Goal: Task Accomplishment & Management: Complete application form

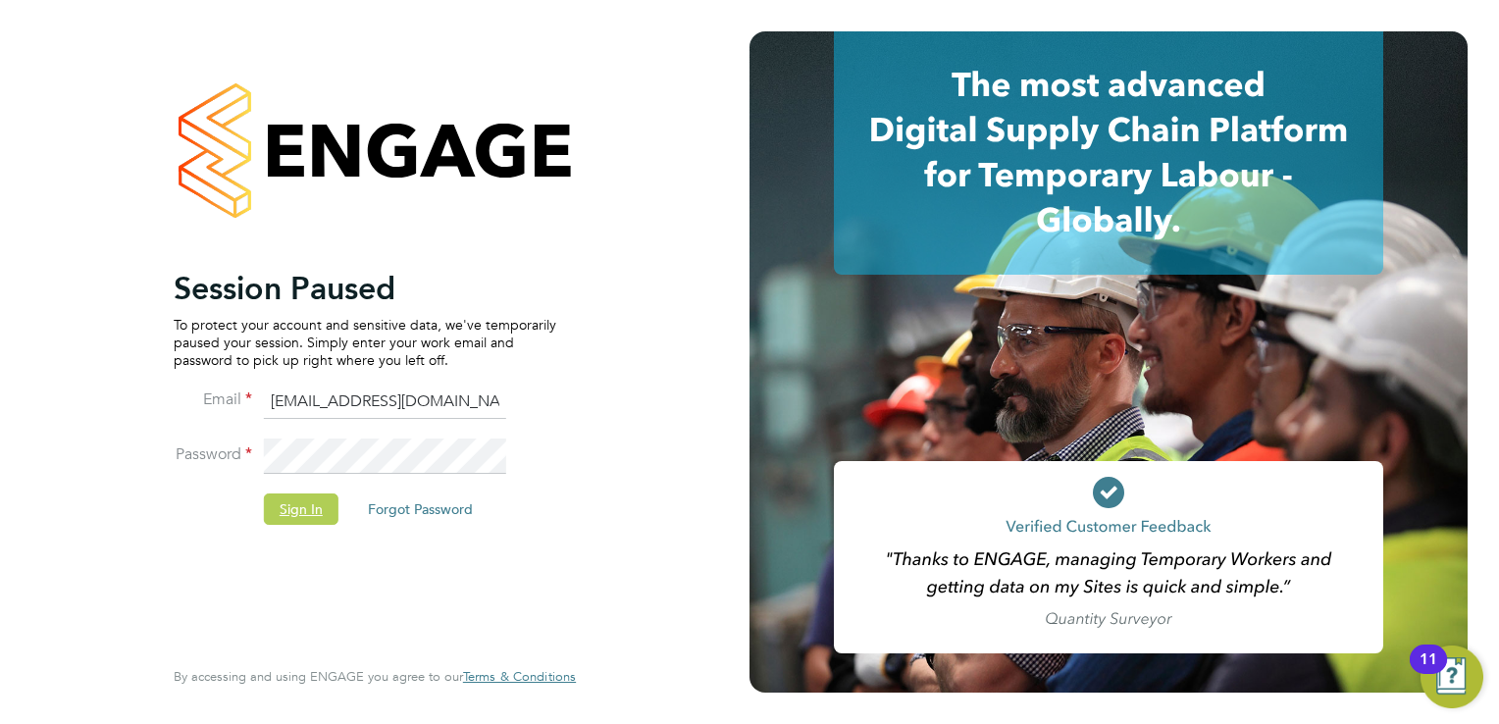
click at [292, 519] on button "Sign In" at bounding box center [301, 509] width 75 height 31
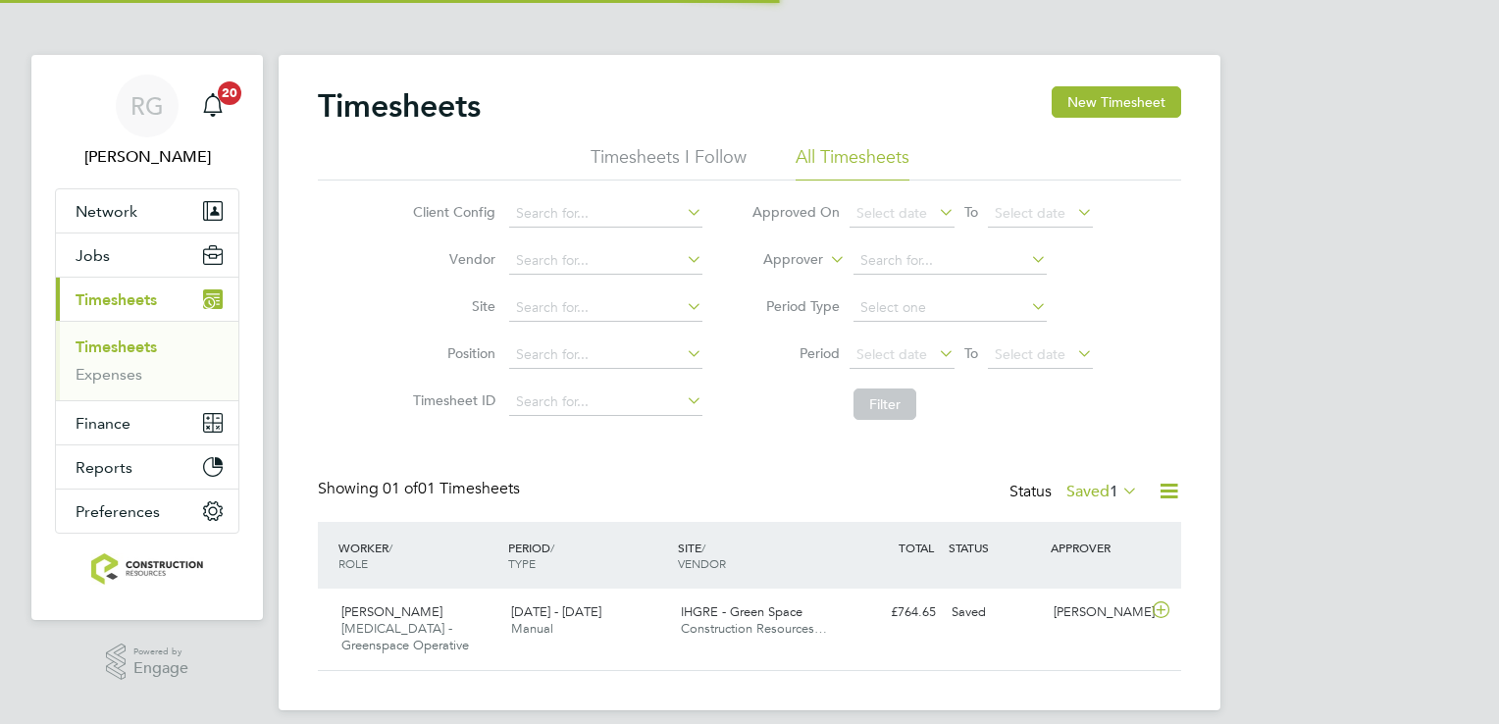
scroll to position [49, 171]
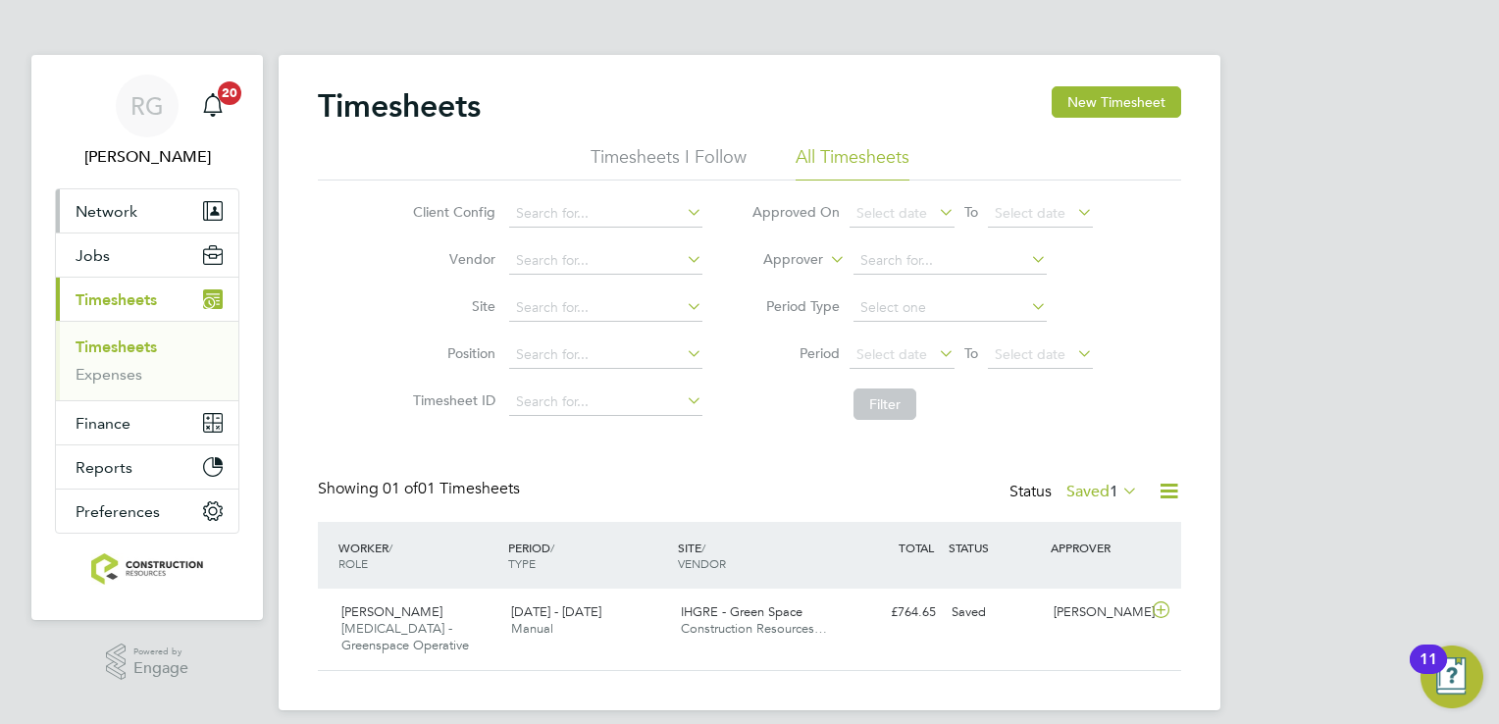
click at [158, 222] on button "Network" at bounding box center [147, 210] width 182 height 43
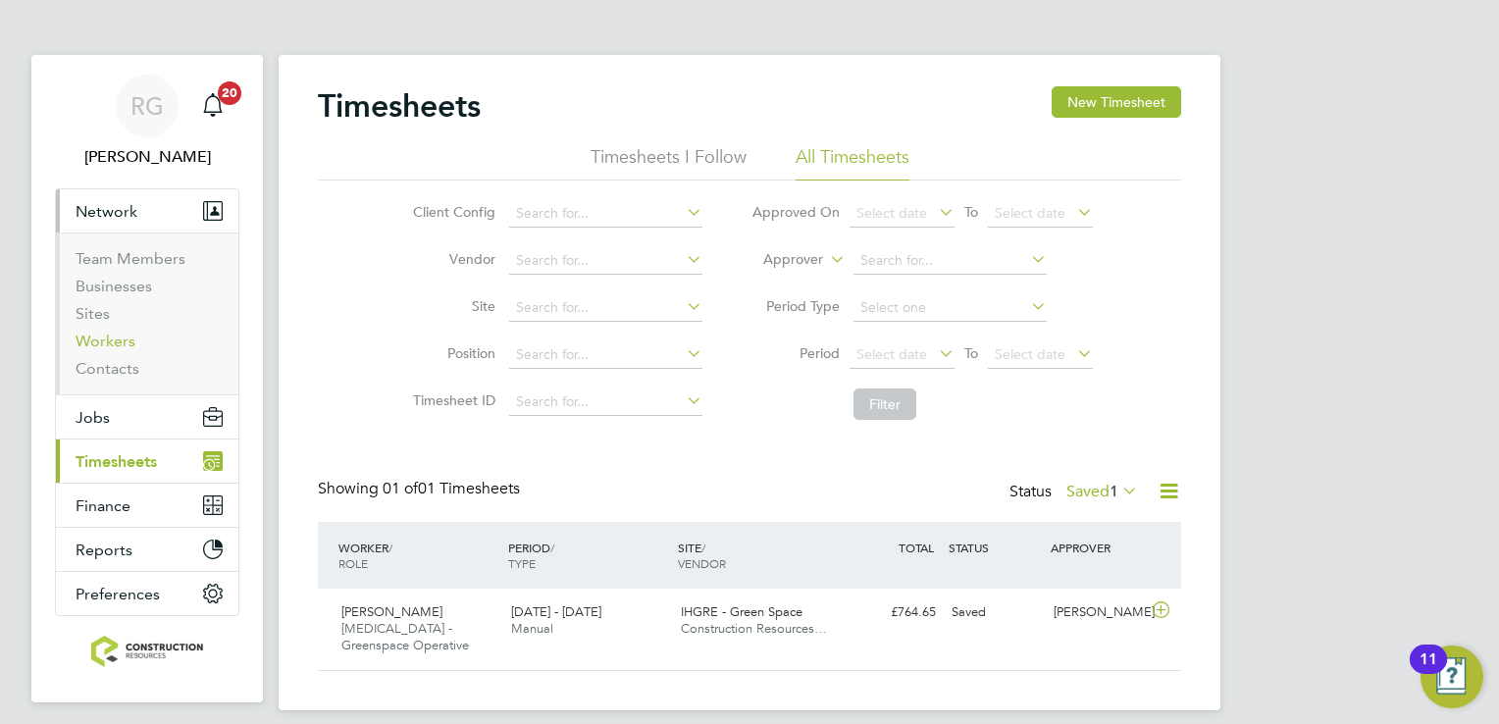
click at [104, 345] on link "Workers" at bounding box center [106, 341] width 60 height 19
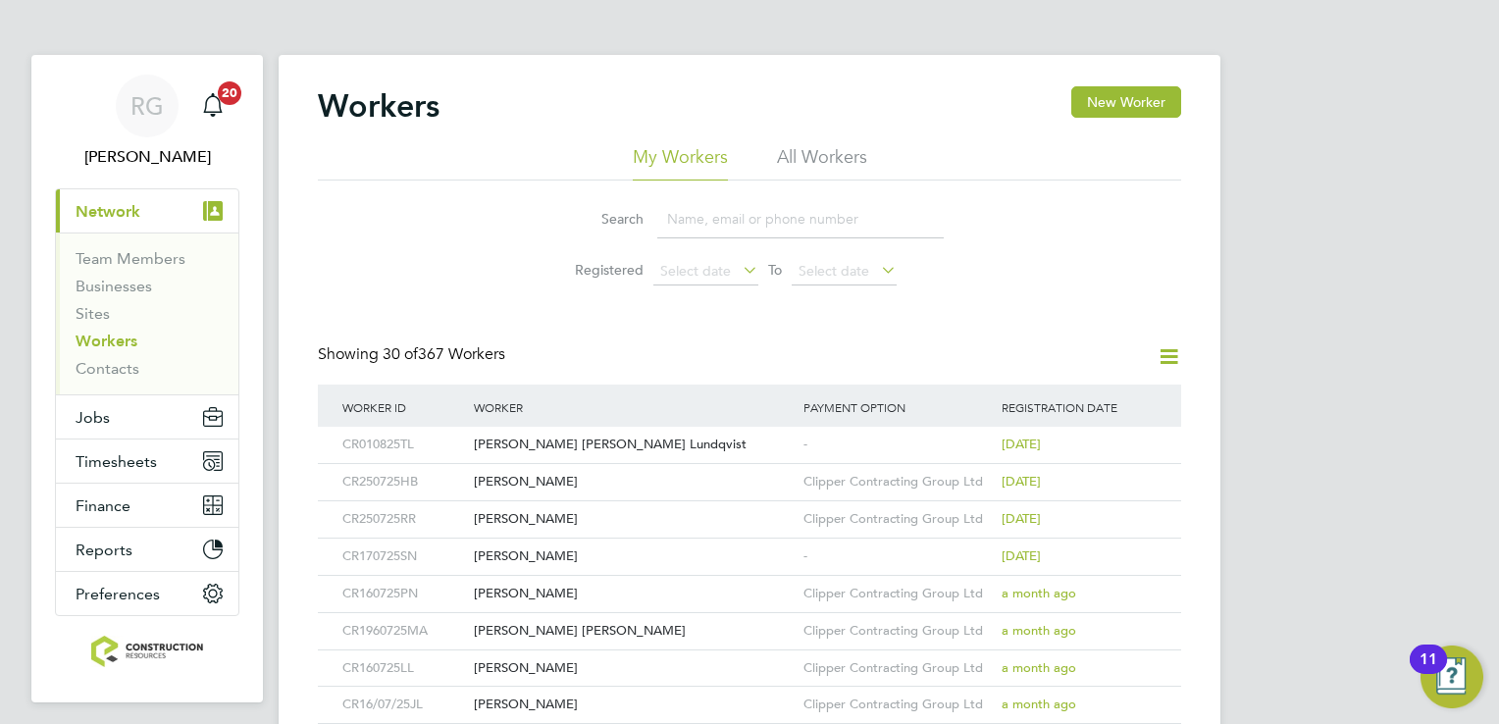
click at [1150, 95] on button "New Worker" at bounding box center [1126, 101] width 110 height 31
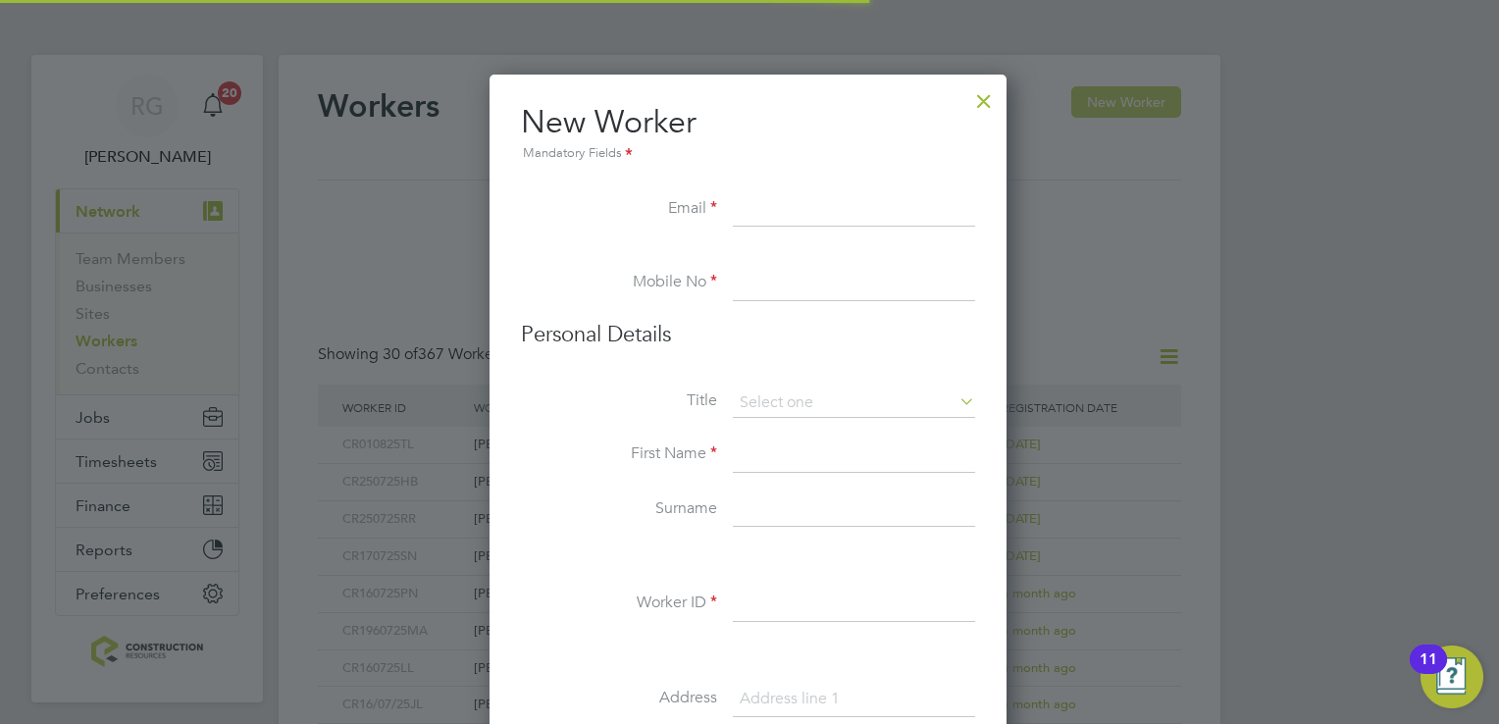
scroll to position [1663, 519]
paste input "liam-griffiths@hotmail.com"
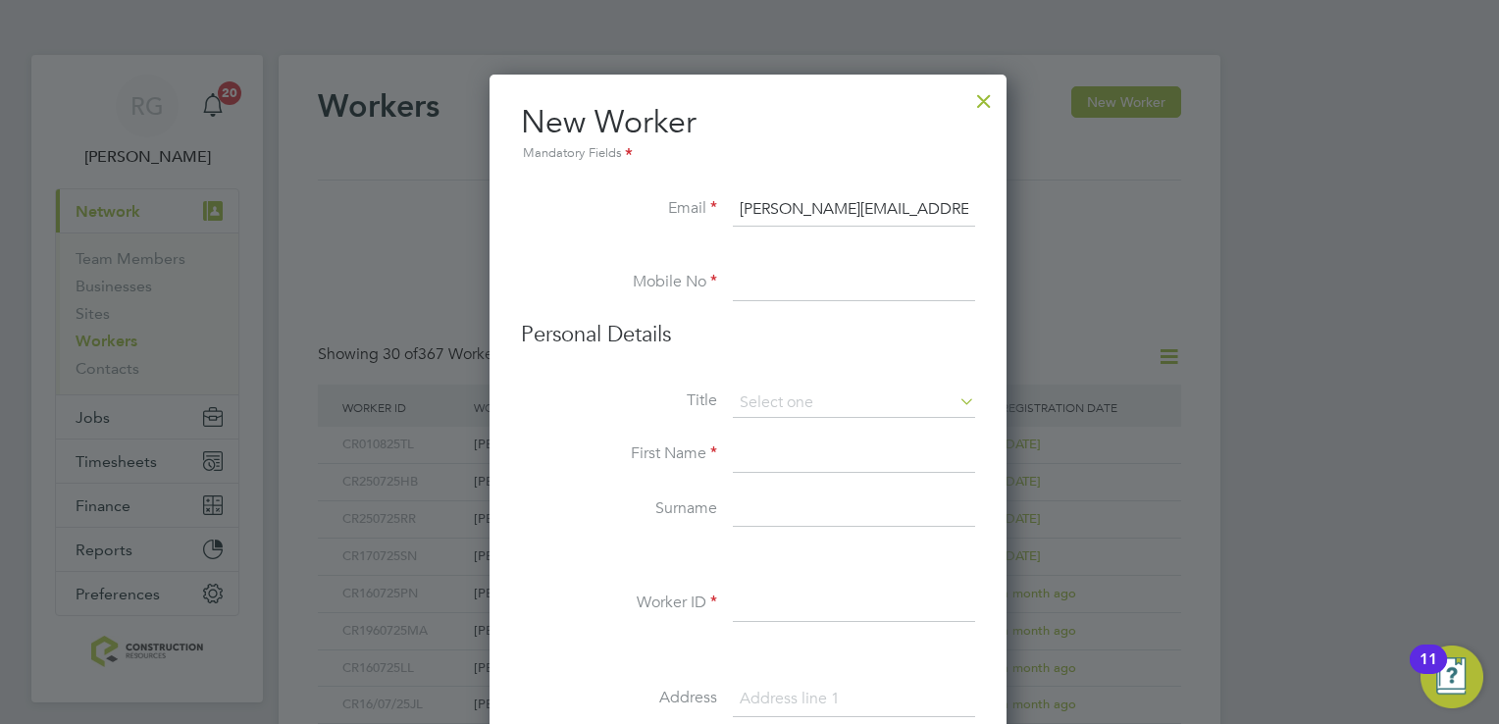
type input "liam-griffiths@hotmail.com"
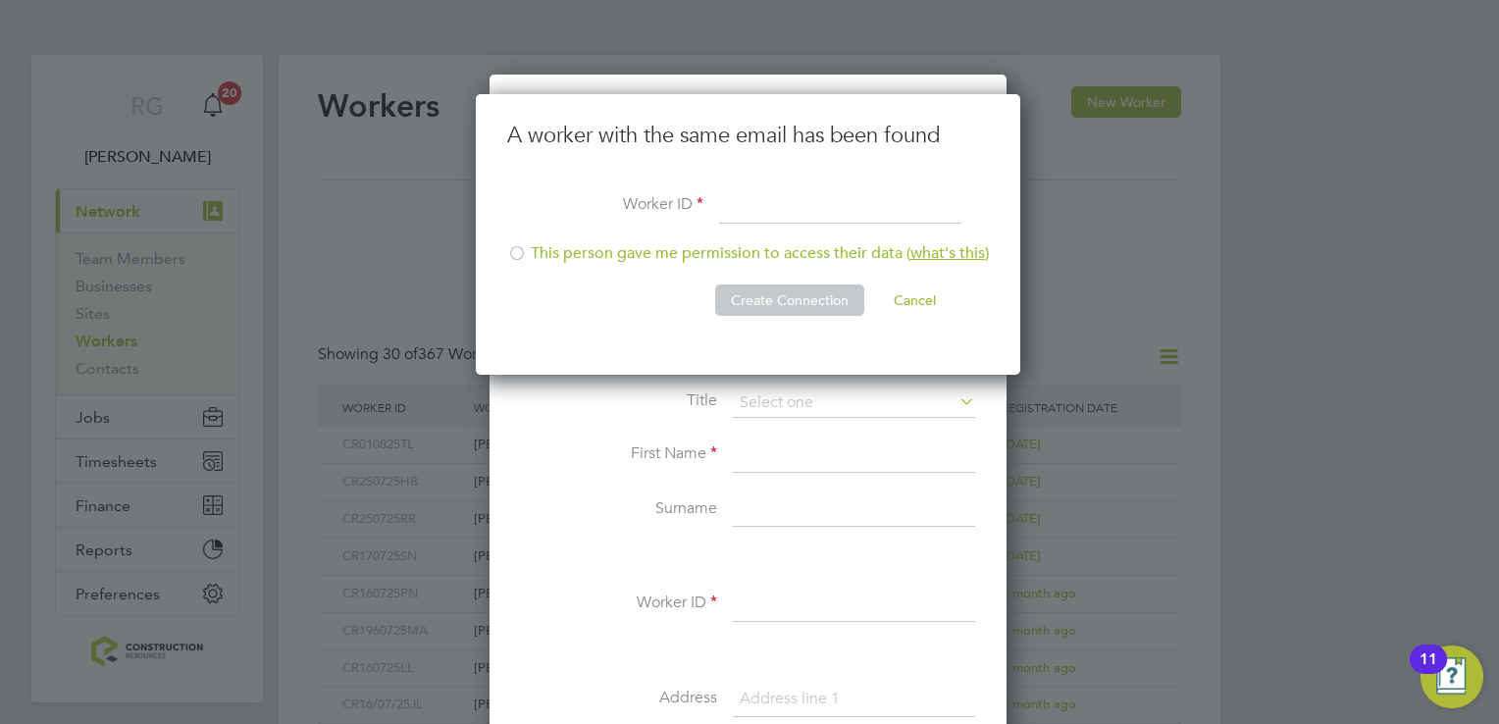
scroll to position [281, 546]
click at [803, 254] on li "This person gave me permission to access their data ( what's this )" at bounding box center [748, 263] width 482 height 40
click at [816, 305] on button "Create Connection" at bounding box center [789, 300] width 149 height 31
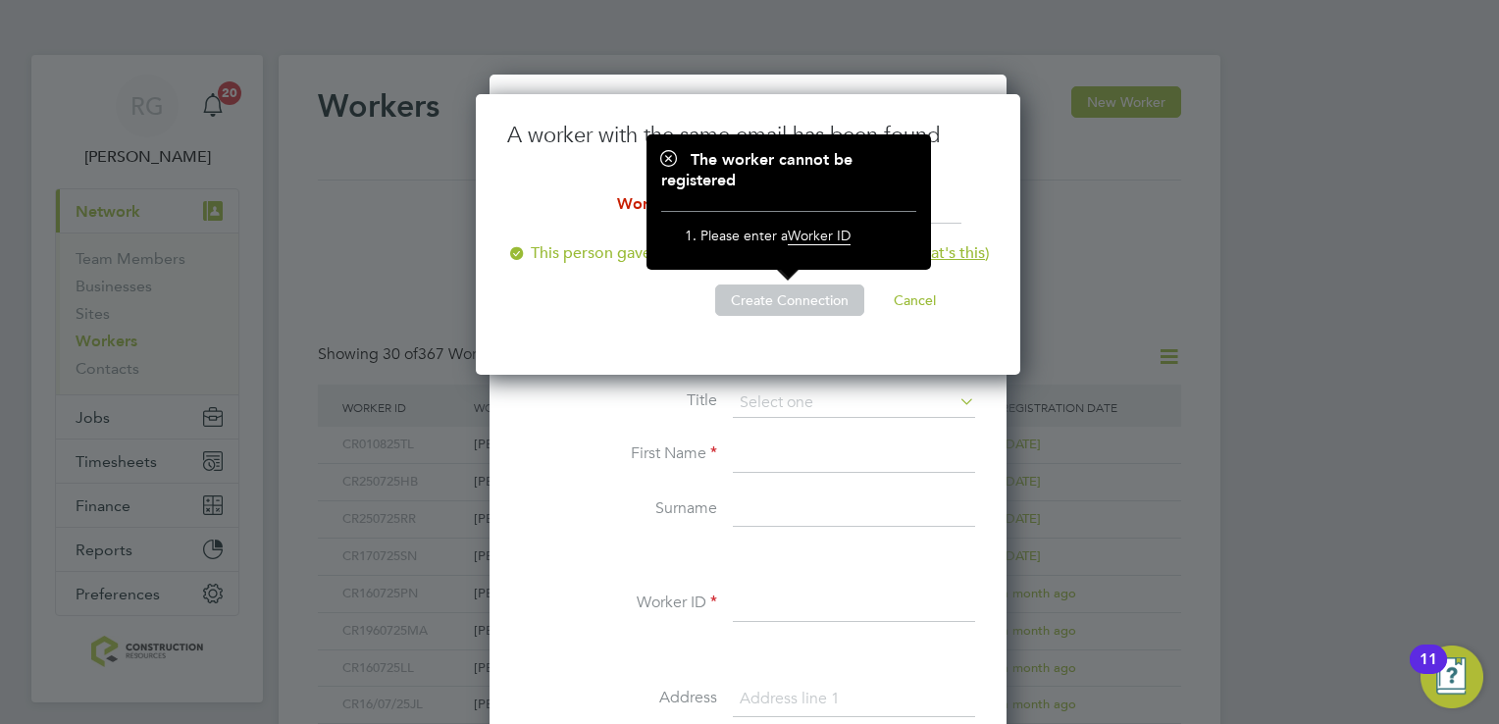
click at [678, 286] on li "Create Connection Cancel" at bounding box center [748, 310] width 482 height 51
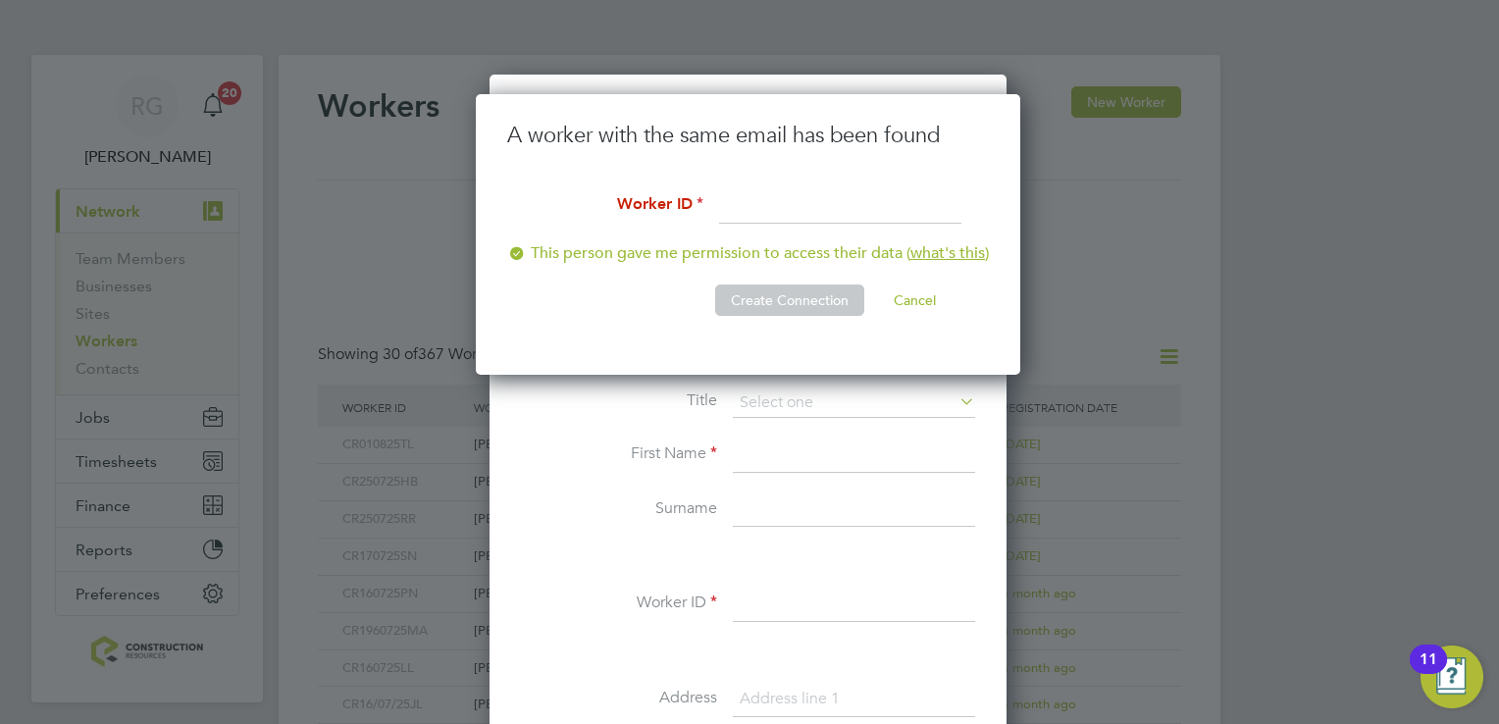
click at [790, 191] on input at bounding box center [840, 206] width 242 height 35
type input "CR110825LG"
click at [822, 286] on button "Create Connection" at bounding box center [789, 300] width 149 height 31
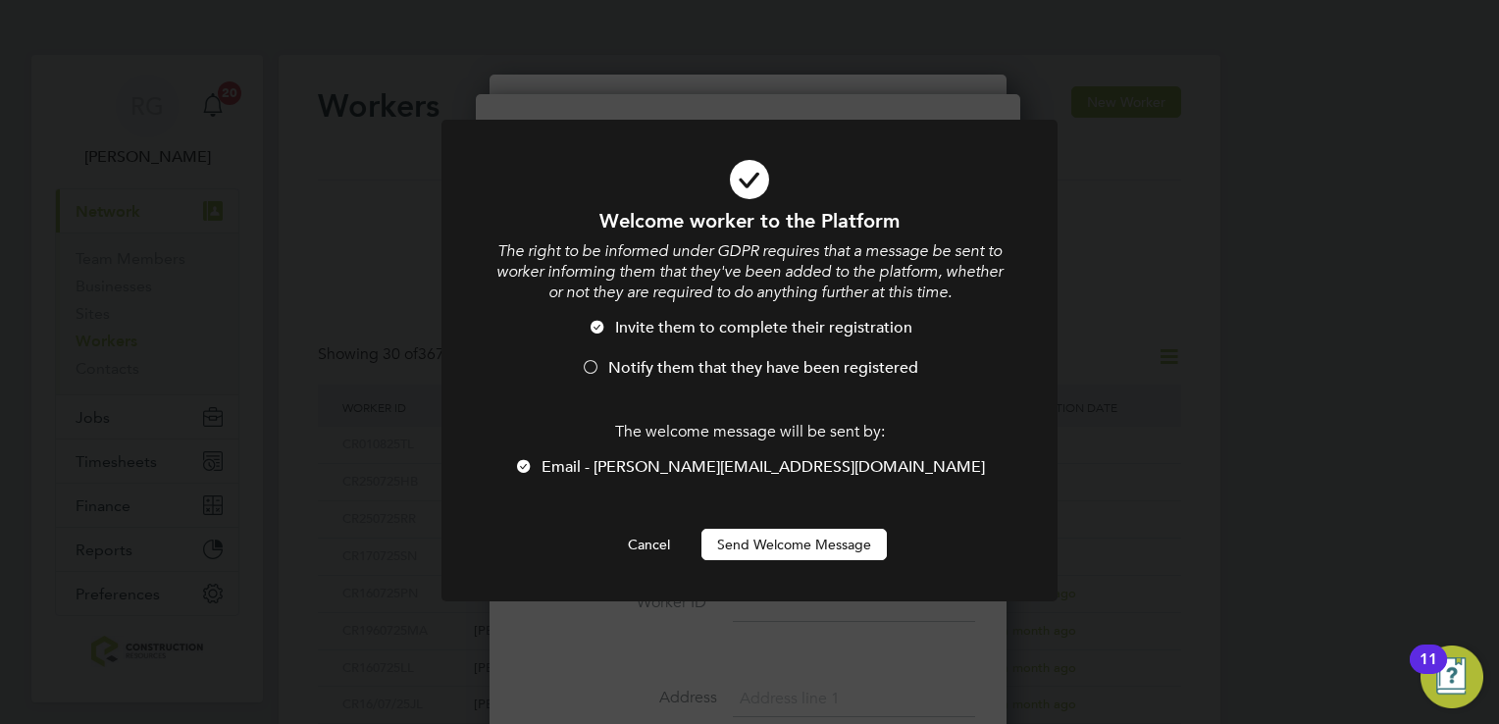
click at [781, 552] on button "Send Welcome Message" at bounding box center [794, 544] width 185 height 31
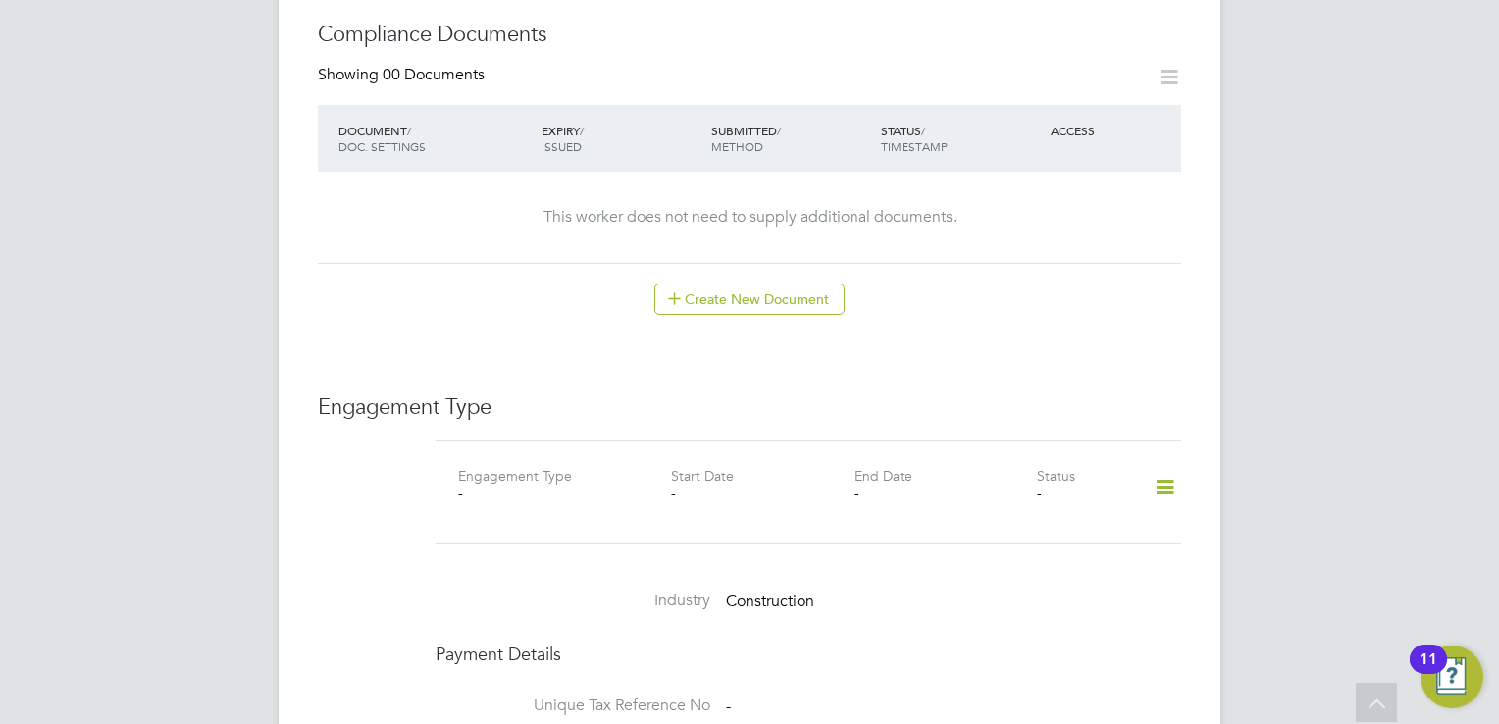
scroll to position [1067, 0]
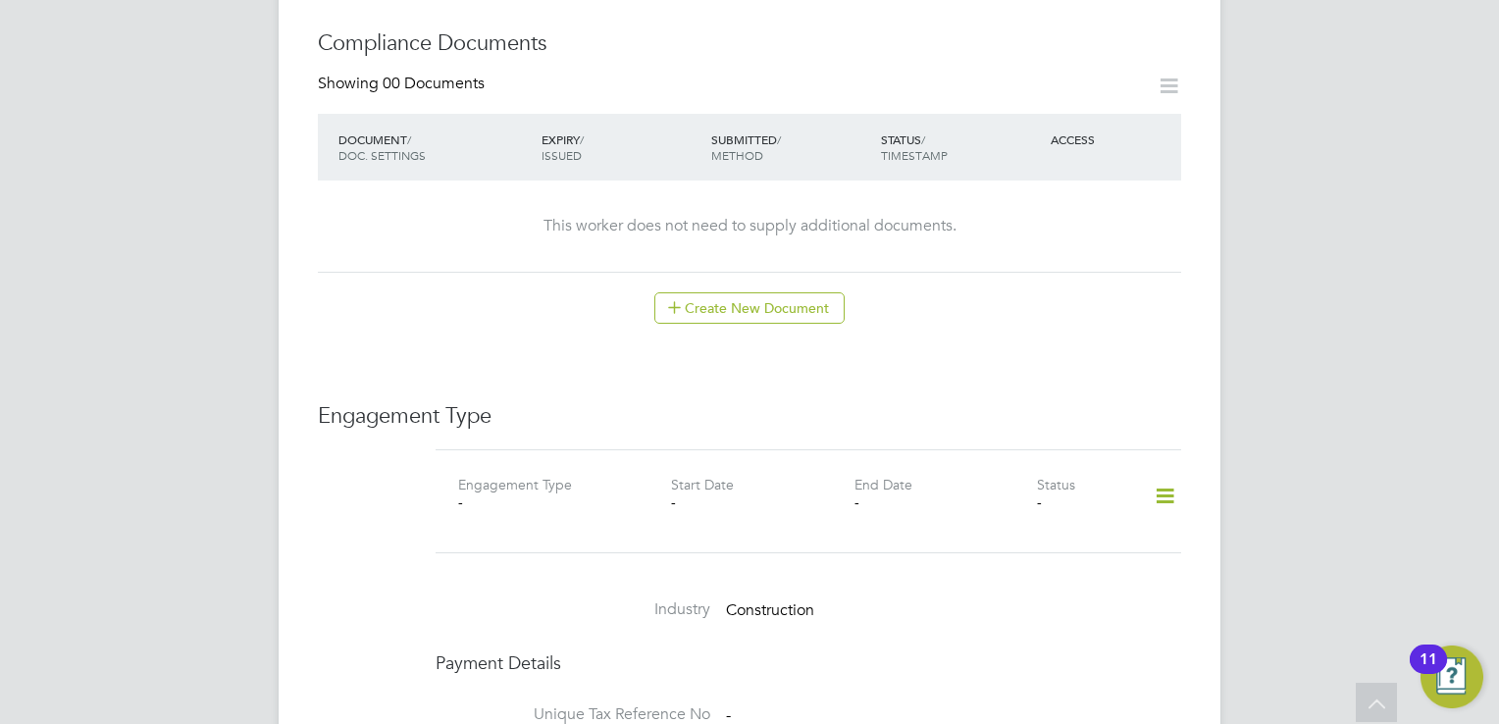
click at [1166, 474] on icon at bounding box center [1165, 496] width 34 height 45
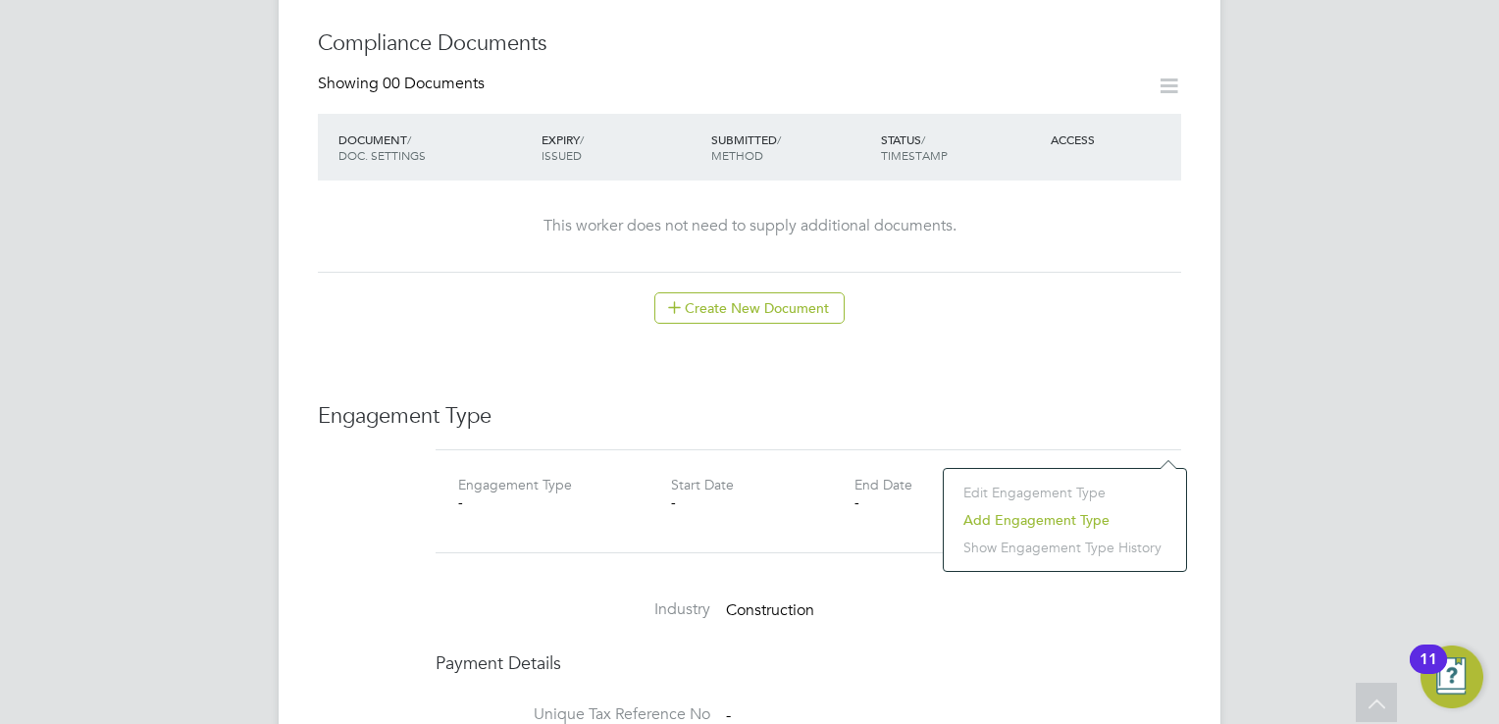
click at [1023, 517] on li "Add Engagement Type" at bounding box center [1065, 519] width 223 height 27
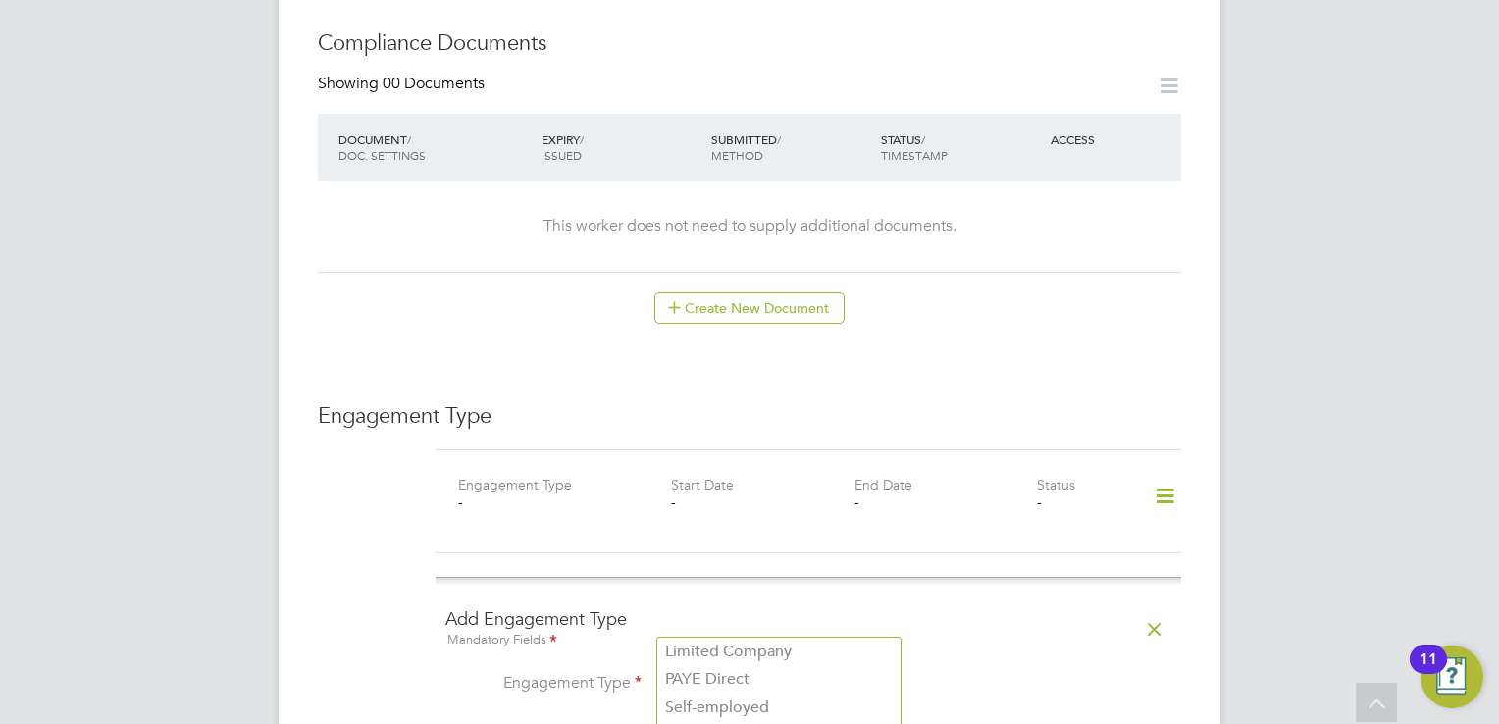
click at [763, 671] on input at bounding box center [778, 684] width 242 height 27
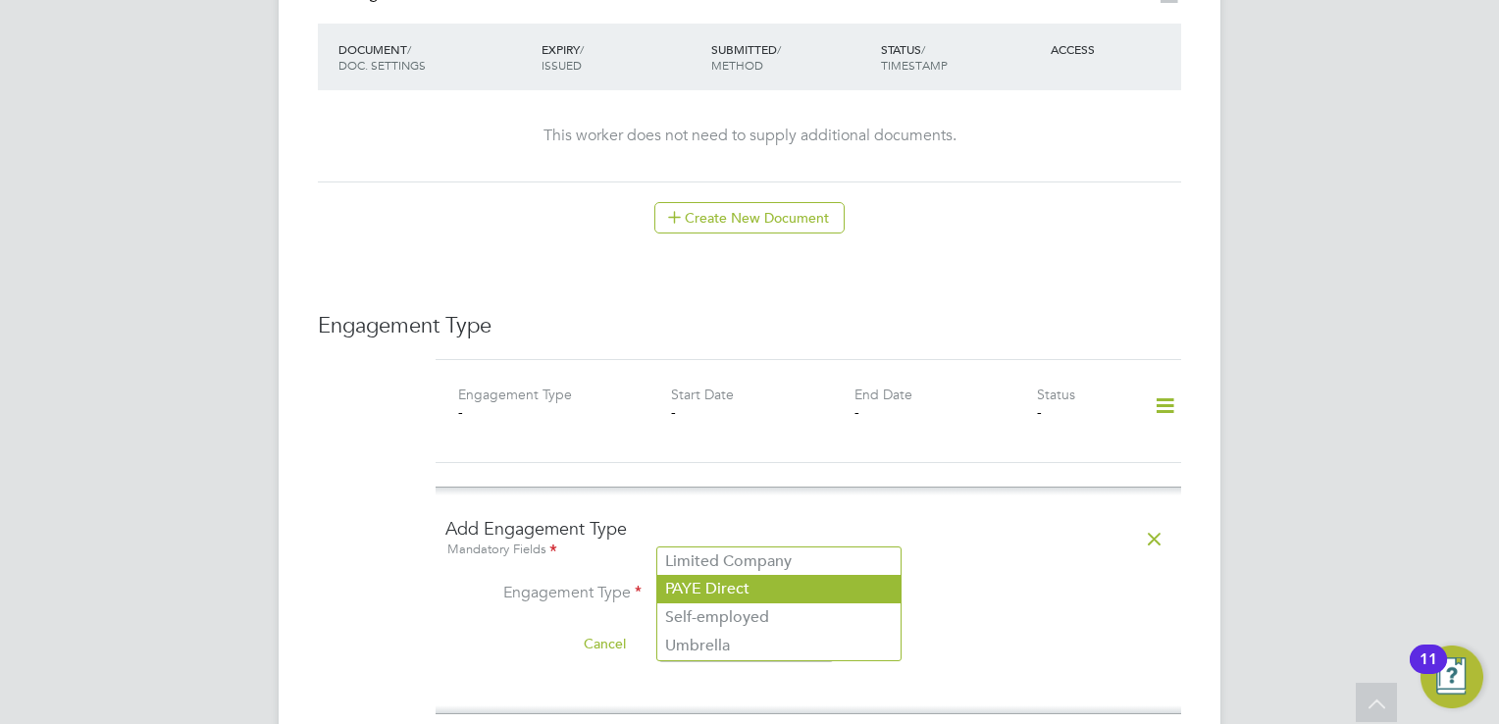
scroll to position [1185, 0]
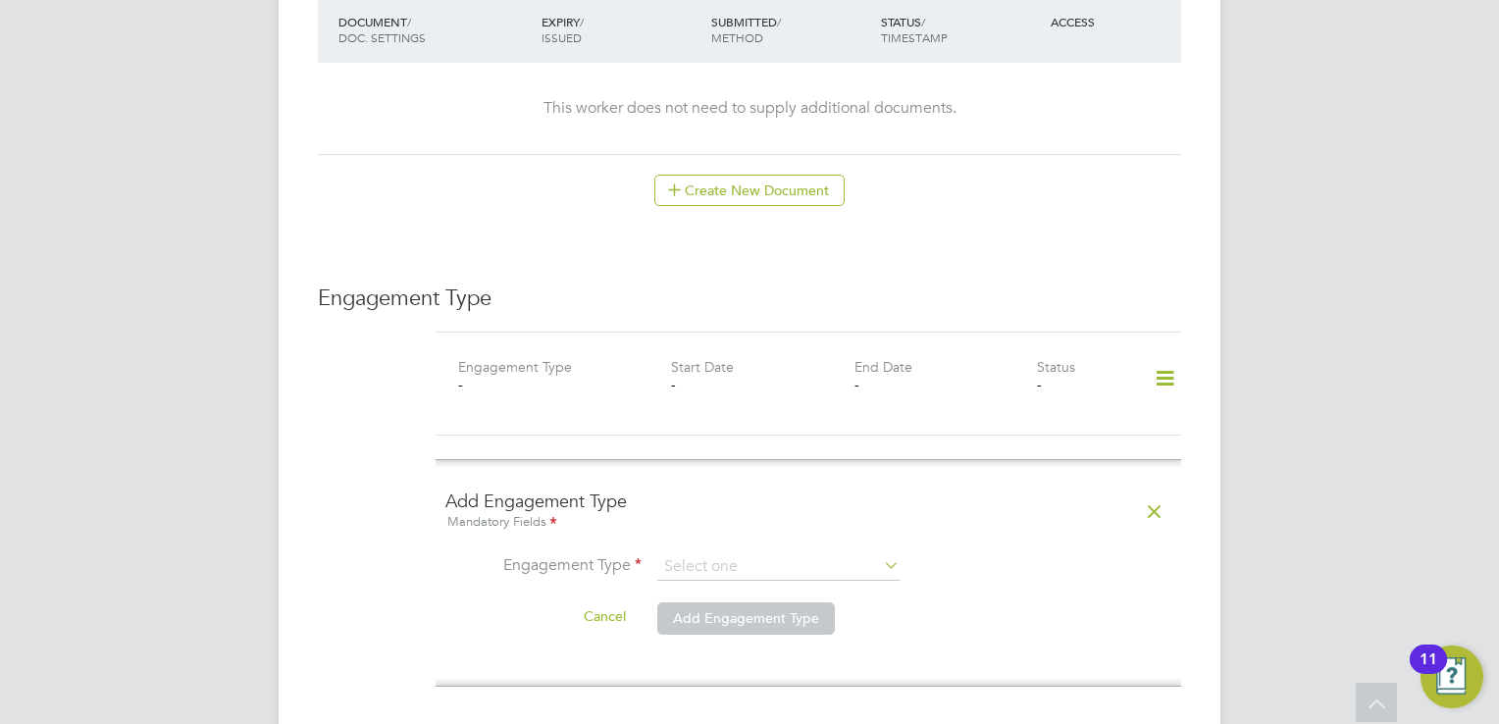
click at [826, 618] on li "Umbrella" at bounding box center [778, 618] width 243 height 28
type input "Umbrella"
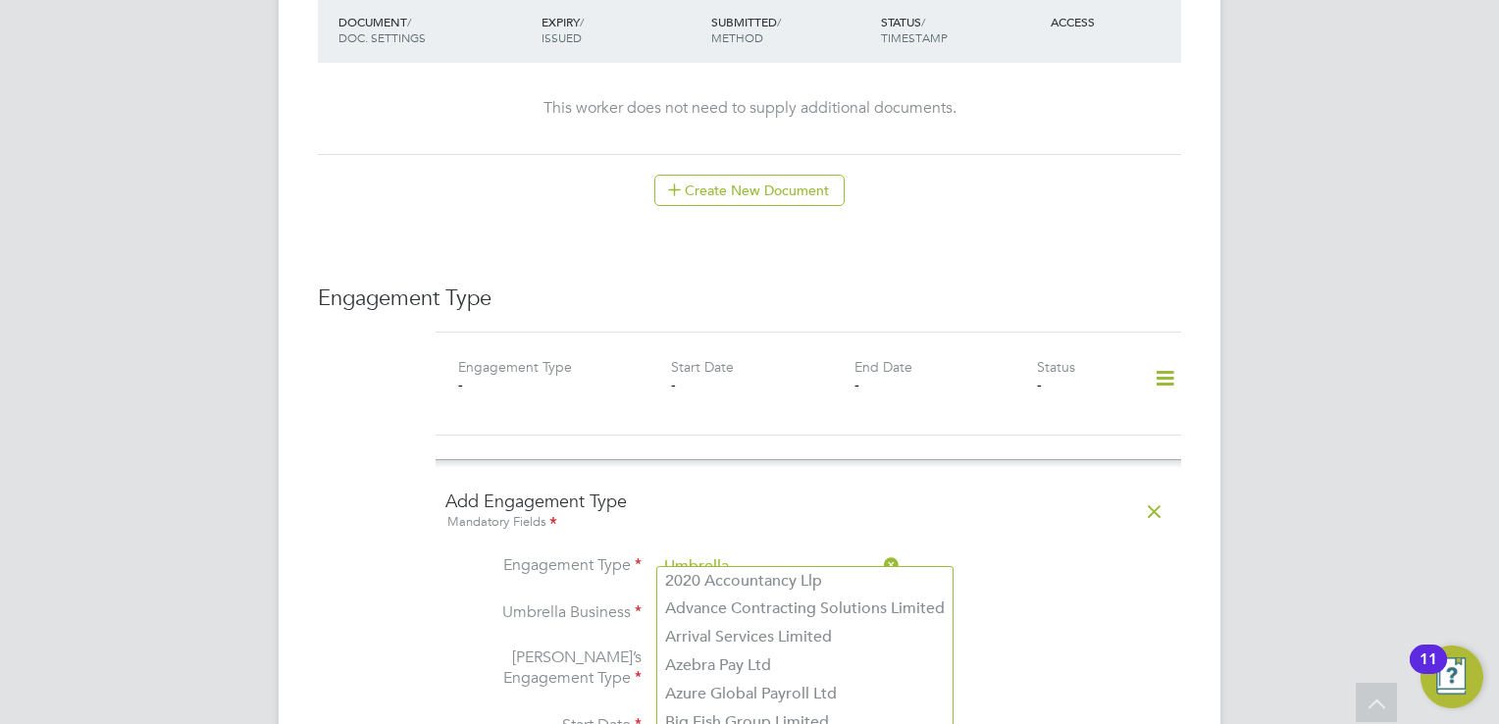
click at [782, 600] on input at bounding box center [778, 613] width 242 height 27
click at [1079, 600] on li "Umbrella Business" at bounding box center [808, 623] width 726 height 47
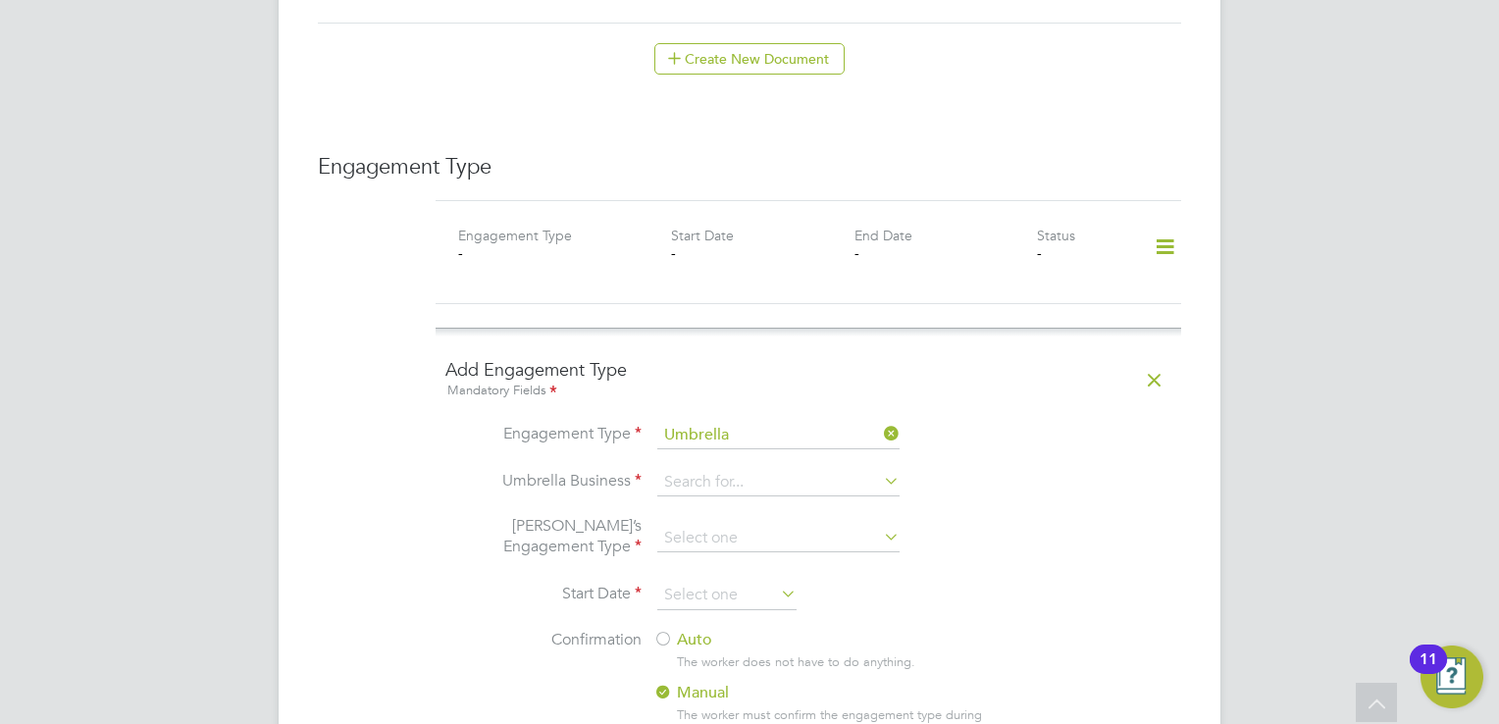
scroll to position [1342, 0]
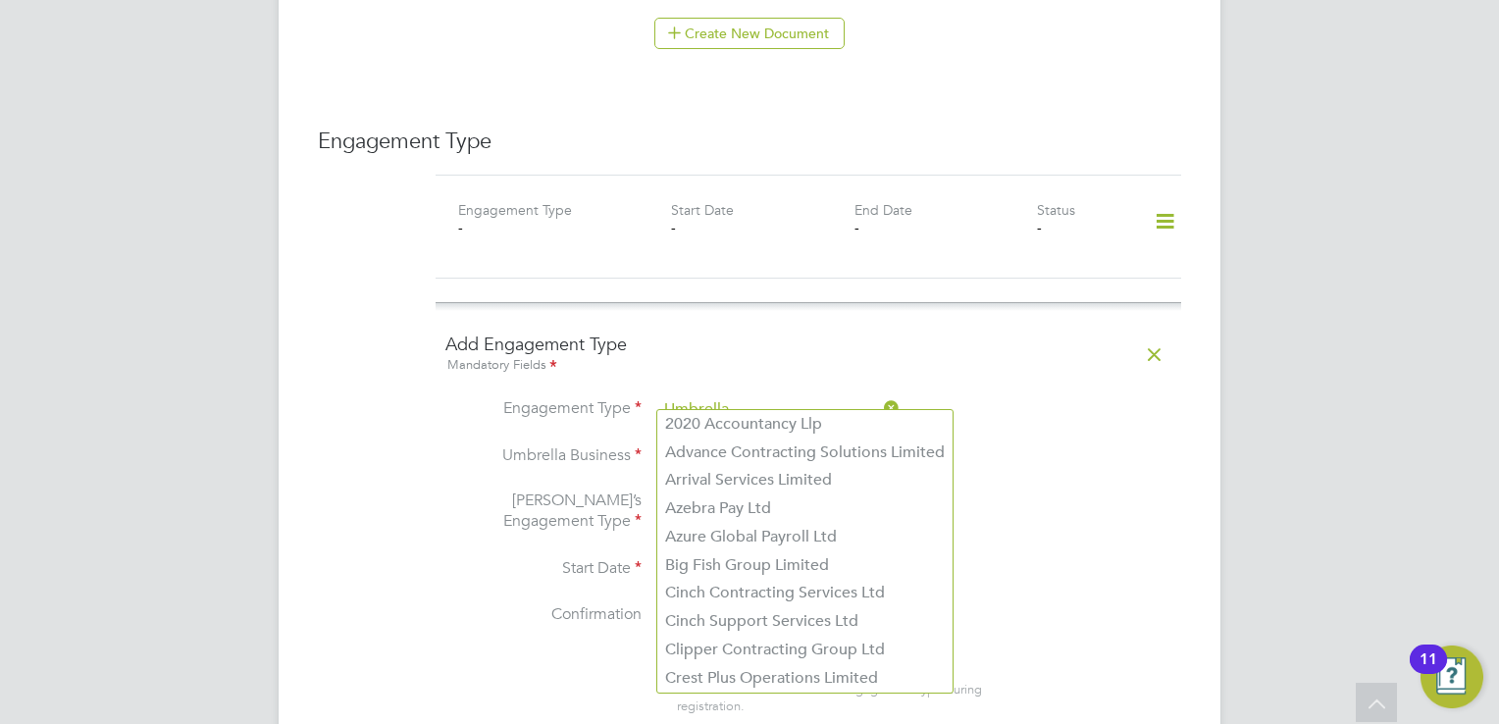
click at [724, 443] on input at bounding box center [778, 456] width 242 height 27
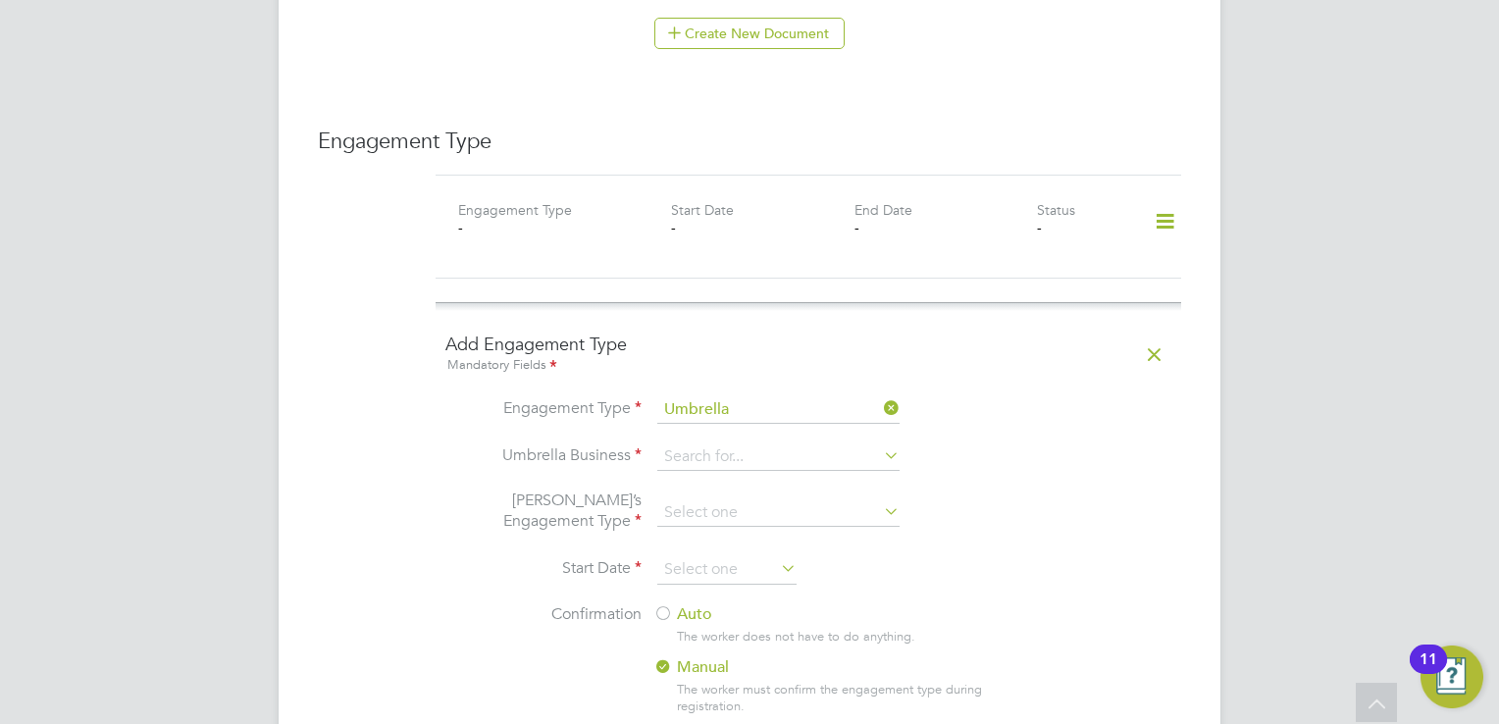
click at [727, 650] on li "Clipper Contracting Group Ltd" at bounding box center [804, 650] width 295 height 28
type input "Clipper Contracting Group Ltd"
click at [874, 491] on li "Umbrella’s Engagement Type" at bounding box center [808, 523] width 726 height 65
click at [863, 499] on input at bounding box center [778, 512] width 242 height 27
click at [790, 604] on li "PAYE Umbrella" at bounding box center [778, 593] width 243 height 28
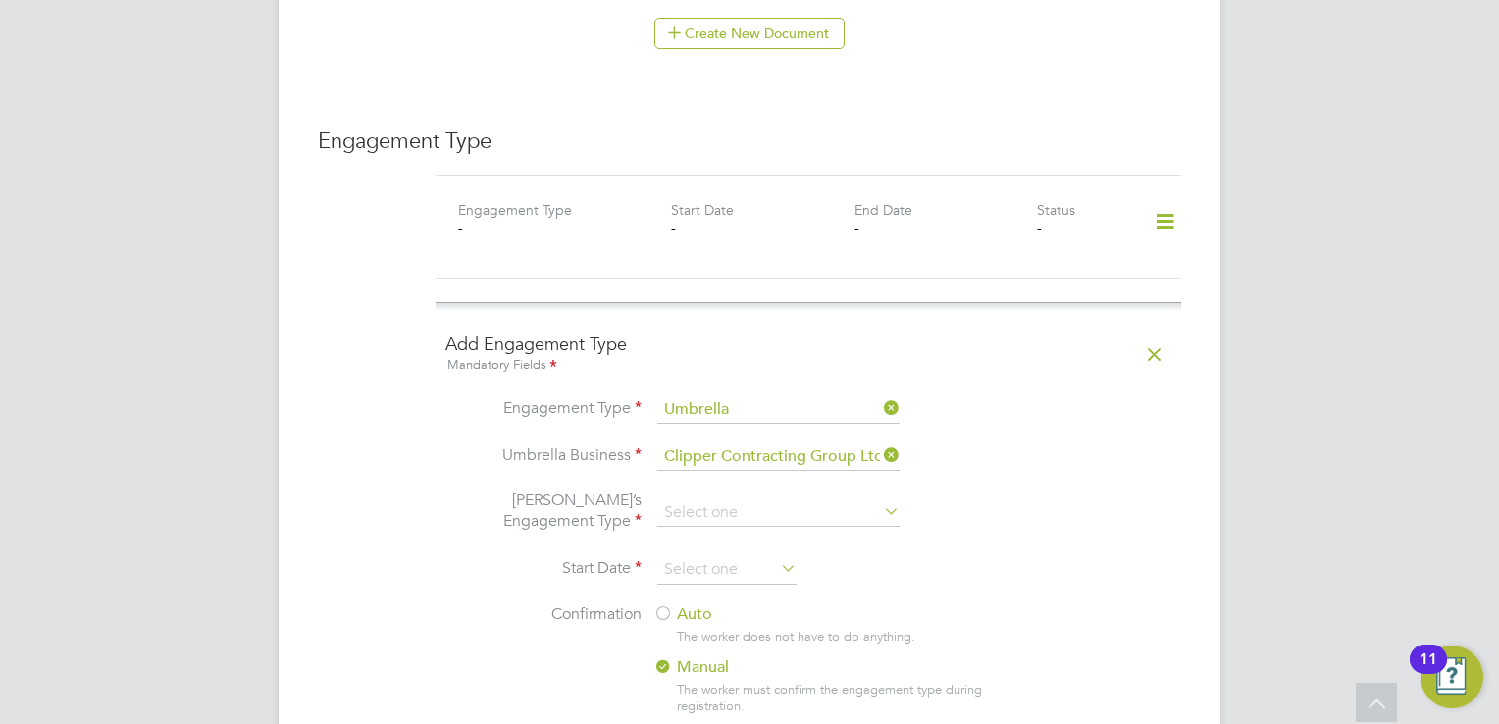
type input "PAYE Umbrella"
click at [767, 555] on input at bounding box center [726, 569] width 139 height 29
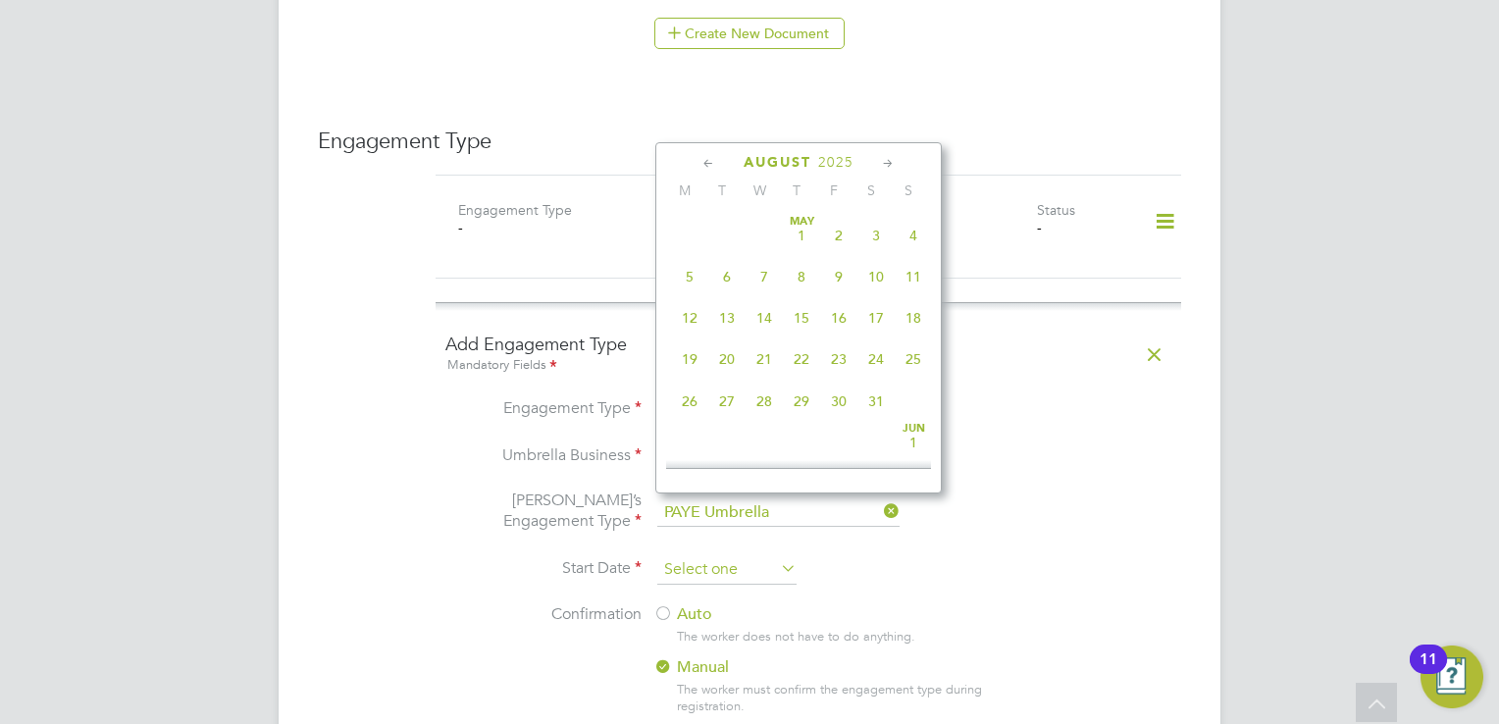
scroll to position [683, 0]
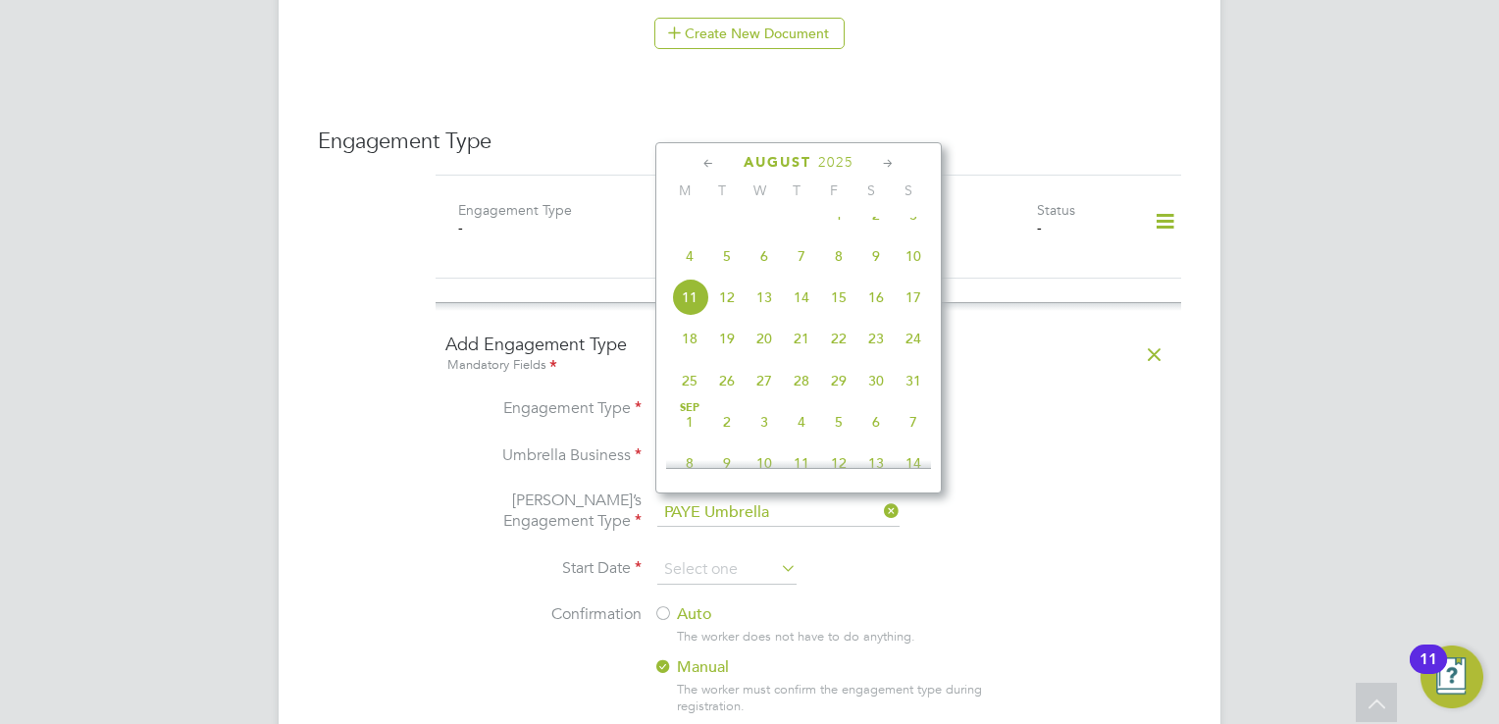
click at [729, 316] on span "12" at bounding box center [726, 297] width 37 height 37
type input "12 Aug 2025"
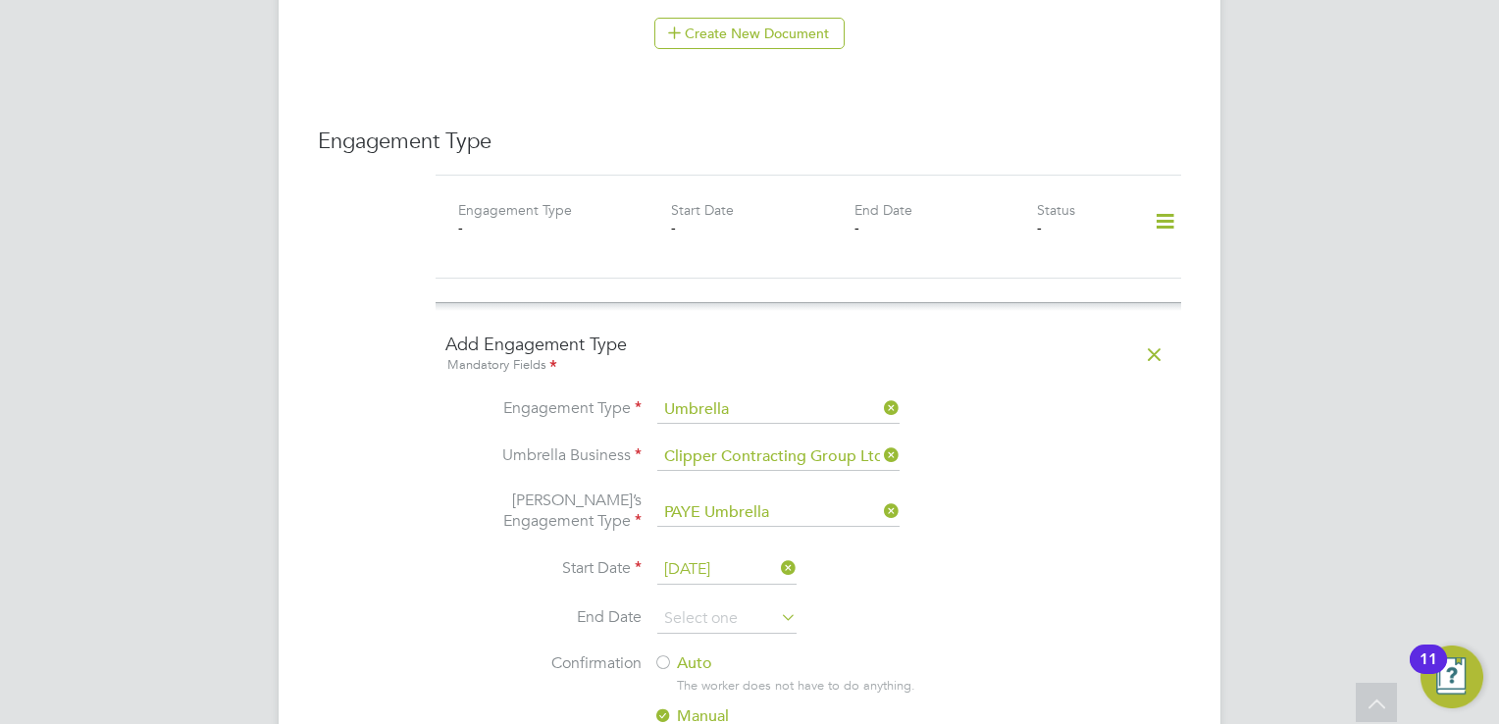
click at [684, 653] on label "Auto" at bounding box center [829, 663] width 353 height 21
click at [893, 604] on li "End Date" at bounding box center [808, 628] width 726 height 49
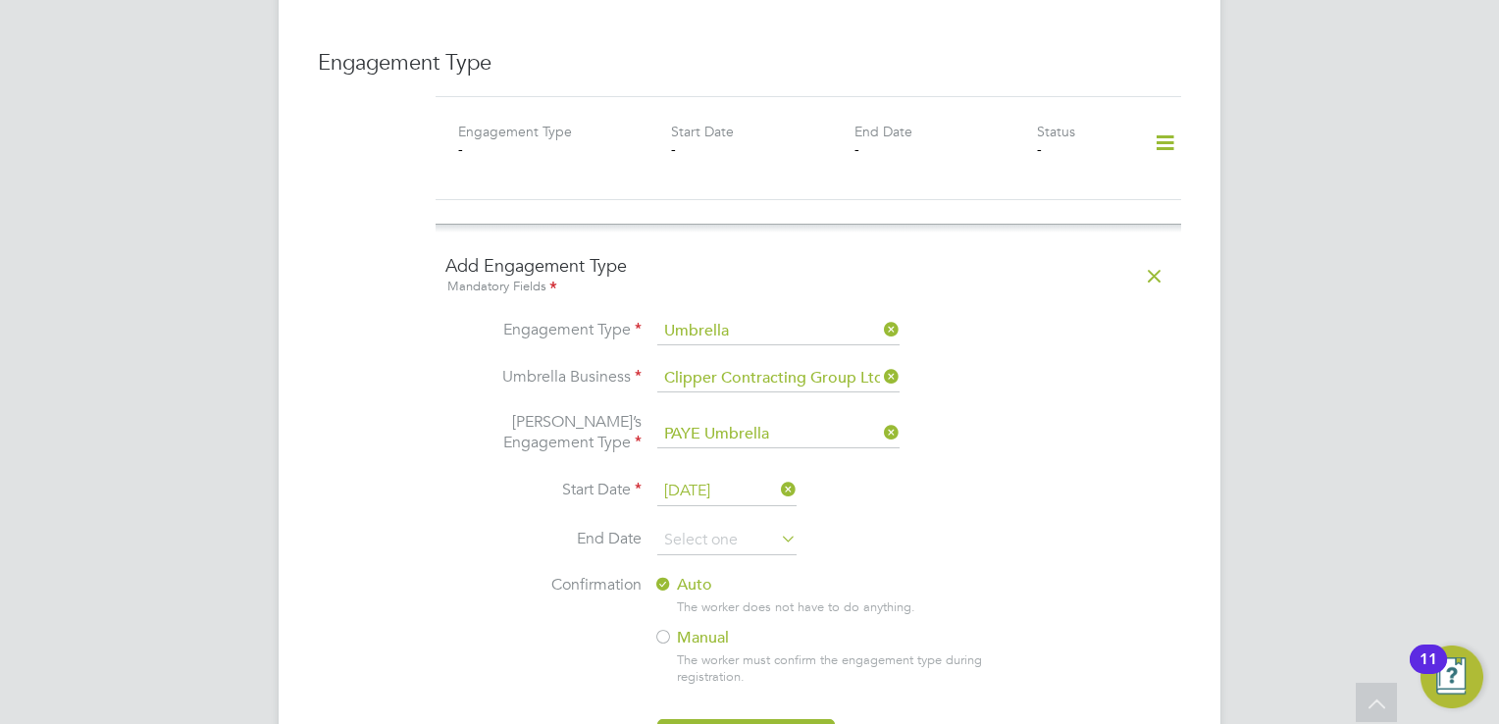
scroll to position [1460, 0]
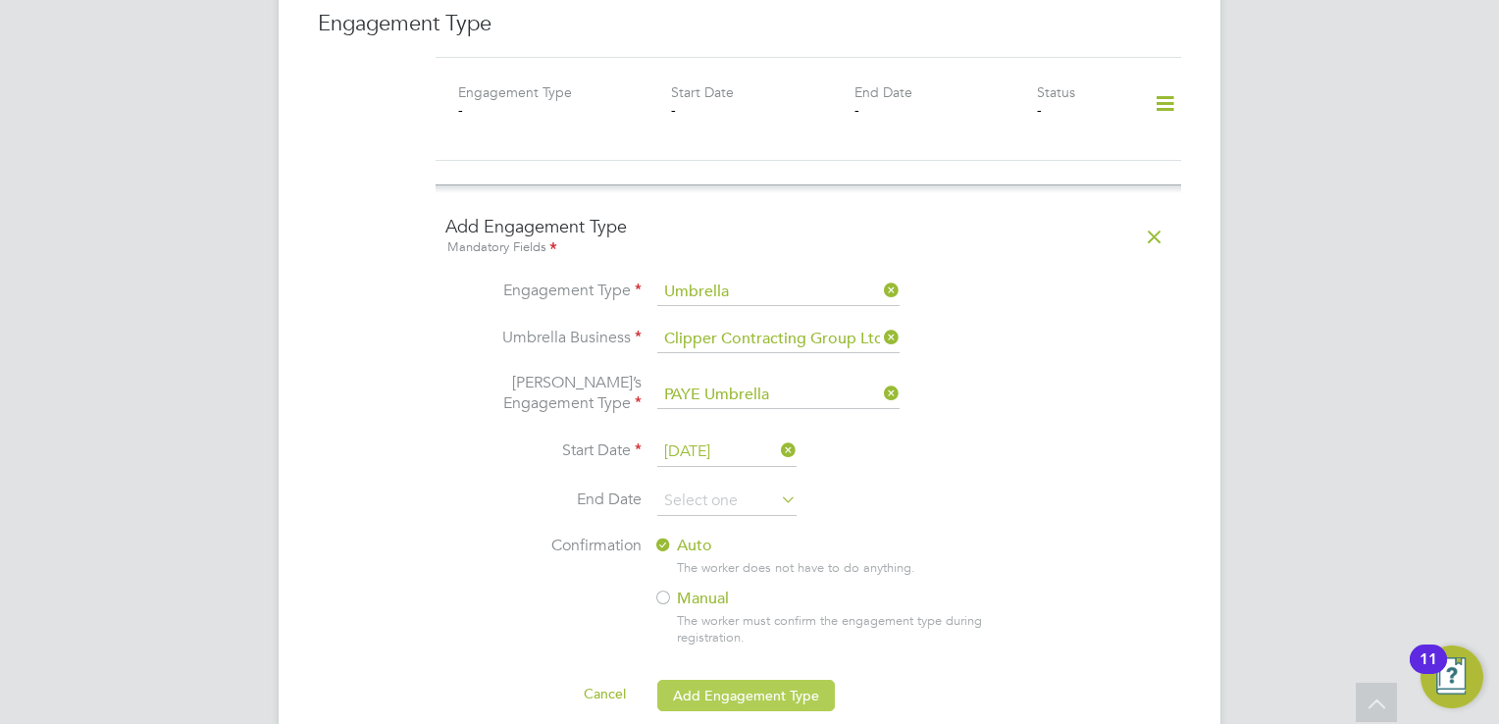
click at [800, 680] on button "Add Engagement Type" at bounding box center [746, 695] width 178 height 31
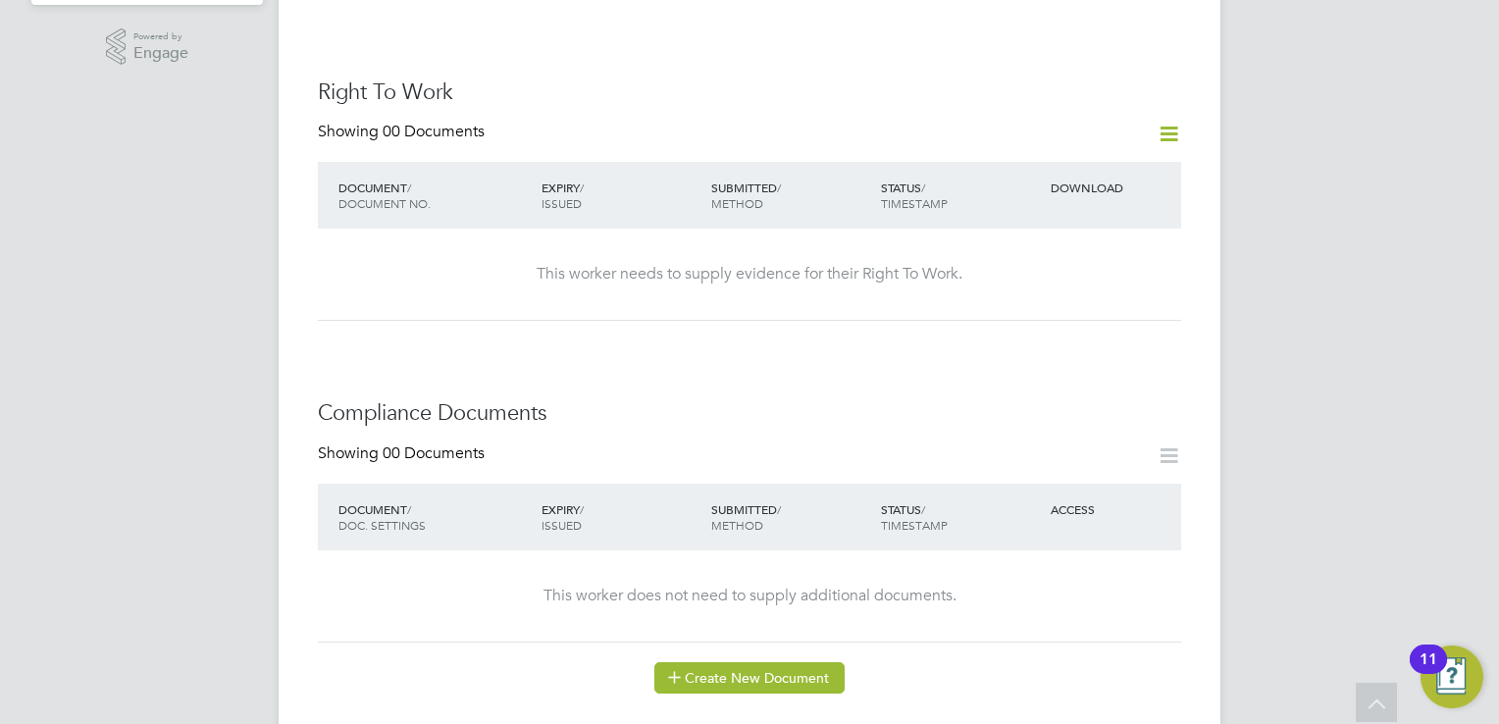
scroll to position [696, 0]
click at [1163, 124] on icon at bounding box center [1169, 136] width 25 height 25
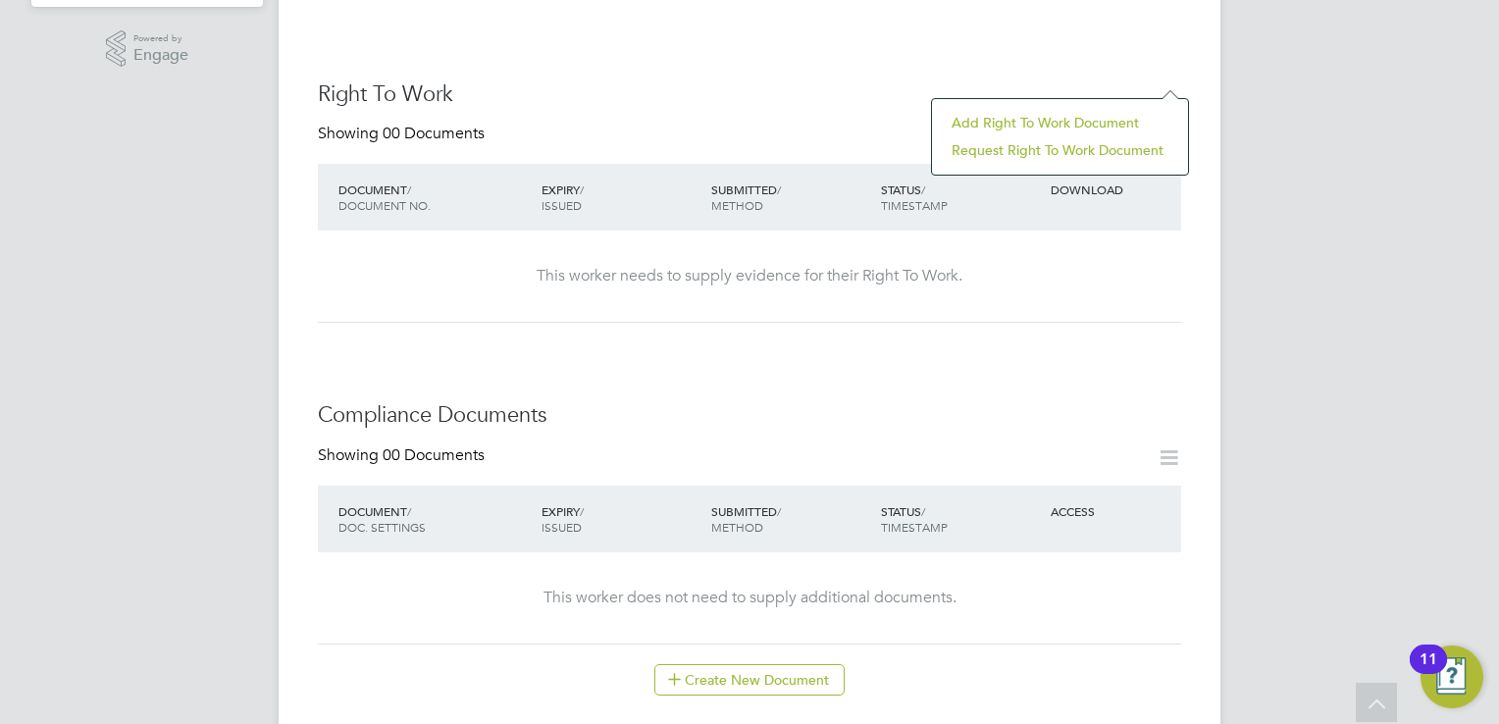
click at [1104, 116] on li "Add Right To Work Document" at bounding box center [1060, 122] width 236 height 27
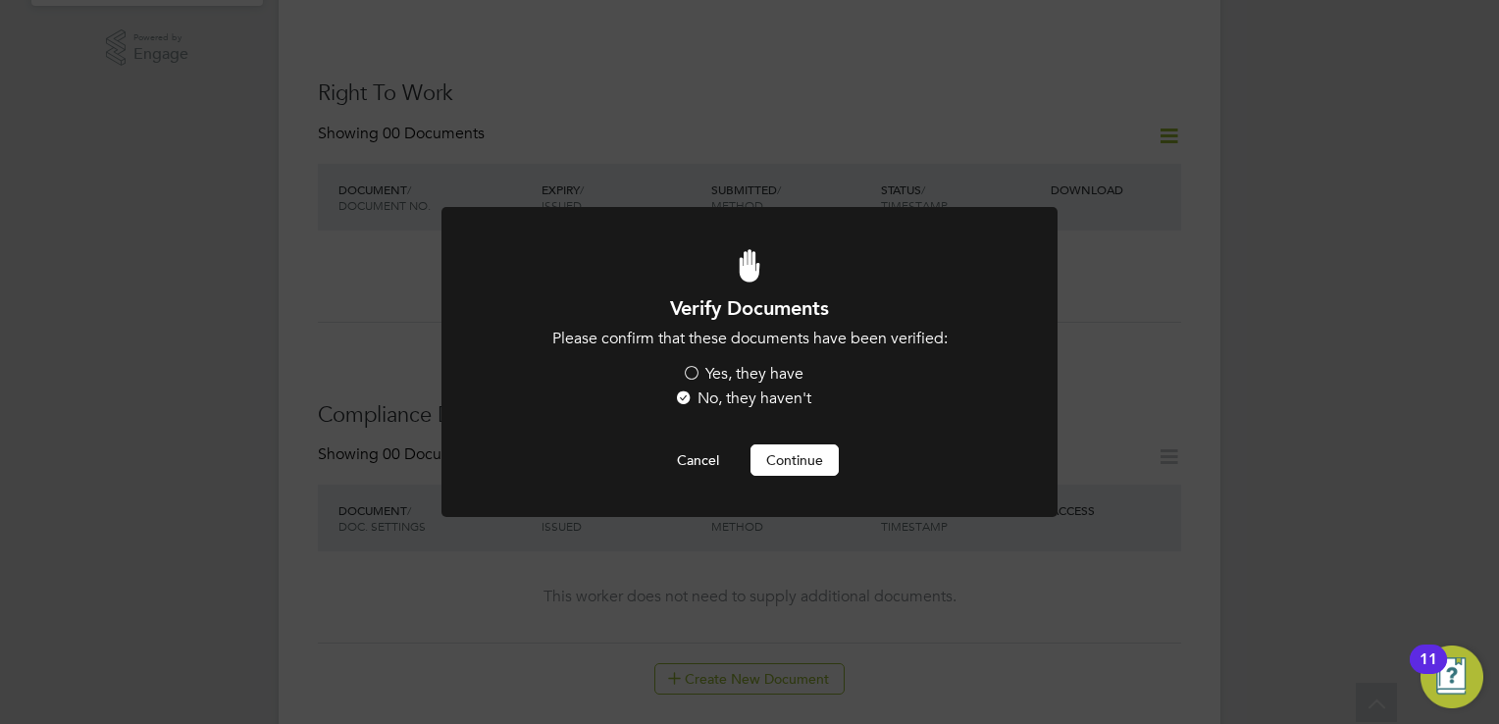
scroll to position [0, 0]
click at [728, 375] on label "Yes, they have" at bounding box center [743, 374] width 122 height 21
click at [0, 0] on input "Yes, they have" at bounding box center [0, 0] width 0 height 0
click at [805, 446] on button "Continue" at bounding box center [795, 459] width 88 height 31
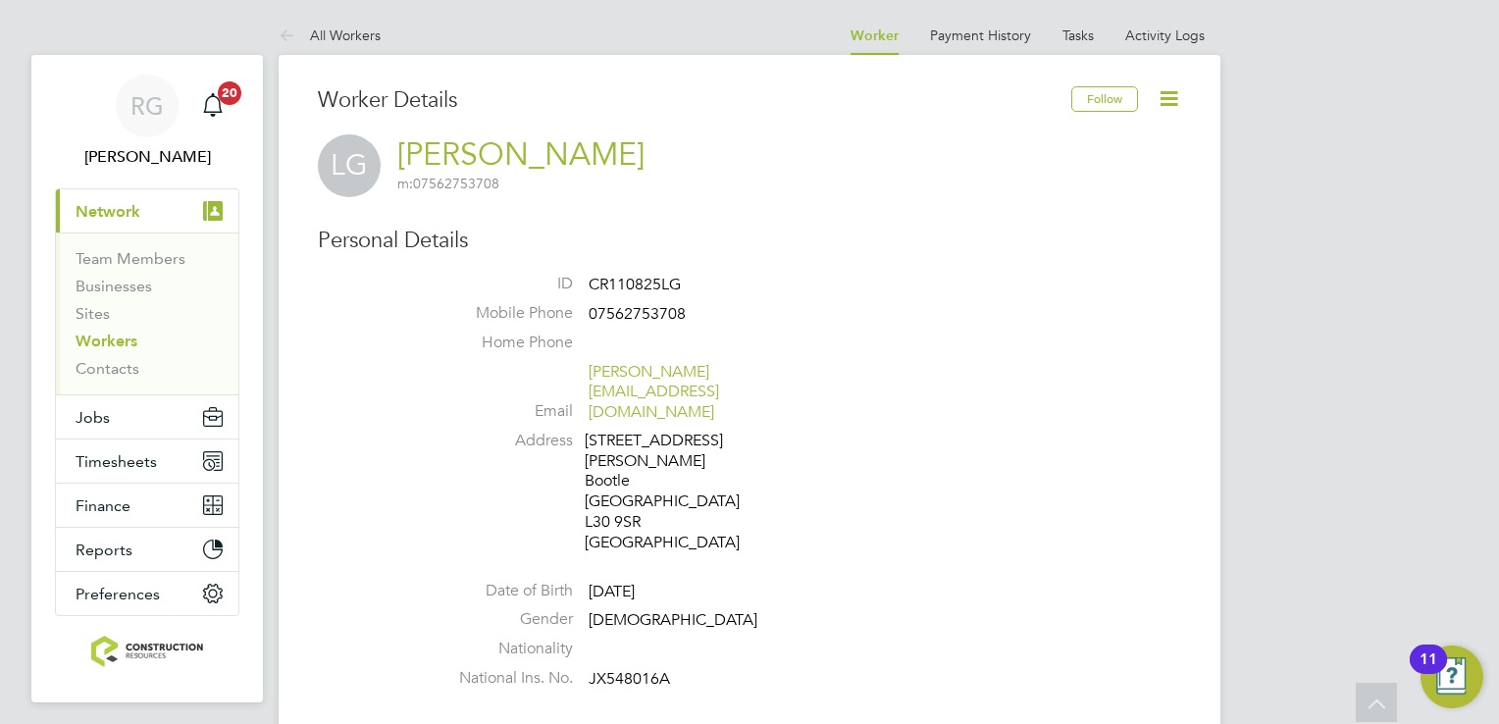
scroll to position [696, 0]
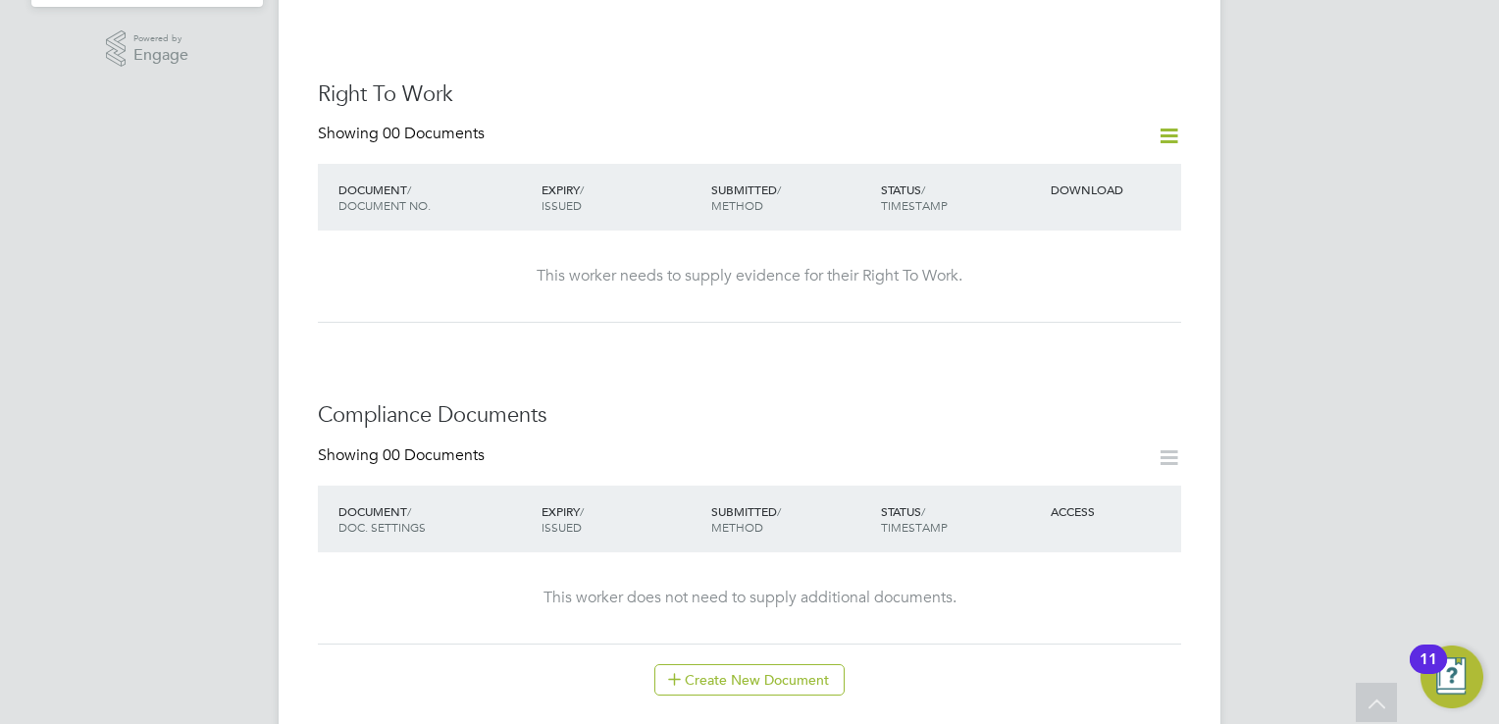
click at [1181, 69] on div "Worker Details Follow LG Liam Griffiths m: 07562753708 Personal Details ID CR11…" at bounding box center [750, 420] width 942 height 2123
click at [1170, 124] on icon at bounding box center [1169, 136] width 25 height 25
click at [1128, 152] on li "Request Right To Work Document" at bounding box center [1060, 149] width 236 height 27
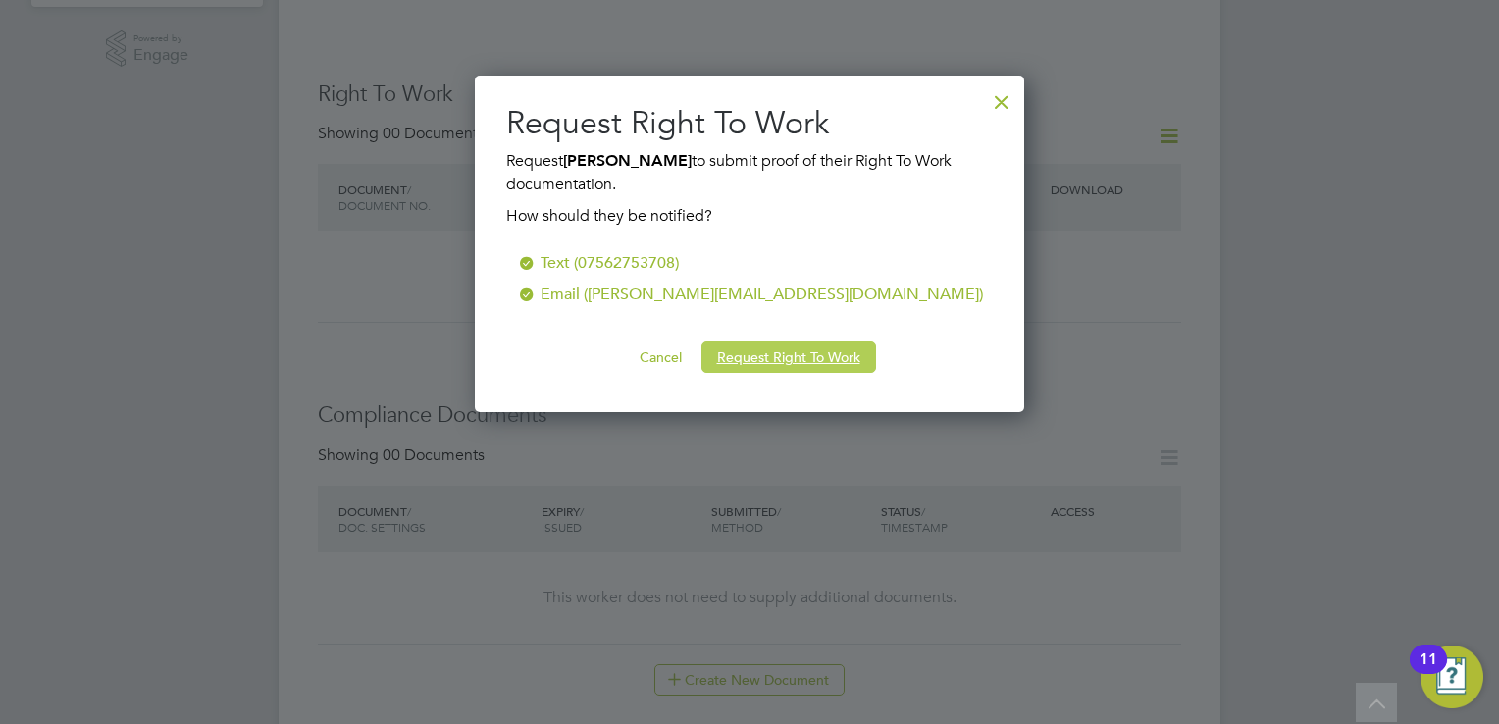
click at [776, 350] on button "Request Right To Work" at bounding box center [789, 356] width 175 height 31
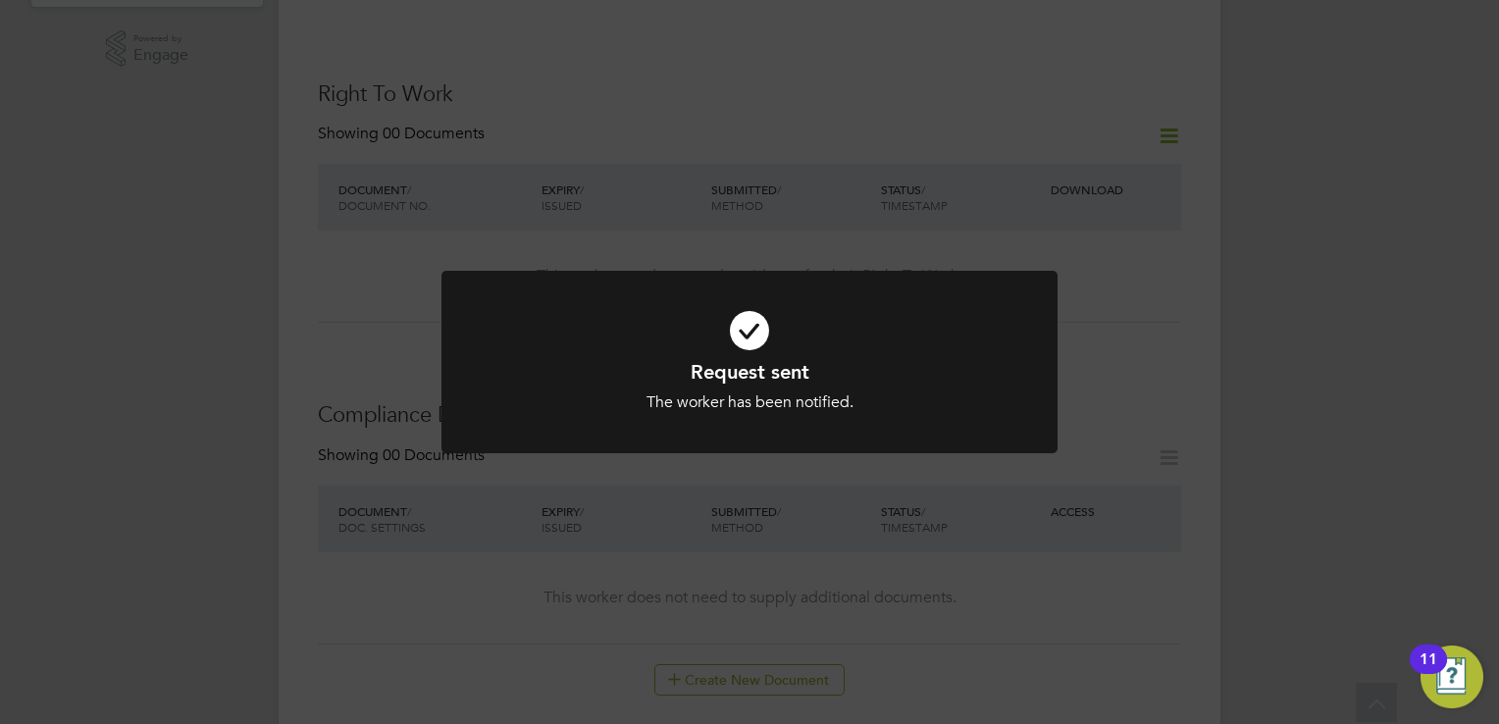
click at [758, 331] on icon at bounding box center [749, 330] width 510 height 77
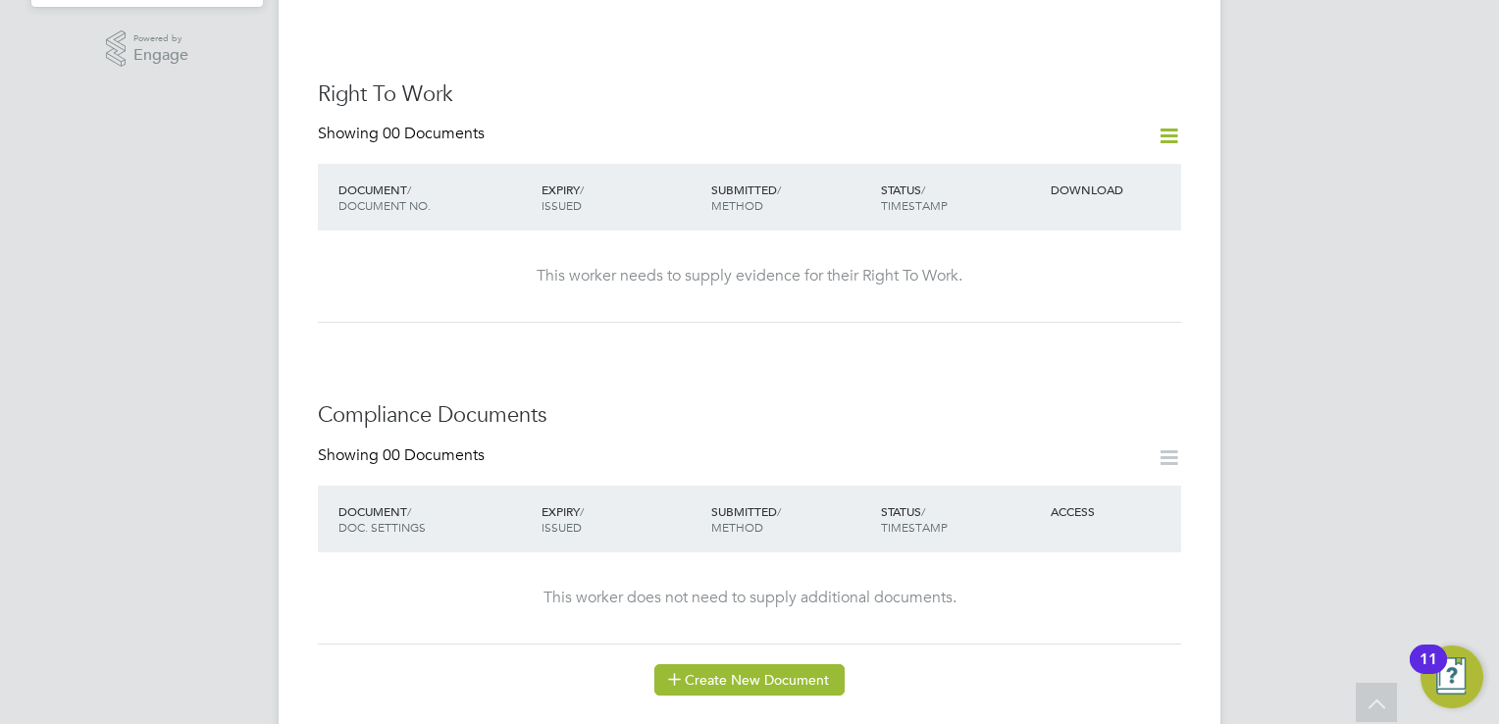
click at [788, 664] on button "Create New Document" at bounding box center [749, 679] width 190 height 31
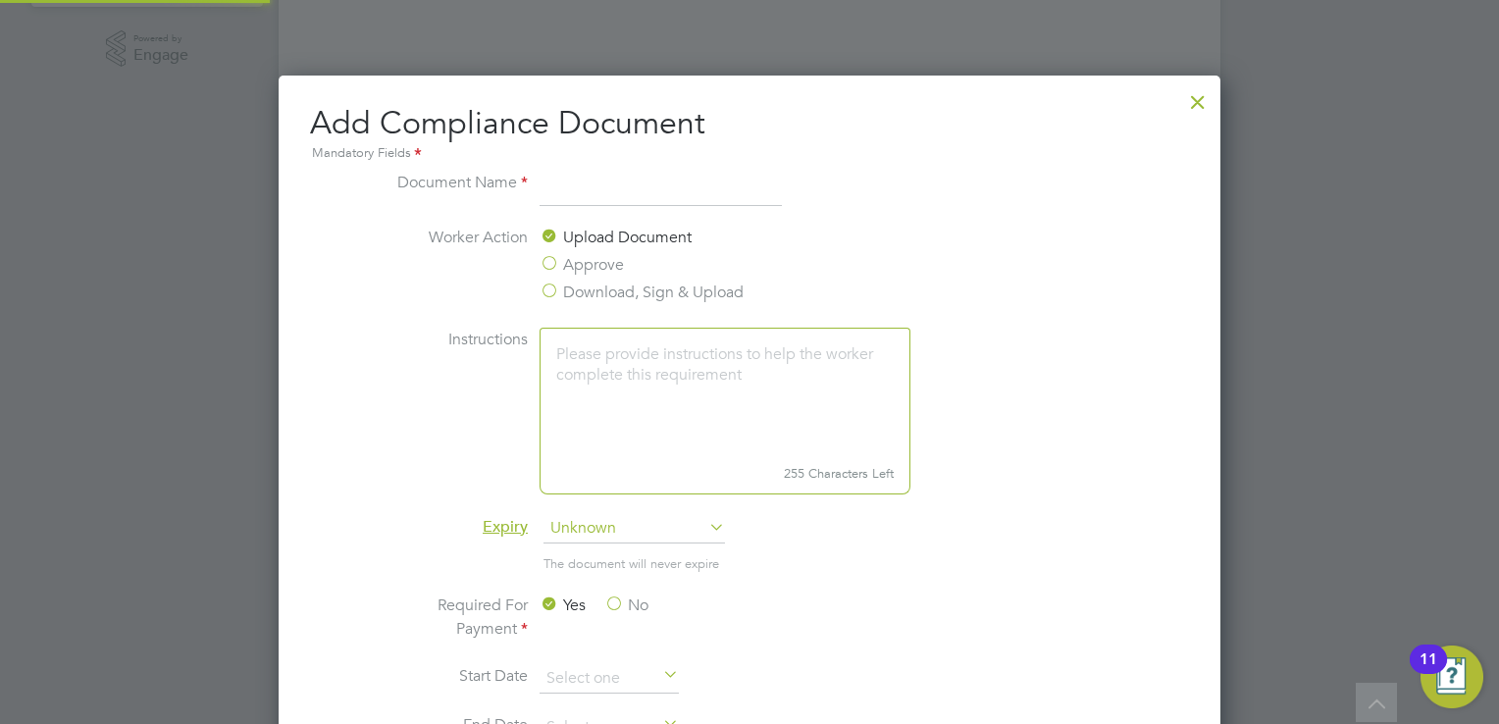
scroll to position [1026, 943]
type input "REF"
click at [598, 538] on span "Unknown" at bounding box center [635, 528] width 182 height 29
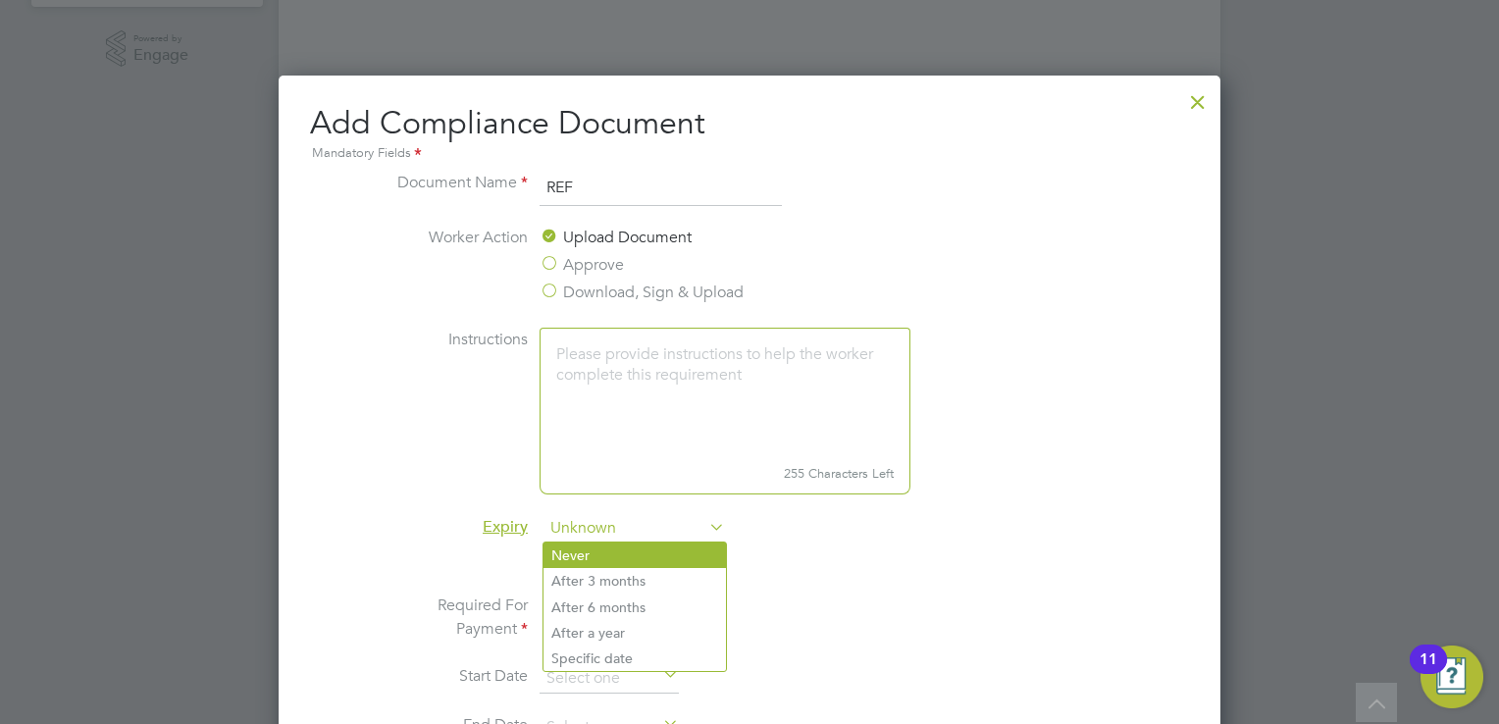
click at [599, 551] on li "Never" at bounding box center [635, 556] width 182 height 26
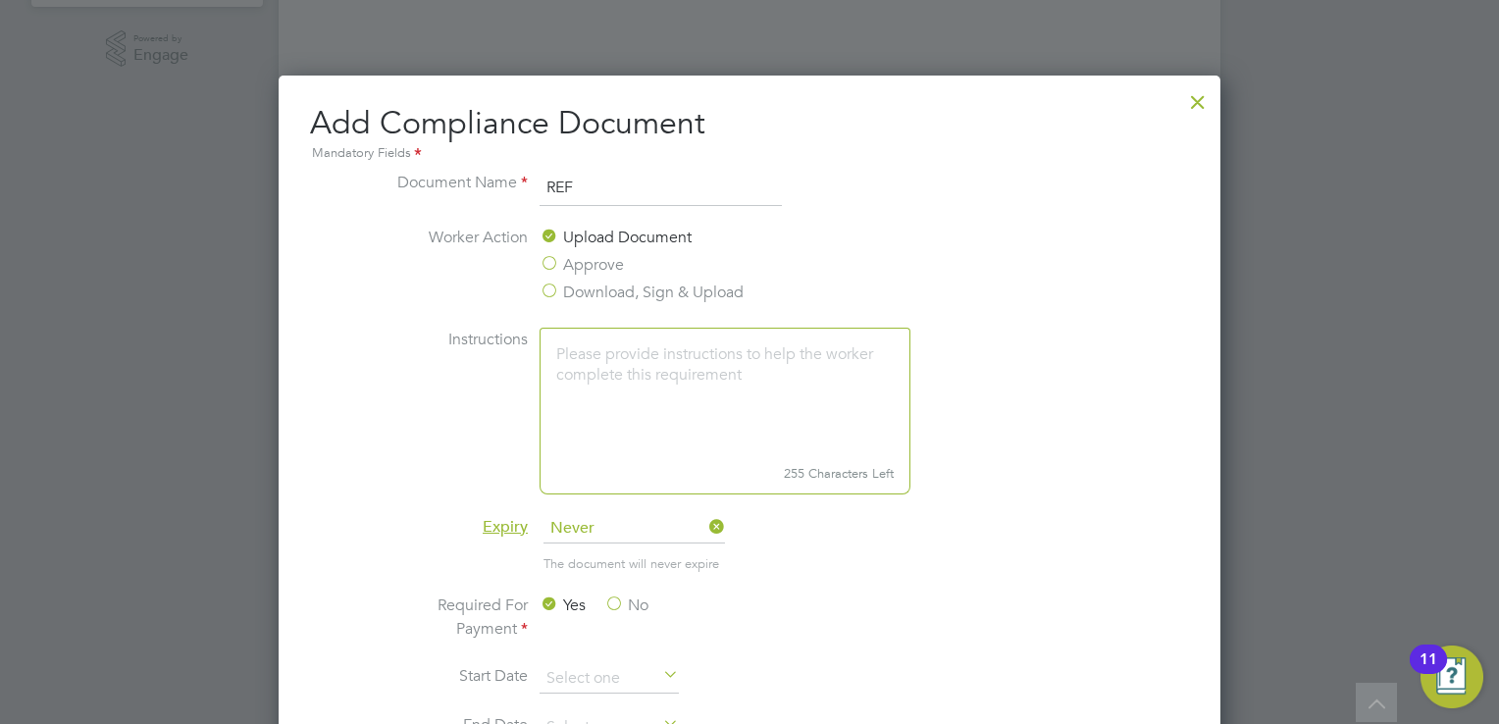
click at [613, 601] on label "No" at bounding box center [626, 606] width 44 height 24
click at [0, 0] on input "No" at bounding box center [0, 0] width 0 height 0
click at [838, 620] on li "Required For Payment Yes No" at bounding box center [750, 629] width 738 height 71
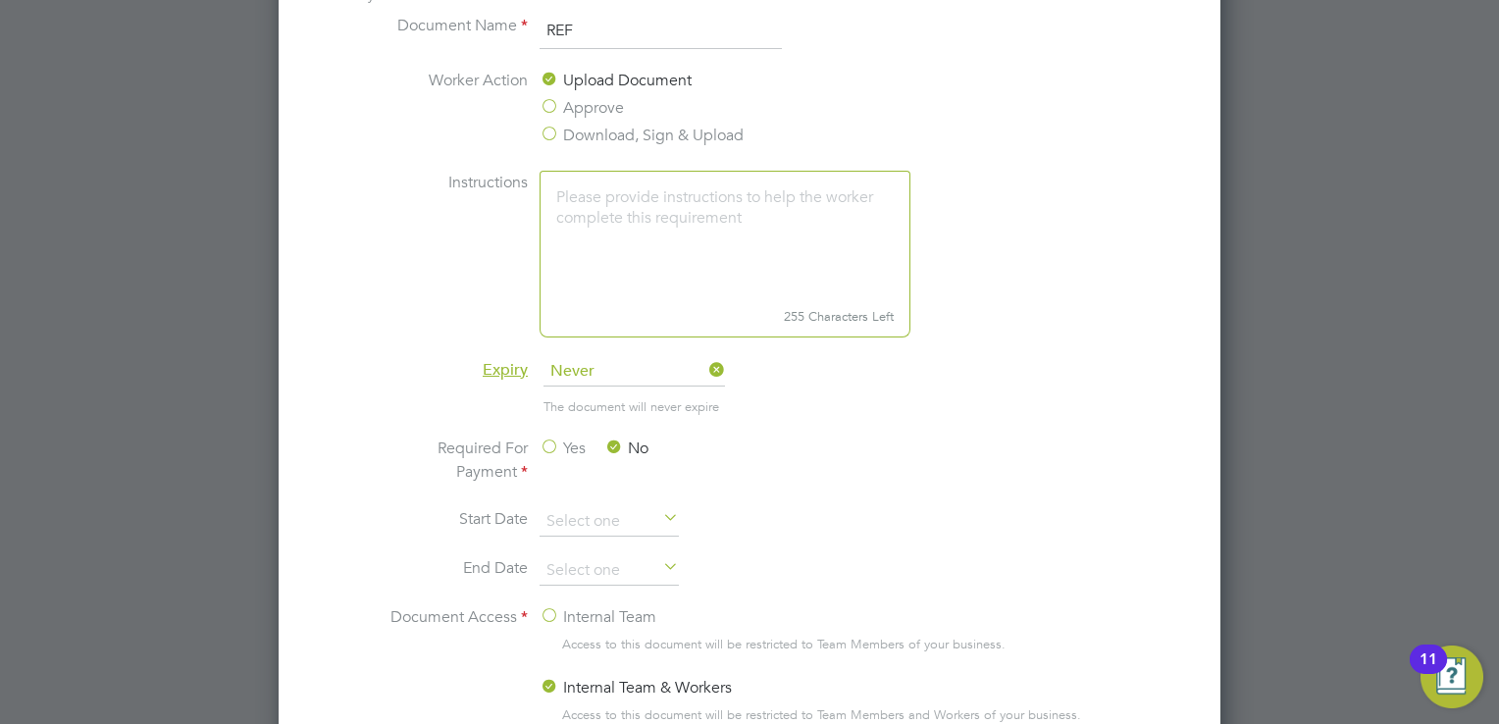
scroll to position [892, 0]
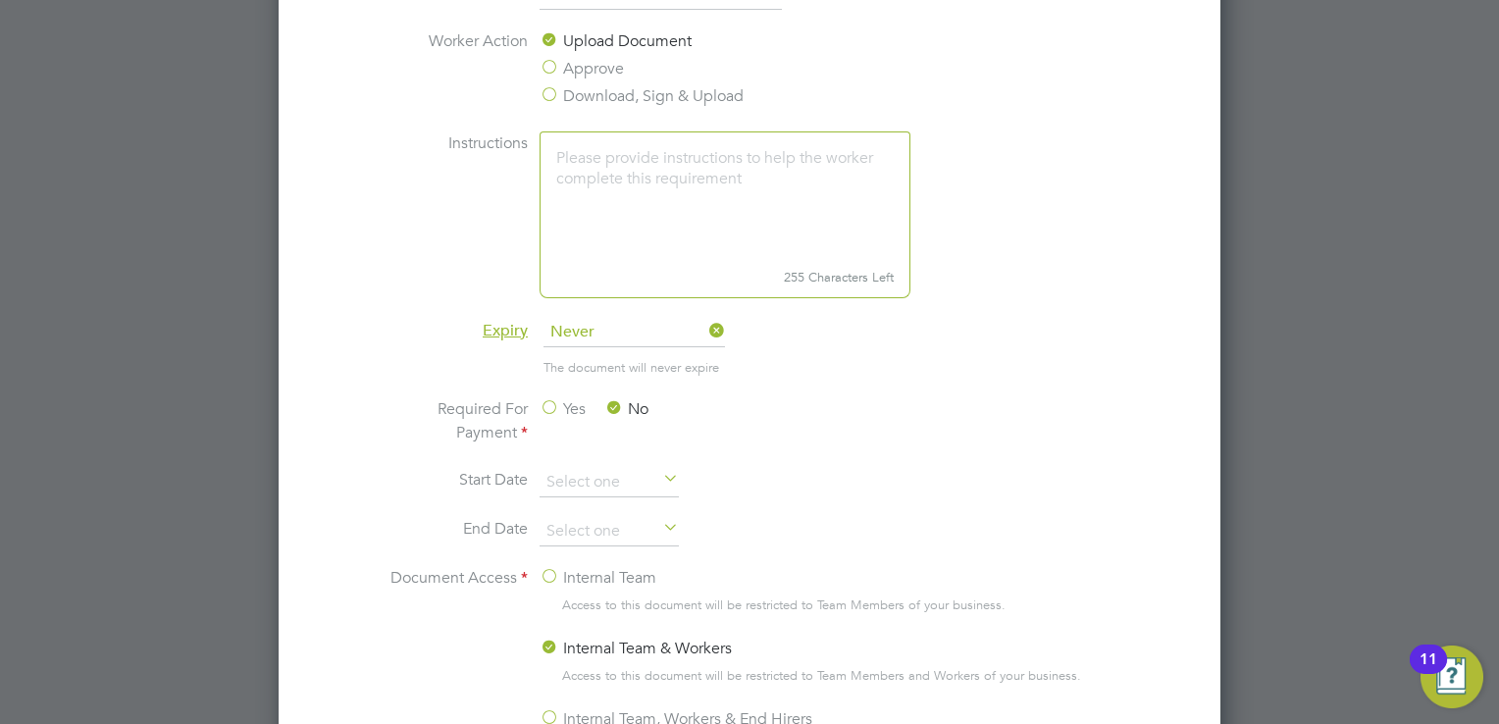
click at [1246, 297] on div at bounding box center [749, 362] width 1499 height 724
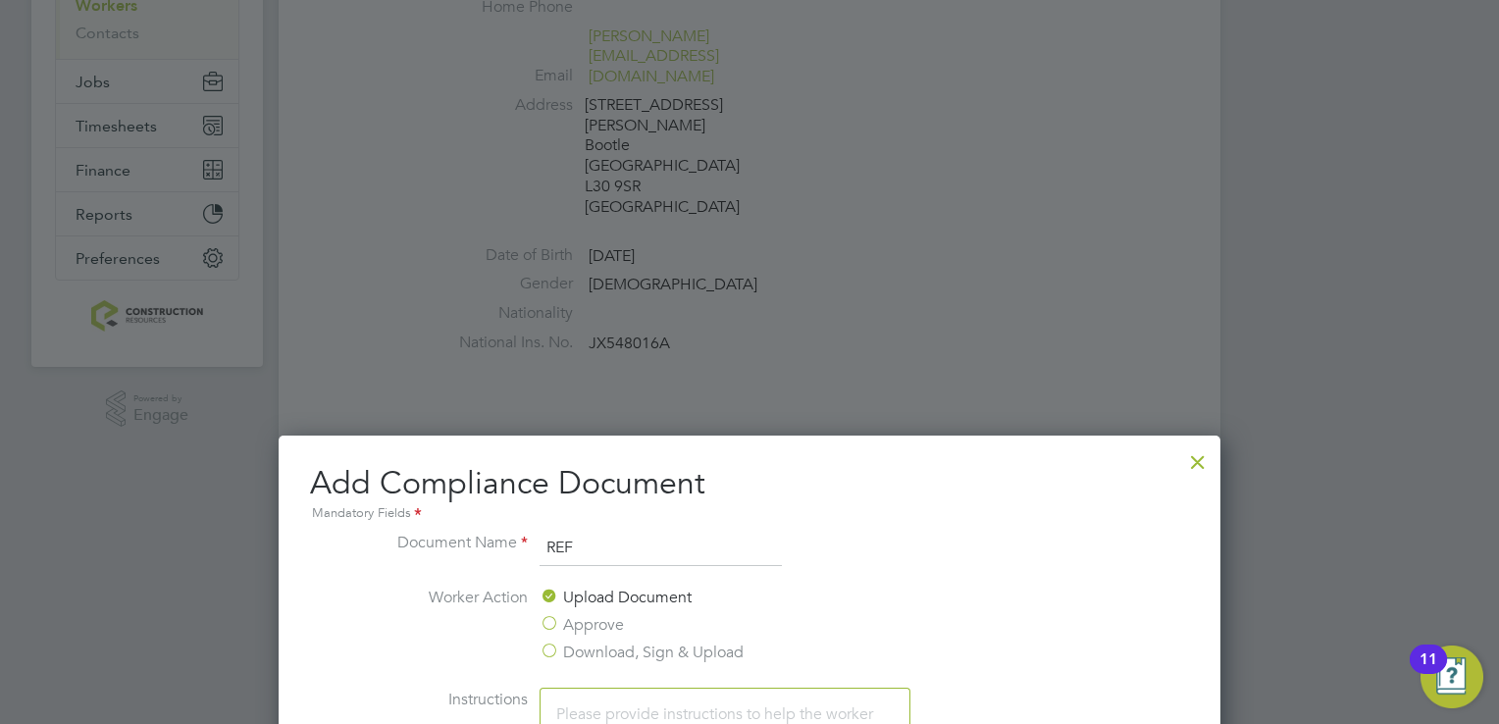
scroll to position [264, 0]
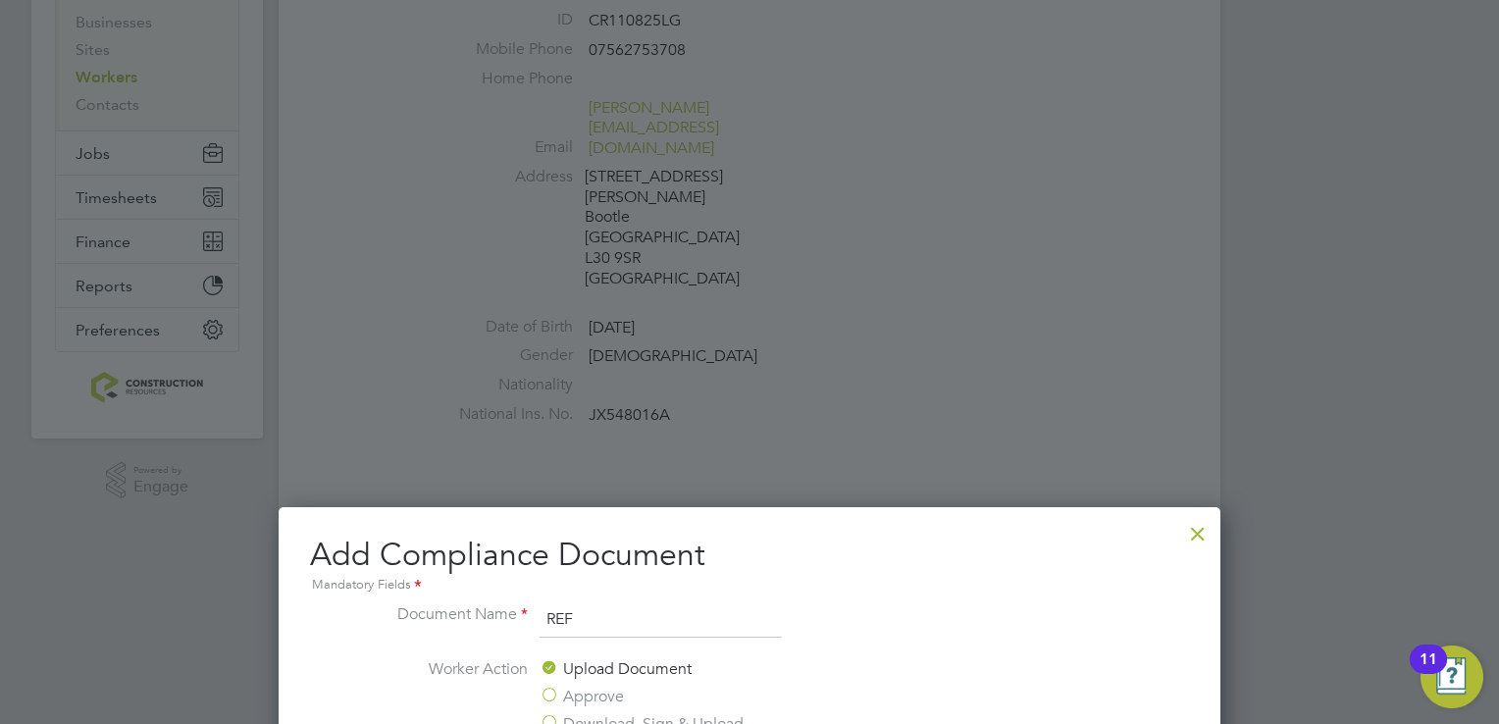
click at [1194, 519] on div at bounding box center [1197, 528] width 35 height 35
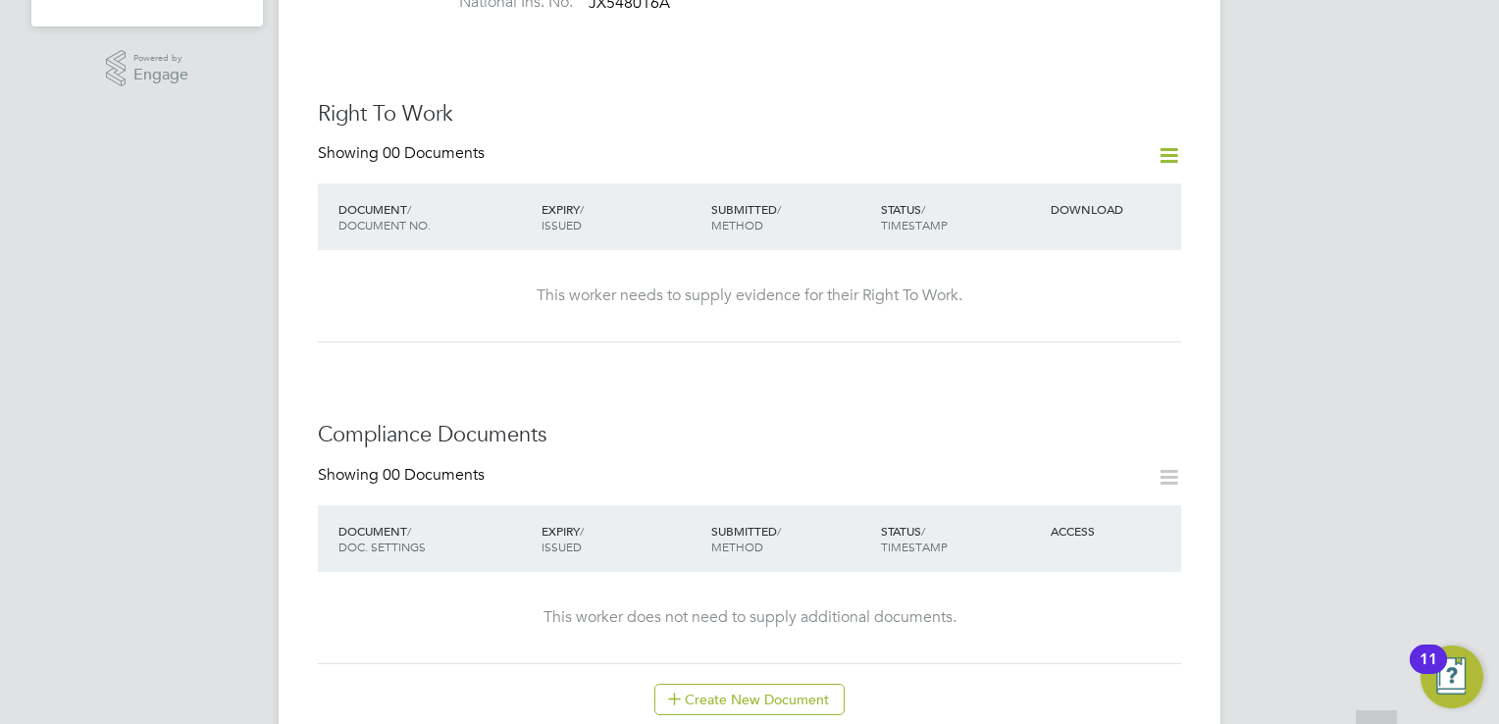
scroll to position [696, 0]
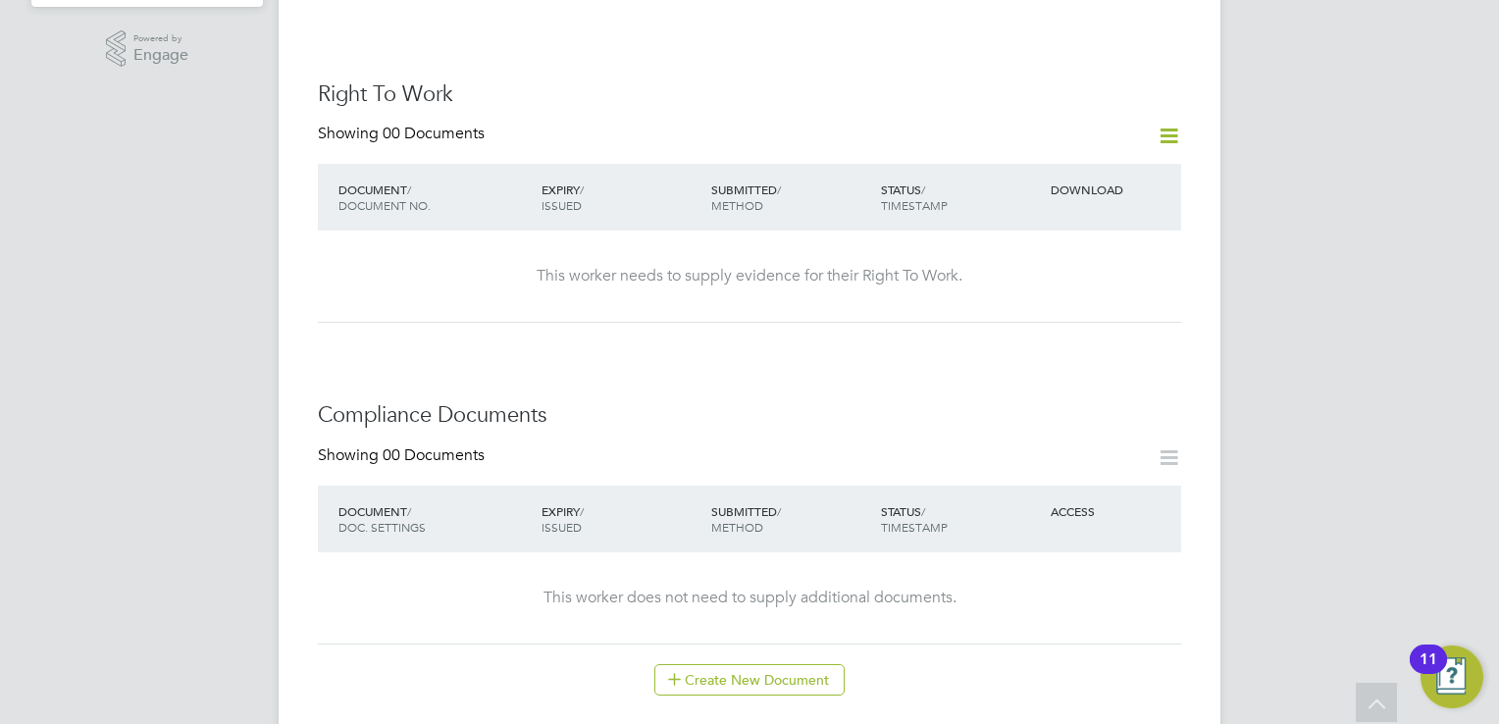
click at [1194, 519] on div "Worker Details Follow LG Liam Griffiths m: 07562753708 Personal Details ID CR11…" at bounding box center [750, 420] width 942 height 2123
click at [691, 80] on h3 "Right To Work" at bounding box center [749, 94] width 863 height 28
click at [824, 401] on div "Compliance Documents Showing 00 Documents DOCUMENT / DOC. SETTINGS EXPIRY / ISS…" at bounding box center [749, 548] width 863 height 294
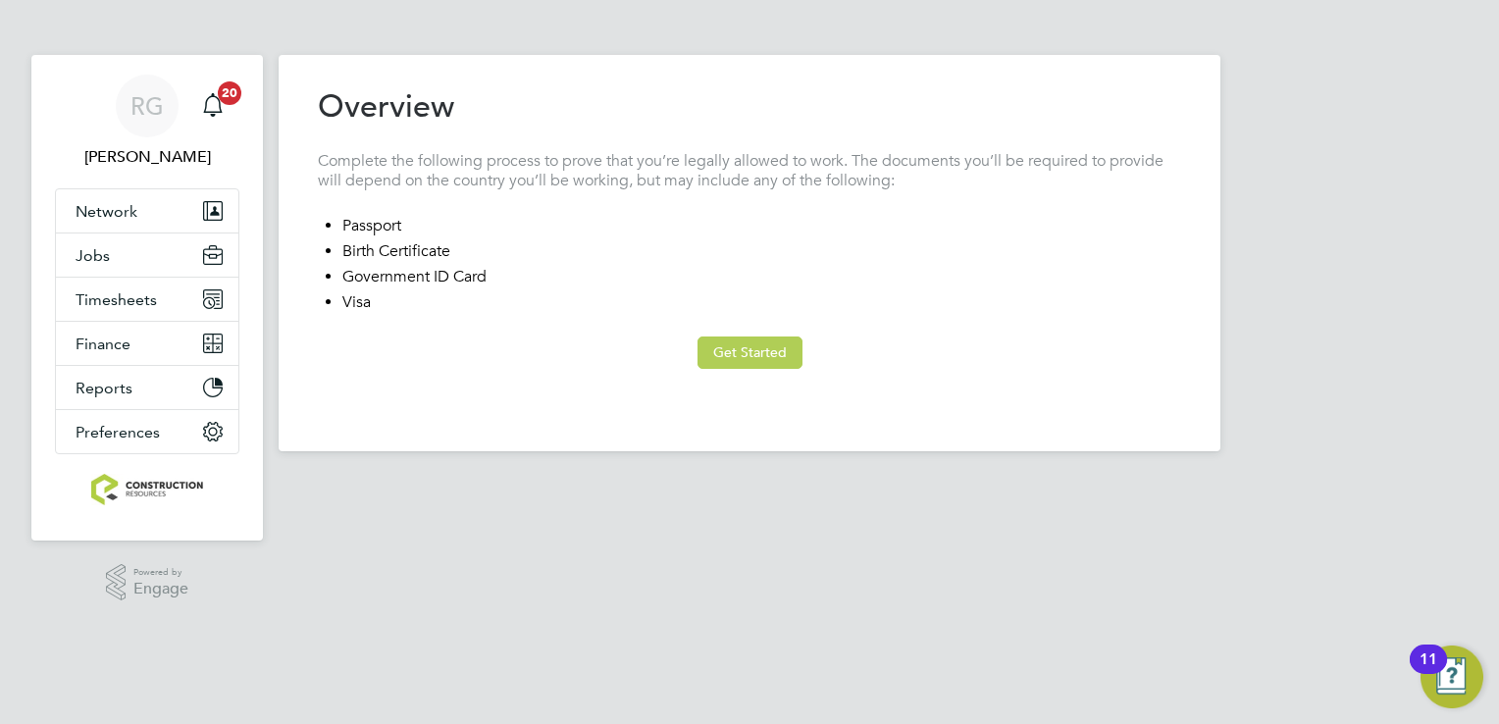
click at [768, 340] on button "Get Started" at bounding box center [750, 352] width 105 height 31
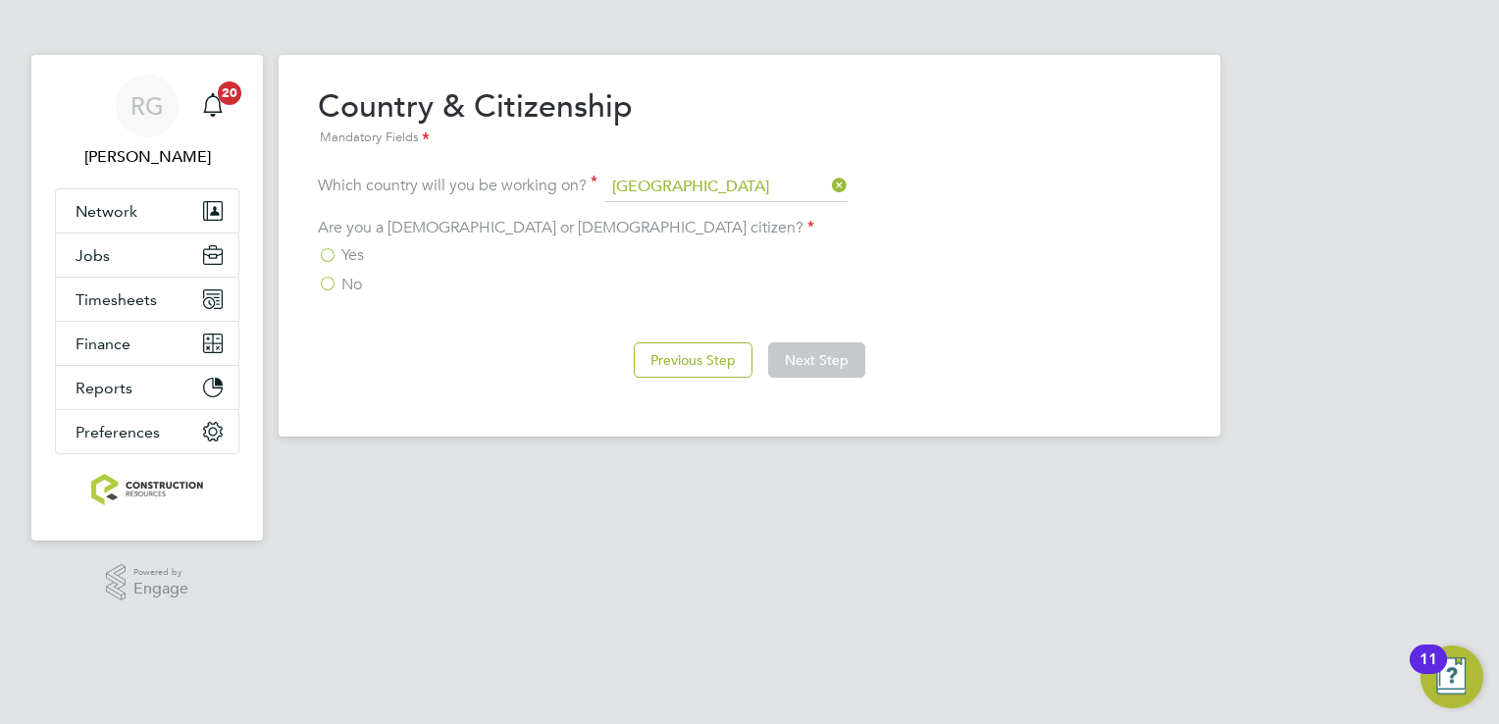
click at [330, 249] on label "Yes" at bounding box center [341, 255] width 46 height 20
click at [0, 0] on input "Yes" at bounding box center [0, 0] width 0 height 0
click at [851, 350] on button "Next Step" at bounding box center [816, 359] width 97 height 35
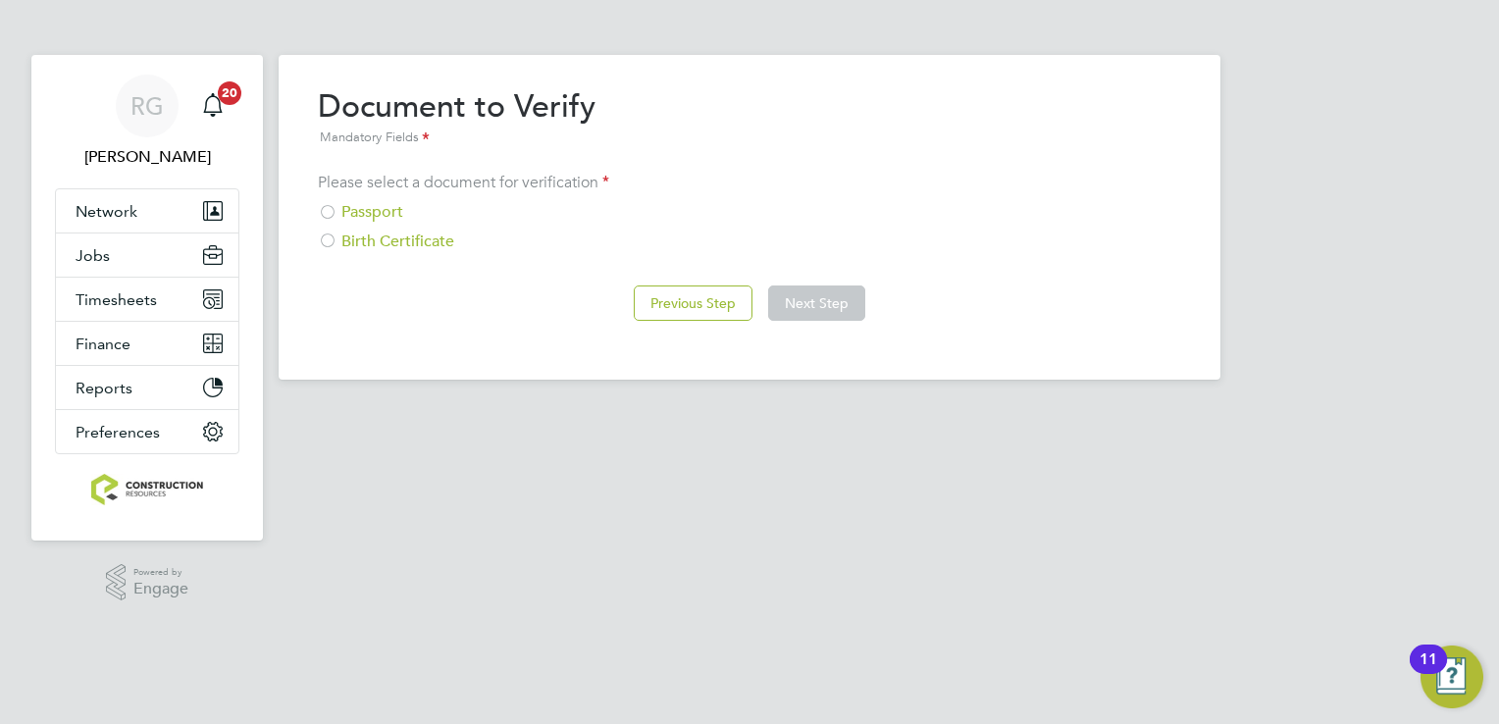
click at [326, 214] on div at bounding box center [328, 214] width 20 height 20
click at [801, 297] on button "Next Step" at bounding box center [816, 303] width 97 height 35
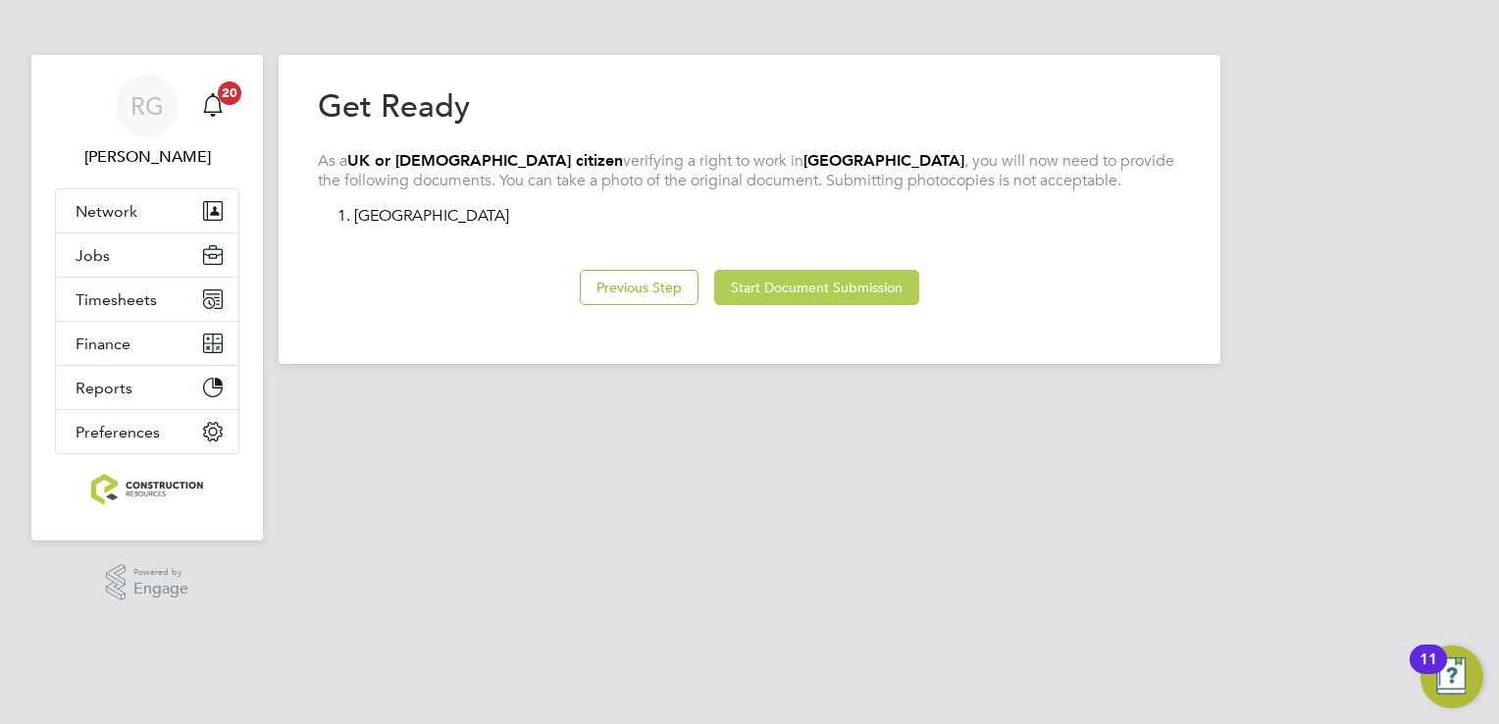
click at [793, 283] on button "Start Document Submission" at bounding box center [816, 287] width 205 height 35
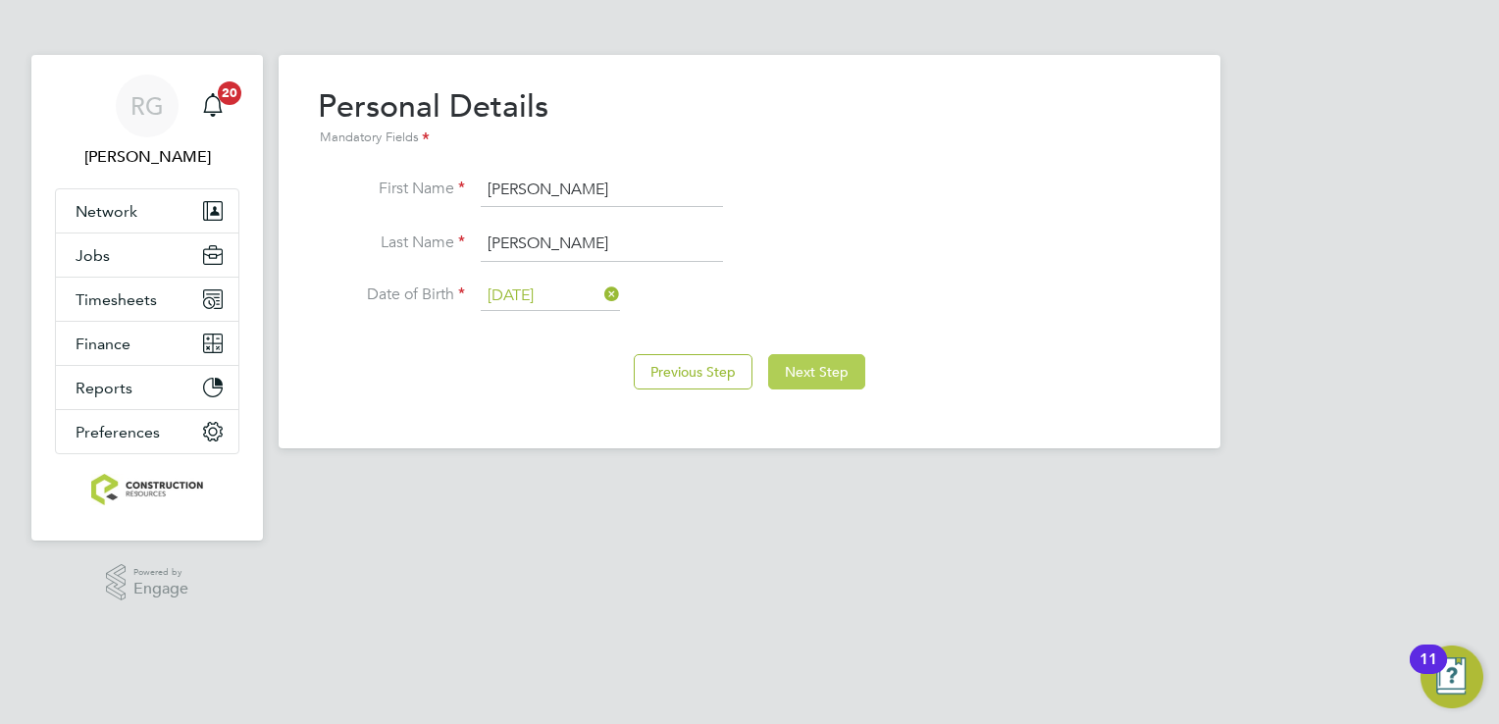
click at [824, 379] on button "Next Step" at bounding box center [816, 371] width 97 height 35
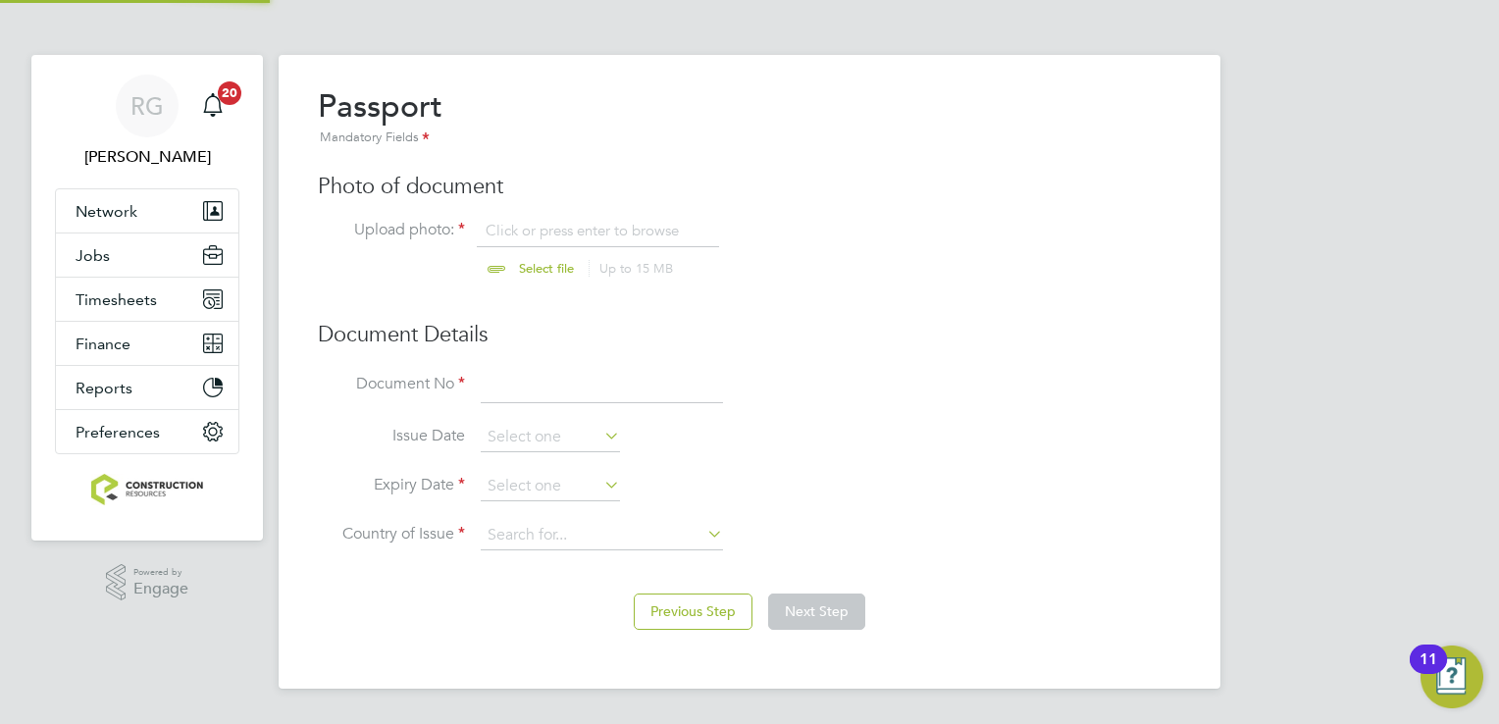
scroll to position [26, 243]
click at [527, 272] on input "file" at bounding box center [565, 250] width 308 height 59
type input "C:\fakepath\Griffiths.Liam Passport exp 13.06.2032.jpg"
click at [649, 392] on input at bounding box center [602, 386] width 242 height 35
type input "133984920"
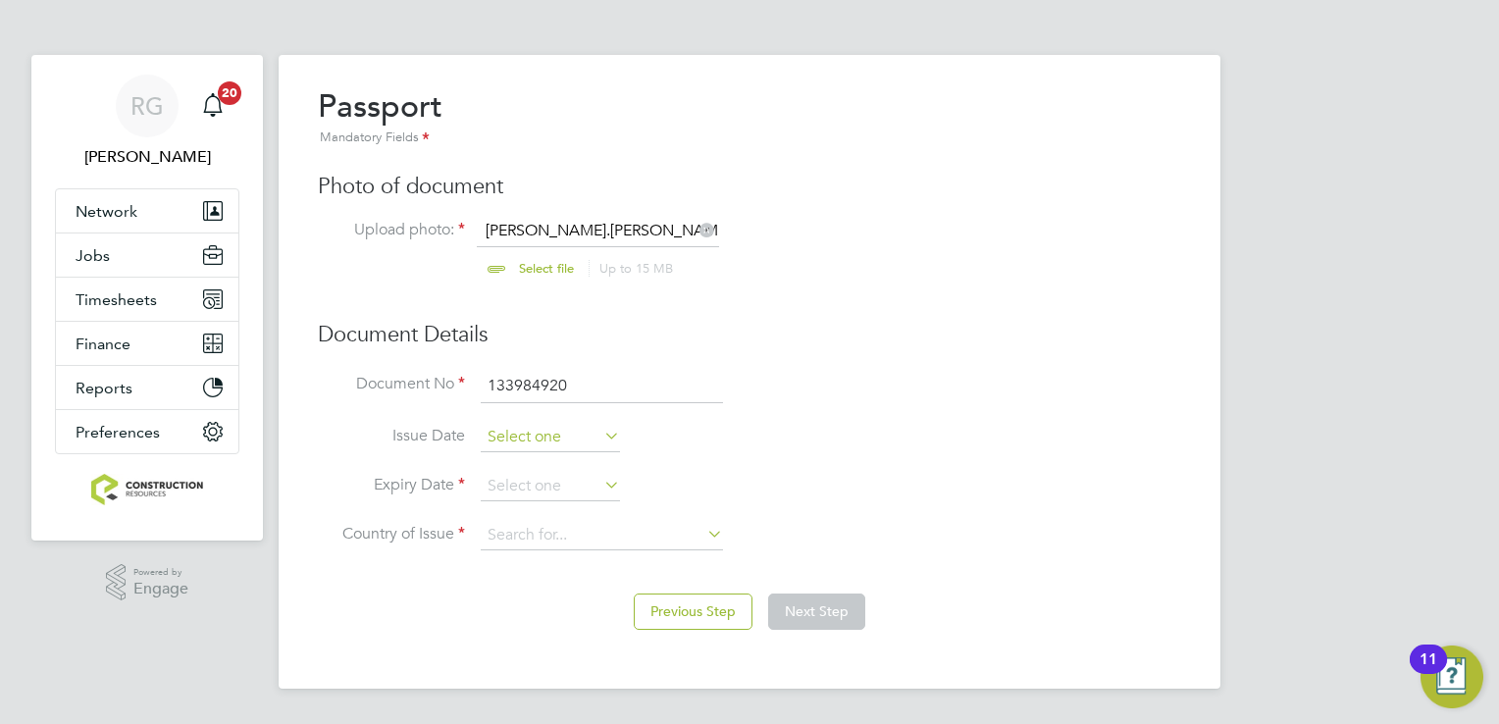
click at [542, 449] on input at bounding box center [550, 437] width 139 height 29
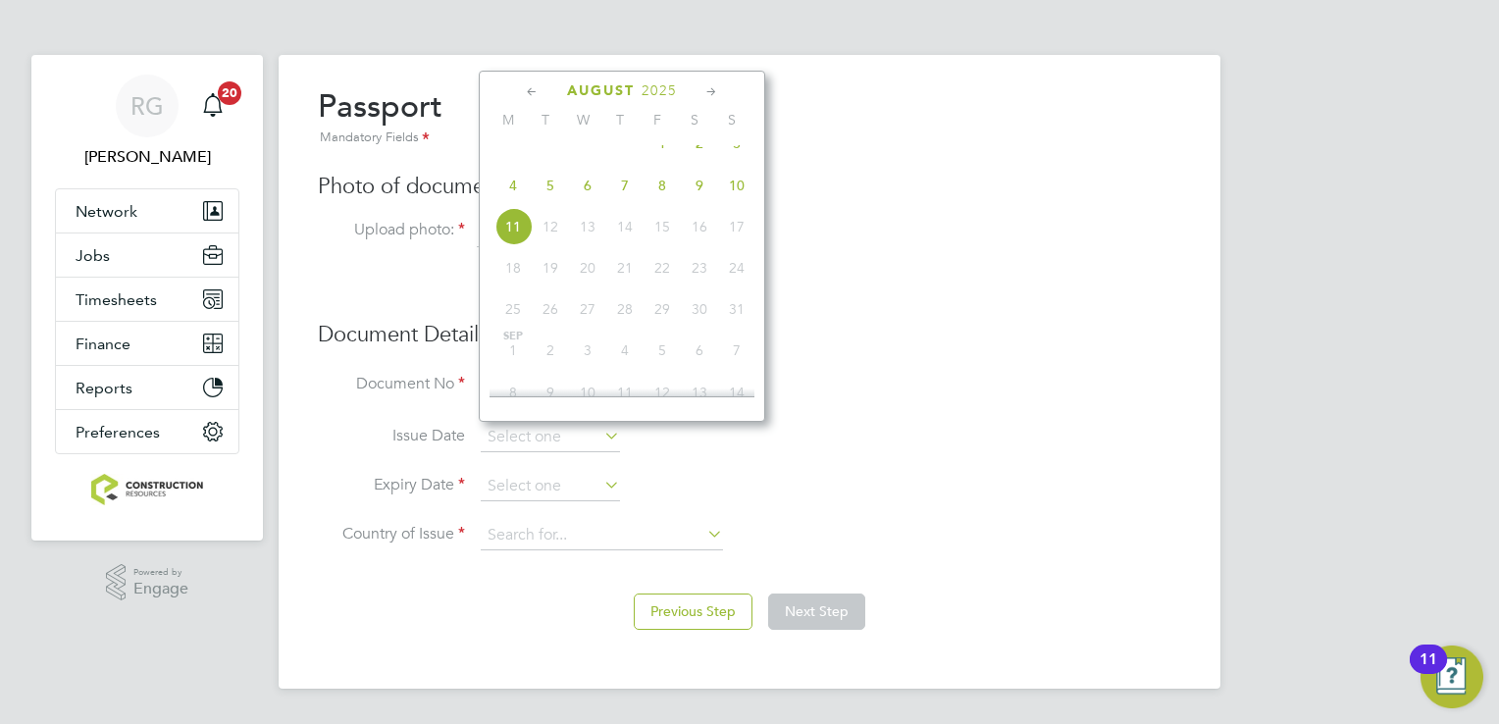
click at [508, 320] on span "25" at bounding box center [512, 308] width 37 height 37
click at [652, 93] on span "2025" at bounding box center [659, 90] width 35 height 17
click at [675, 227] on span "2022" at bounding box center [662, 218] width 37 height 37
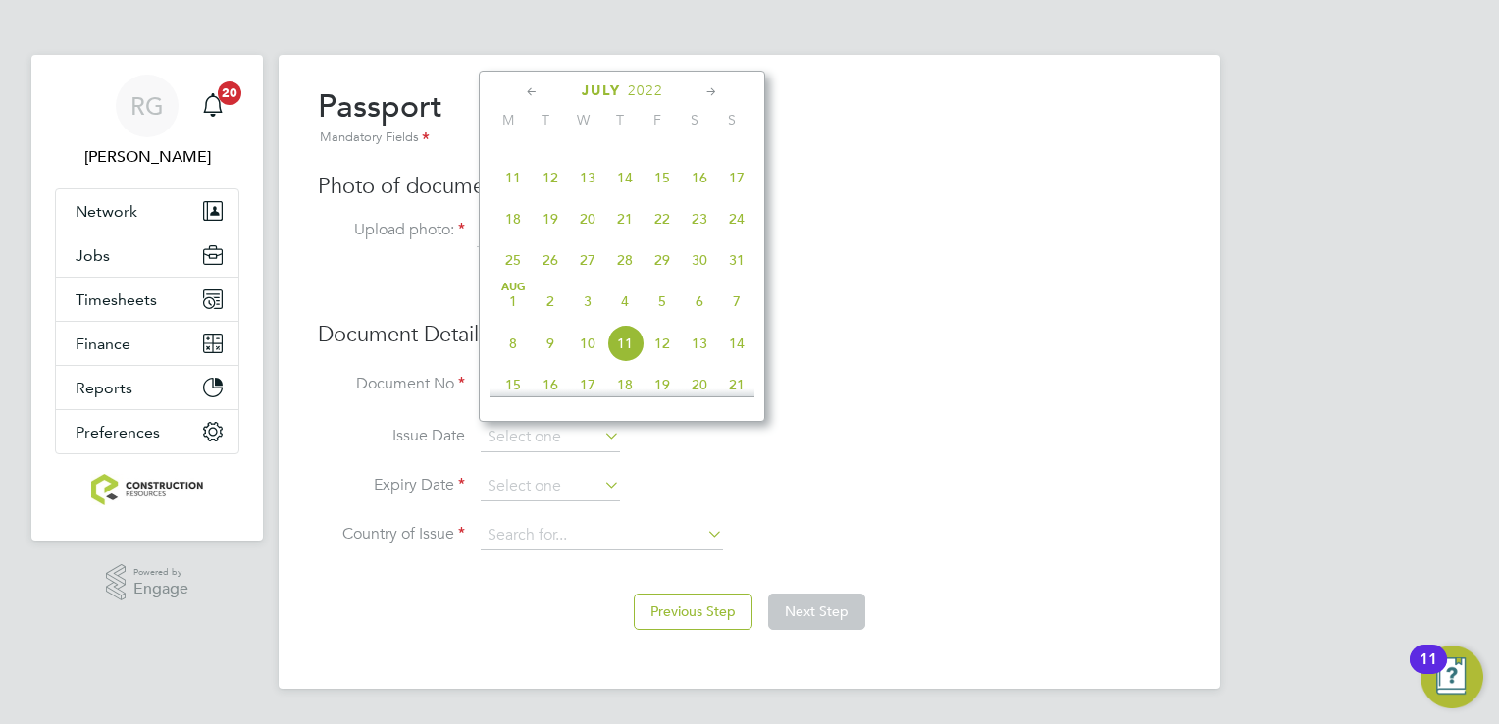
click at [529, 96] on icon at bounding box center [532, 92] width 19 height 22
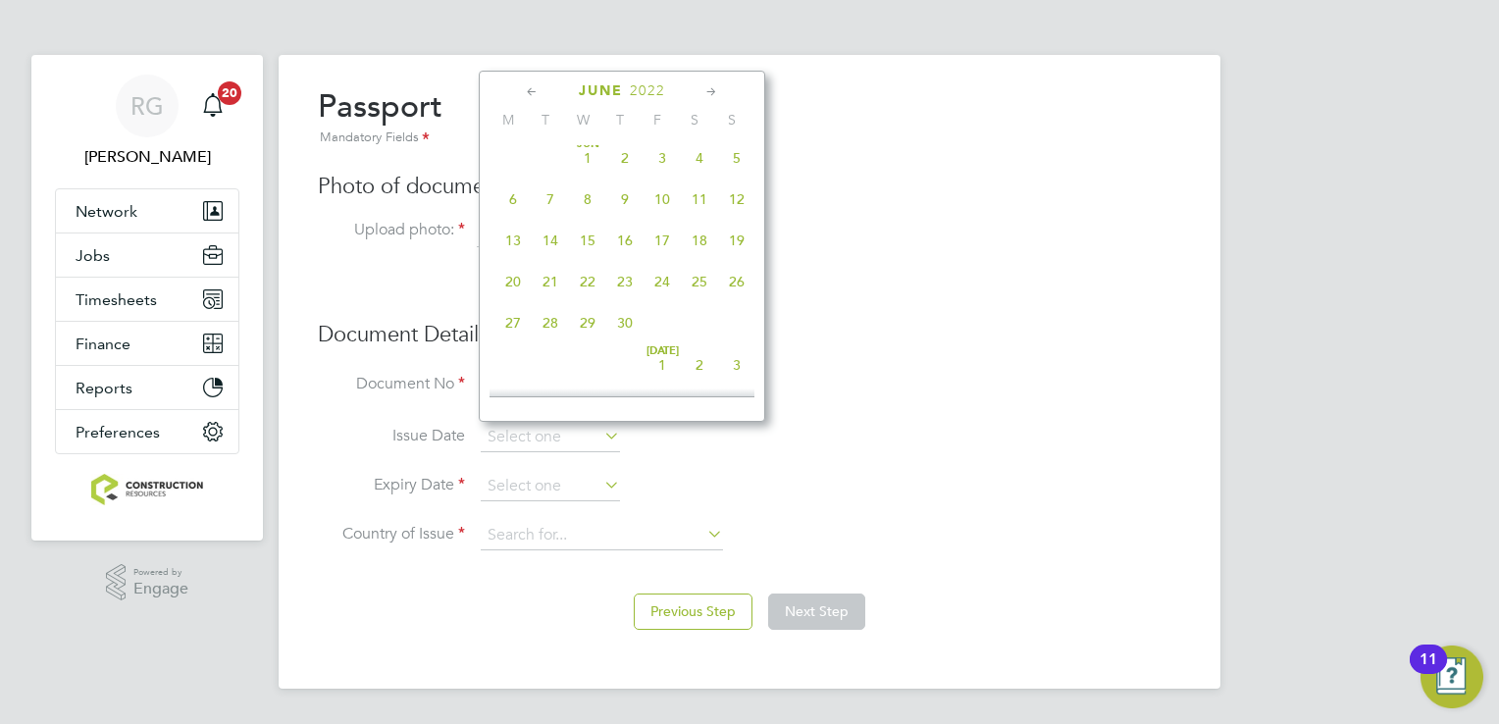
click at [512, 259] on span "13" at bounding box center [512, 240] width 37 height 37
type input "13 Jun 2022"
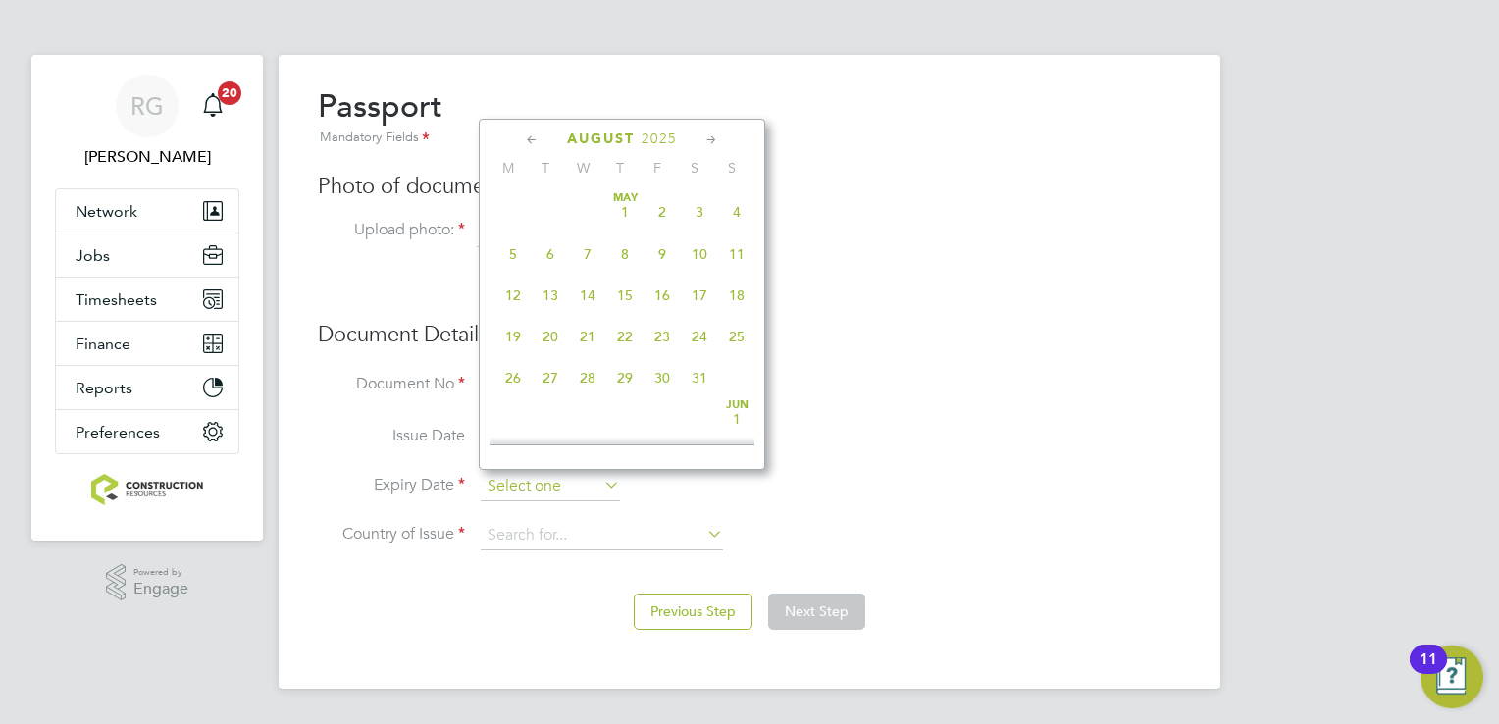
scroll to position [683, 0]
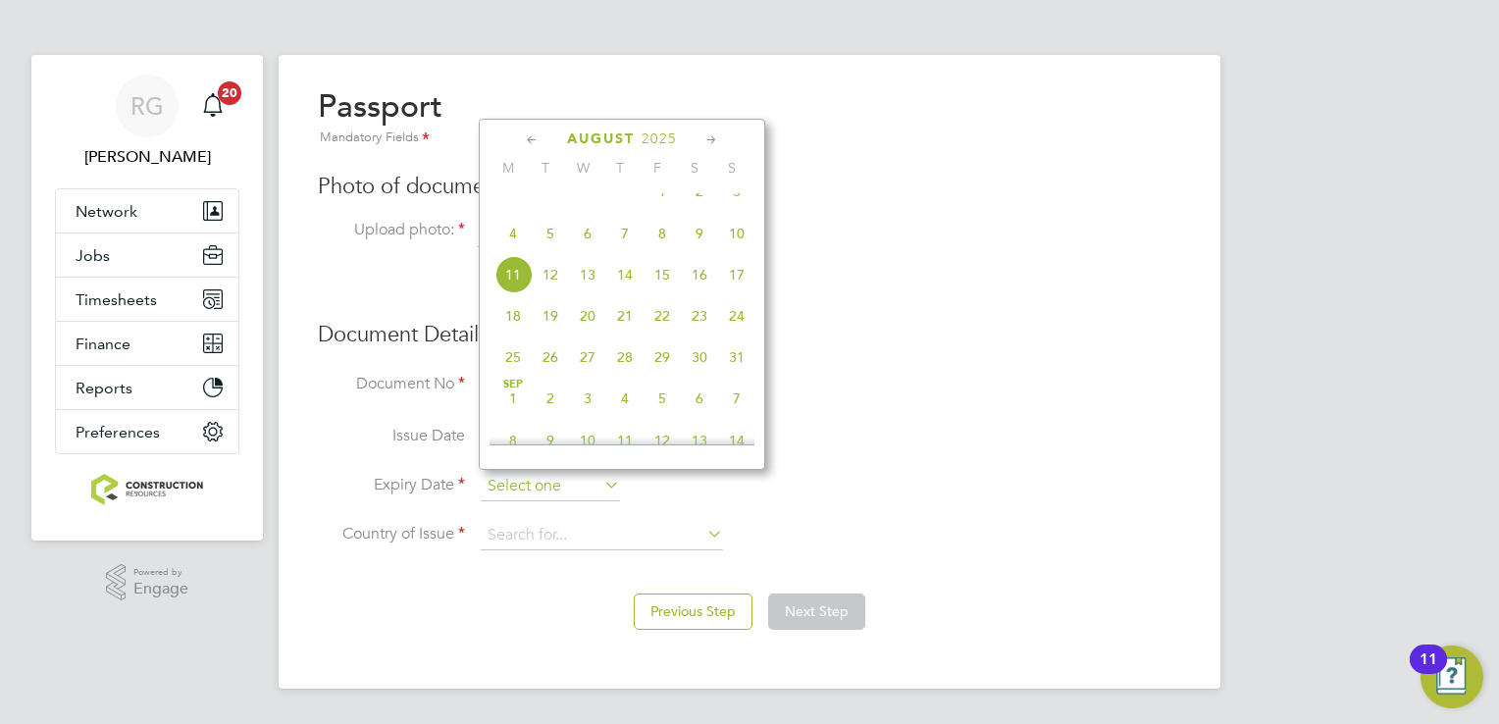
click at [553, 497] on input at bounding box center [550, 486] width 139 height 29
click at [702, 147] on icon at bounding box center [711, 141] width 19 height 22
click at [668, 132] on span "2025" at bounding box center [674, 138] width 35 height 17
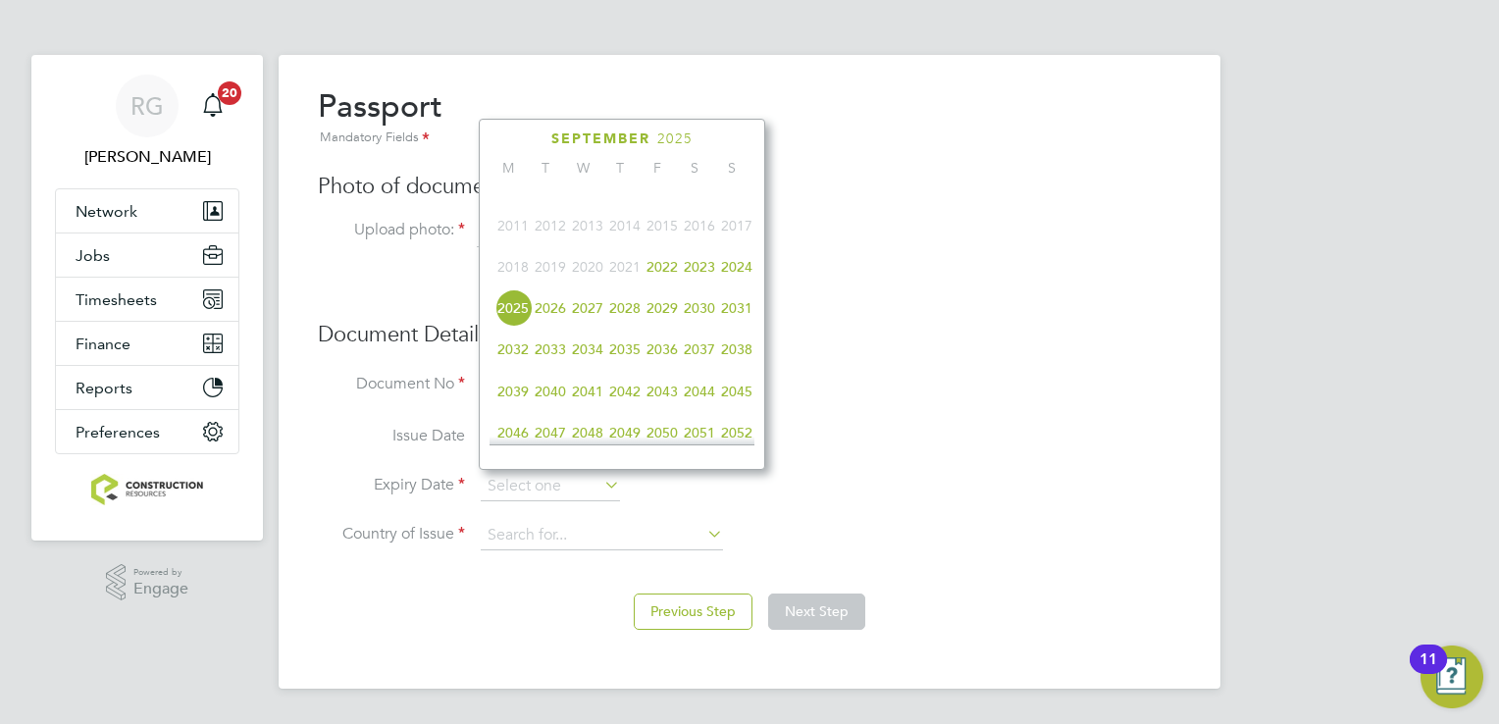
click at [510, 367] on span "2032" at bounding box center [512, 349] width 37 height 37
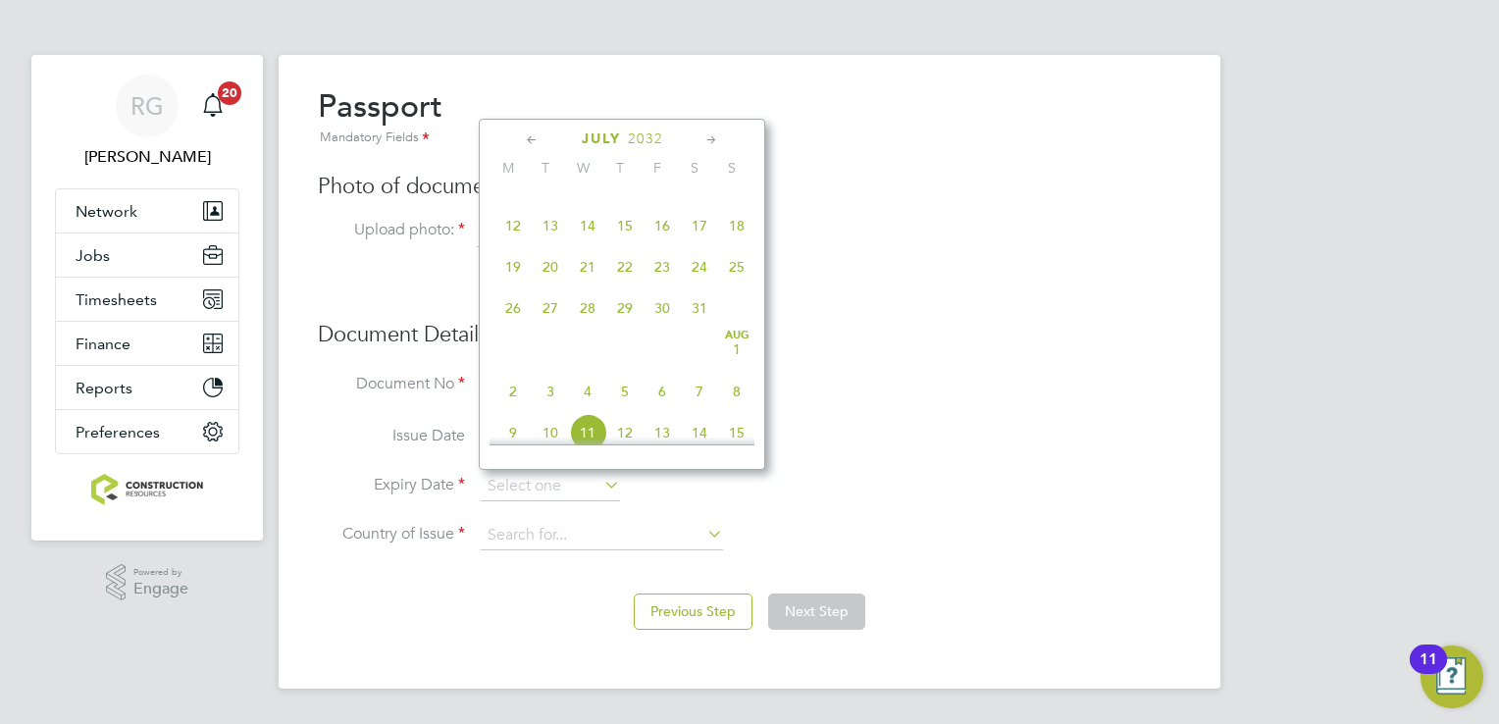
click at [535, 136] on icon at bounding box center [532, 141] width 19 height 22
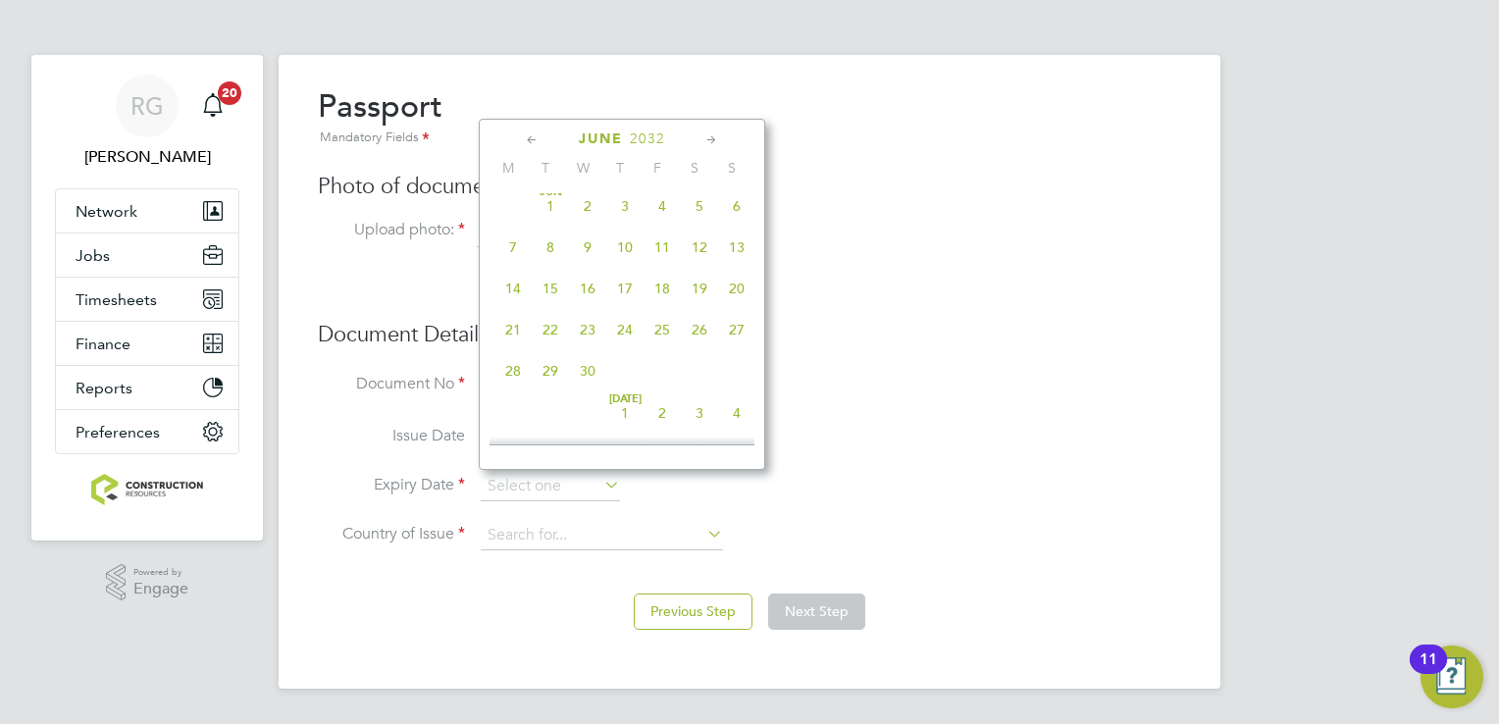
click at [740, 260] on span "13" at bounding box center [736, 247] width 37 height 37
type input "13 Jun 2032"
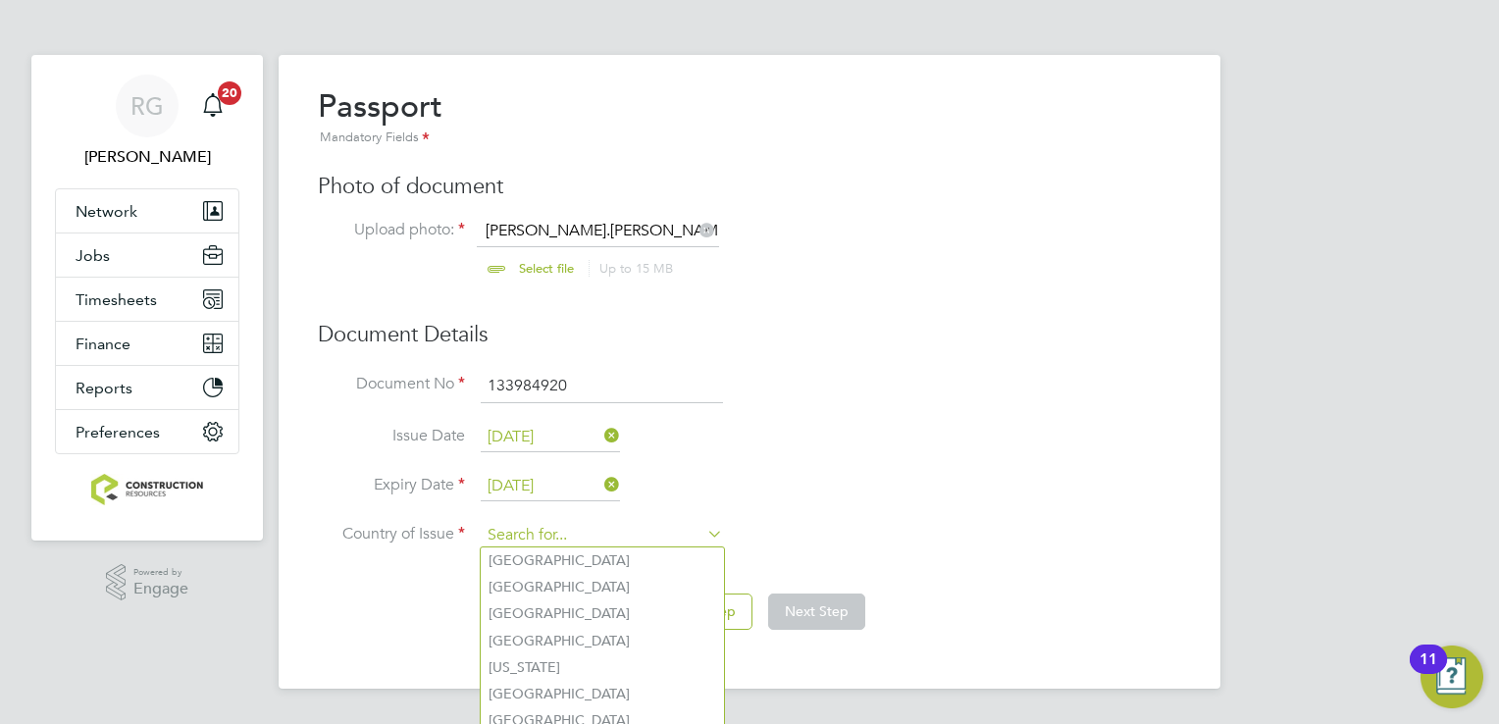
click at [667, 535] on input at bounding box center [602, 535] width 242 height 29
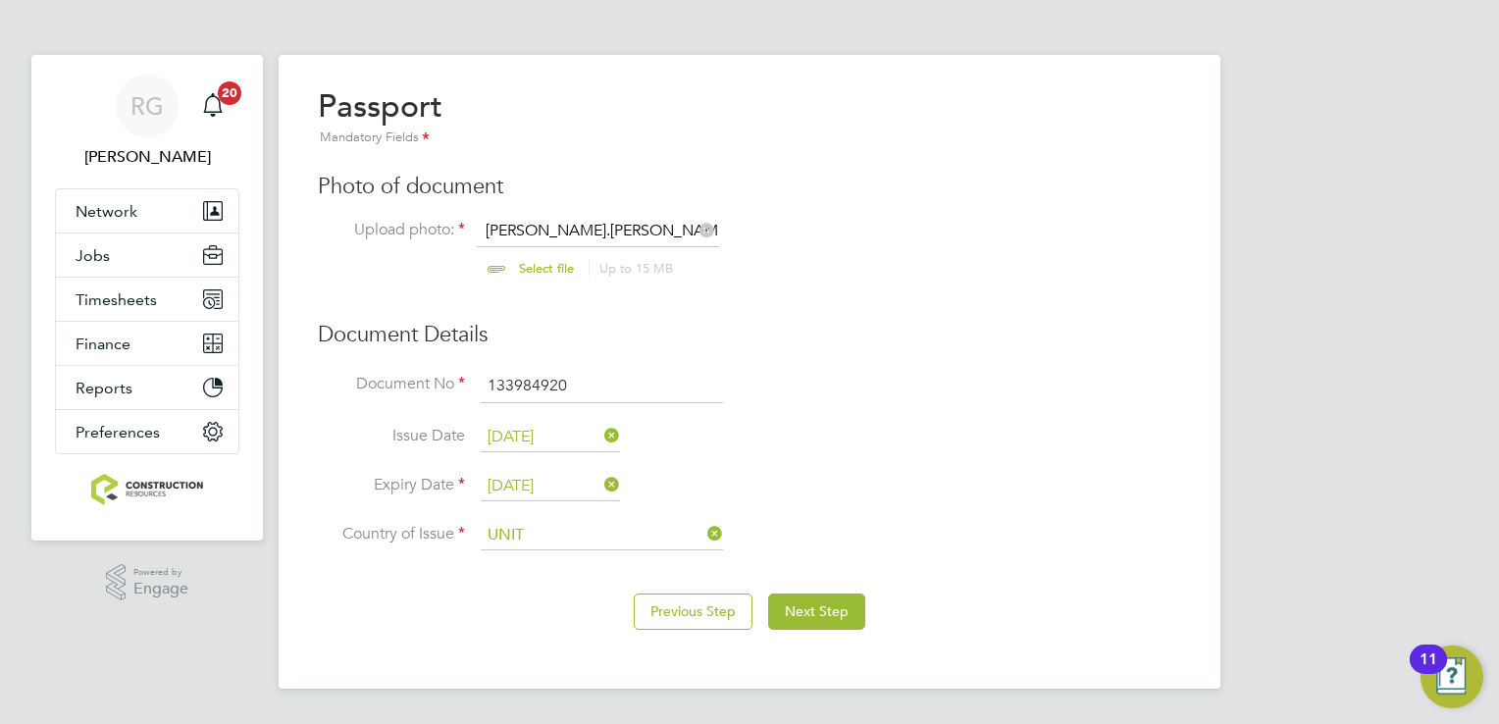
click at [650, 612] on li "Unit ed Kingdom" at bounding box center [621, 613] width 280 height 26
type input "United Kingdom"
click at [784, 625] on button "Next Step" at bounding box center [816, 611] width 97 height 35
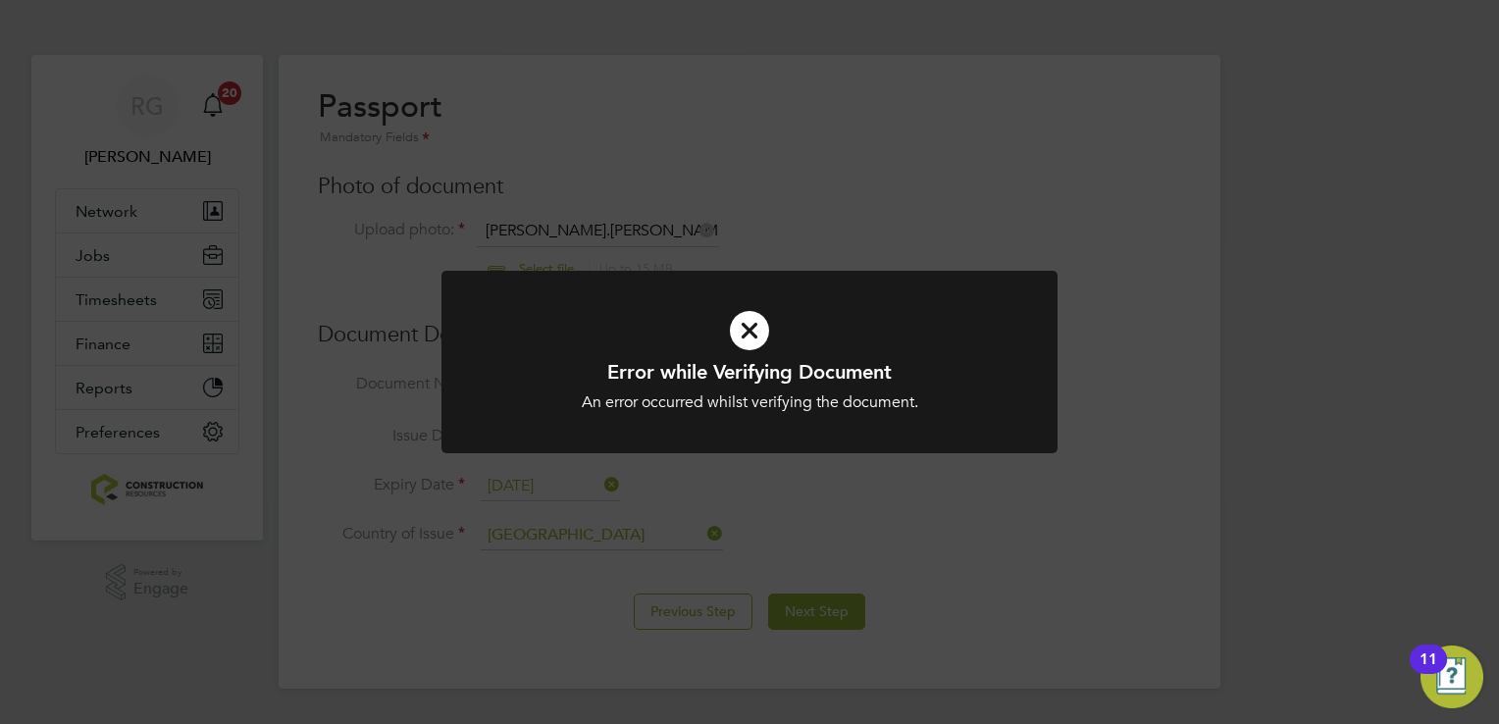
click at [776, 307] on icon at bounding box center [749, 330] width 510 height 77
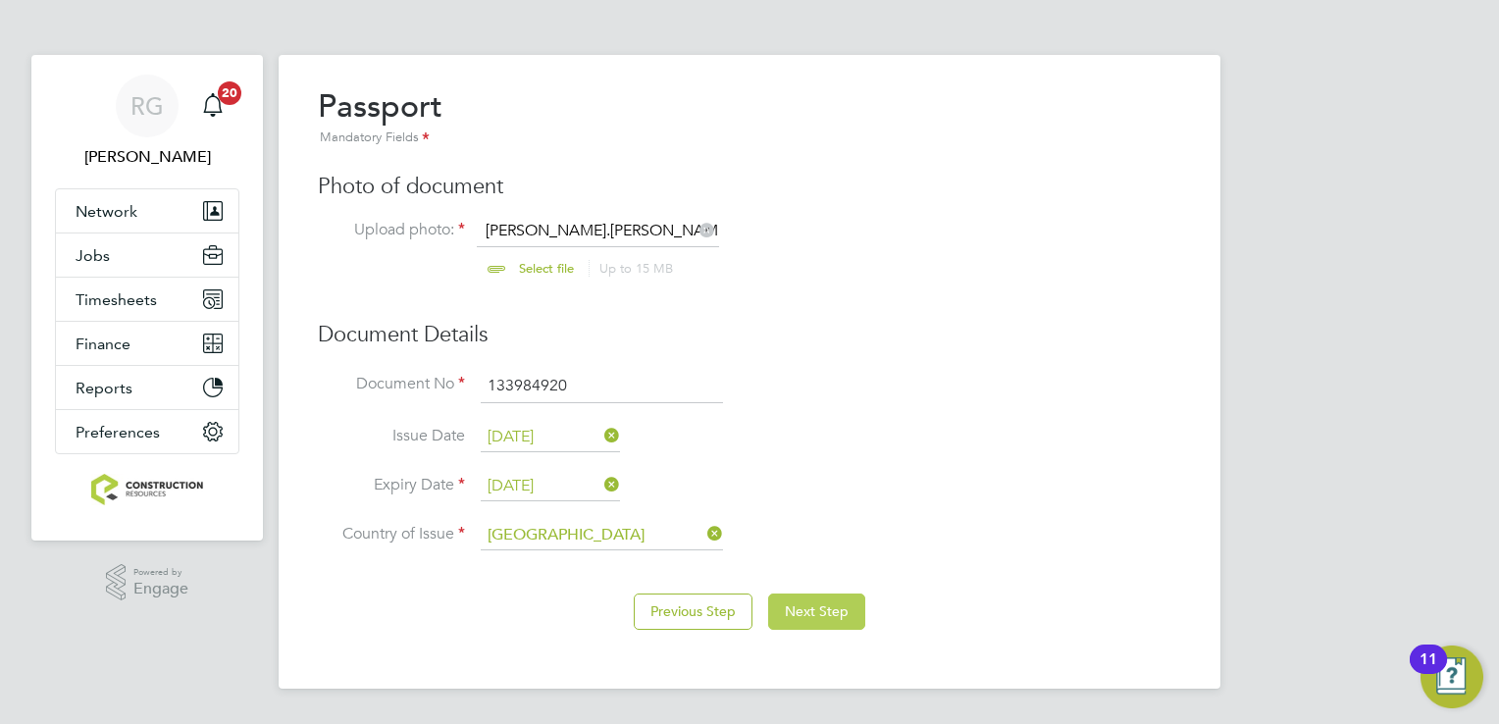
click at [789, 595] on button "Next Step" at bounding box center [816, 611] width 97 height 35
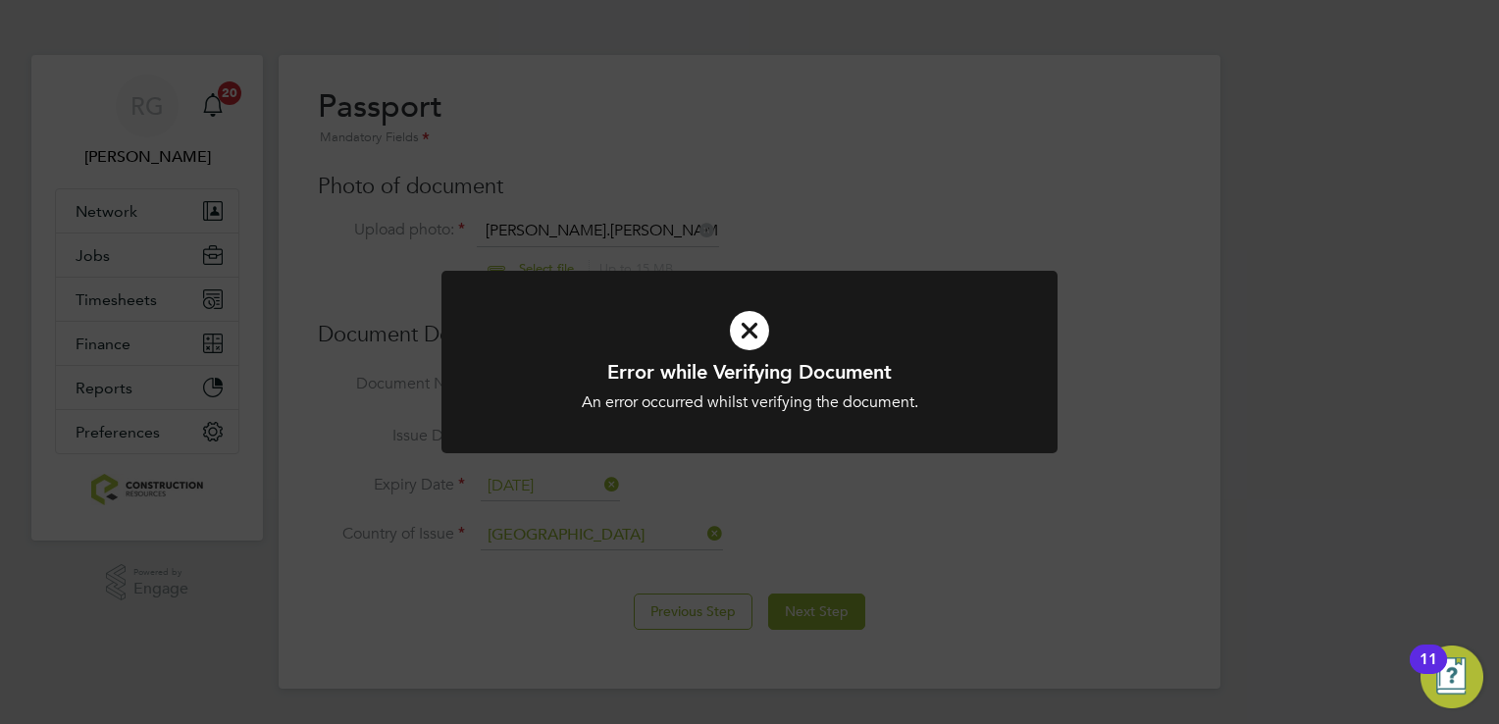
click at [746, 319] on icon at bounding box center [749, 330] width 510 height 77
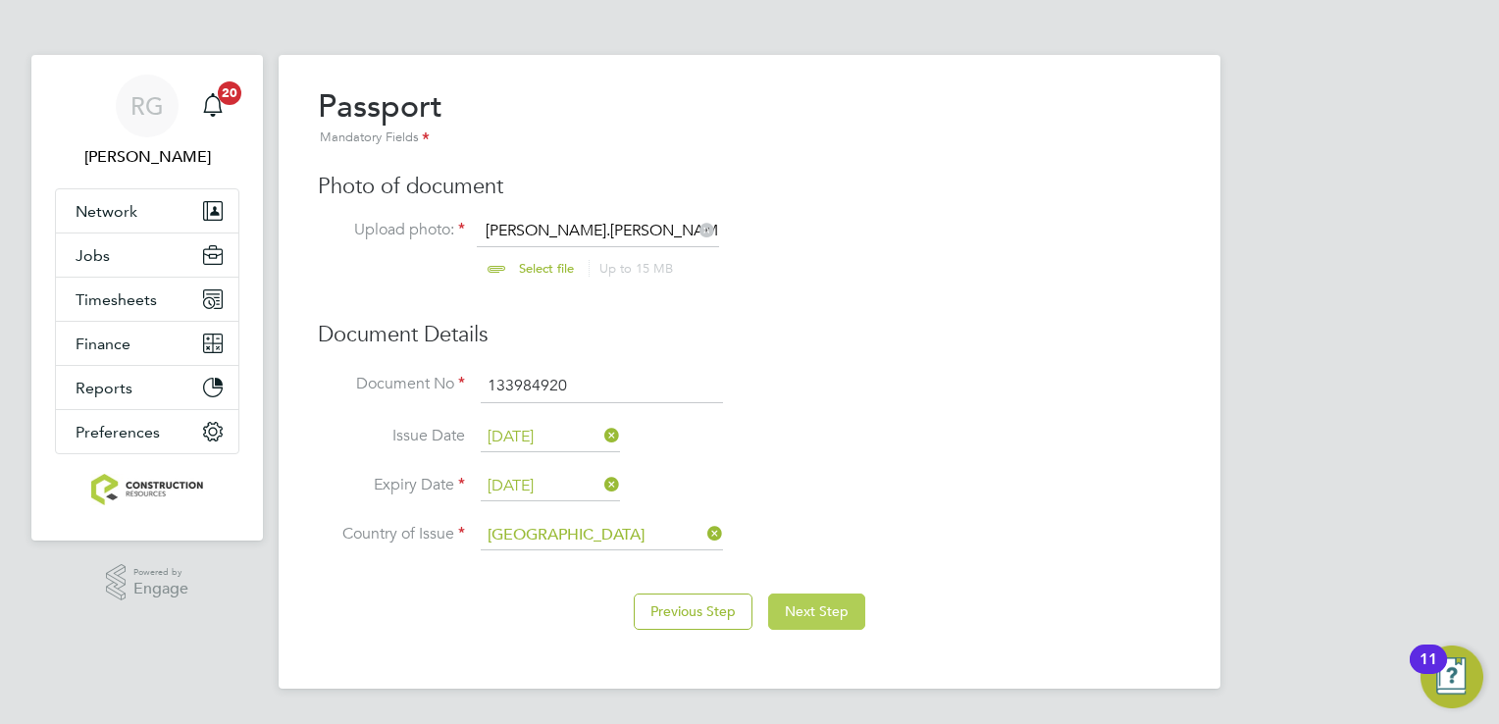
click at [775, 594] on button "Next Step" at bounding box center [816, 611] width 97 height 35
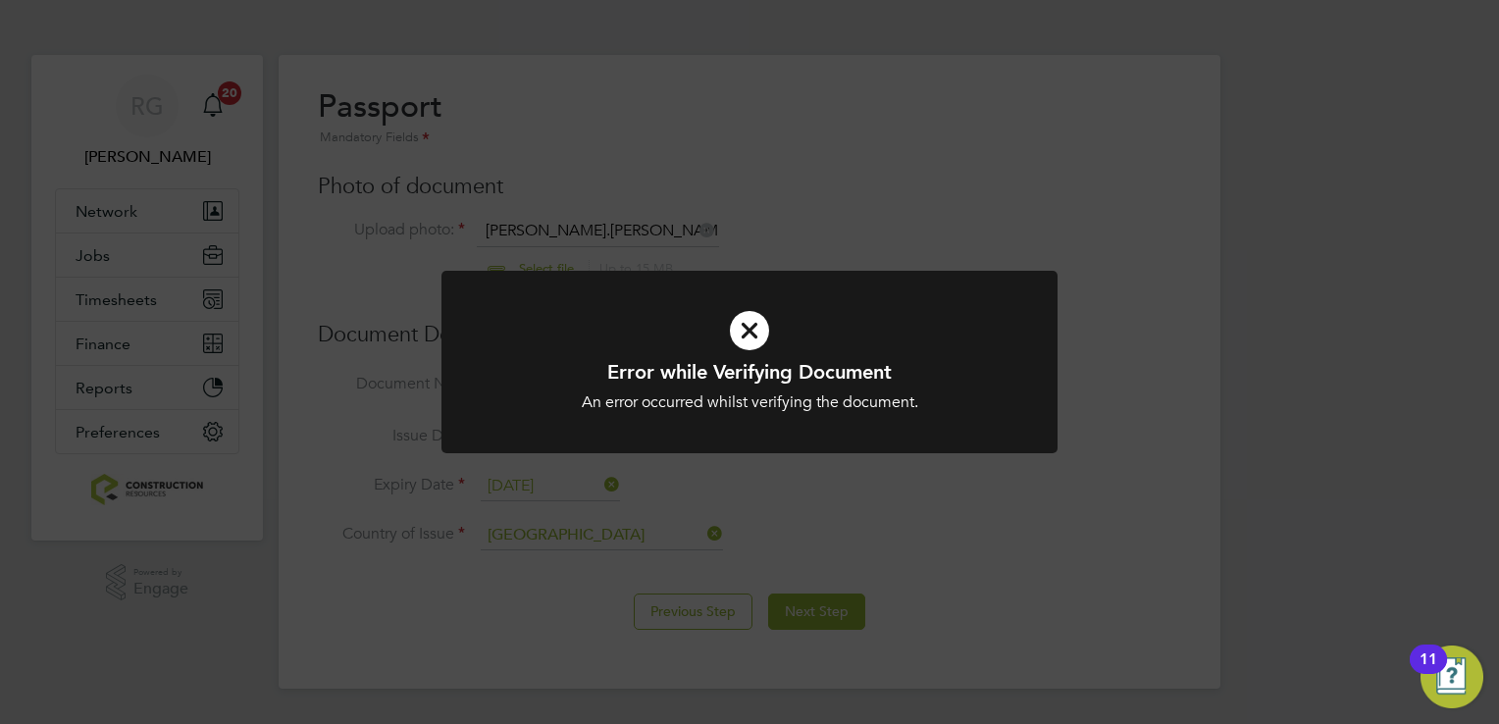
click at [770, 332] on icon at bounding box center [749, 330] width 510 height 77
